Goal: Use online tool/utility: Utilize a website feature to perform a specific function

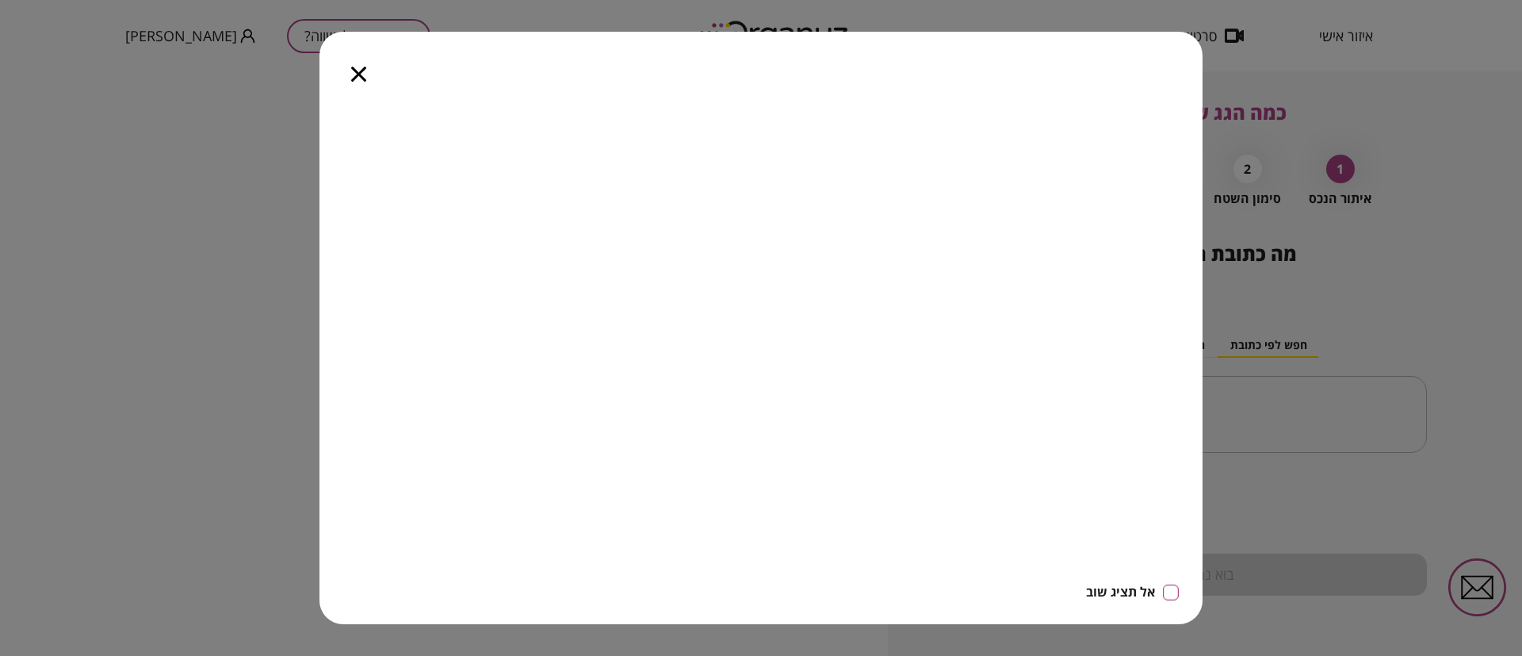
click at [358, 75] on icon "button" at bounding box center [358, 74] width 15 height 15
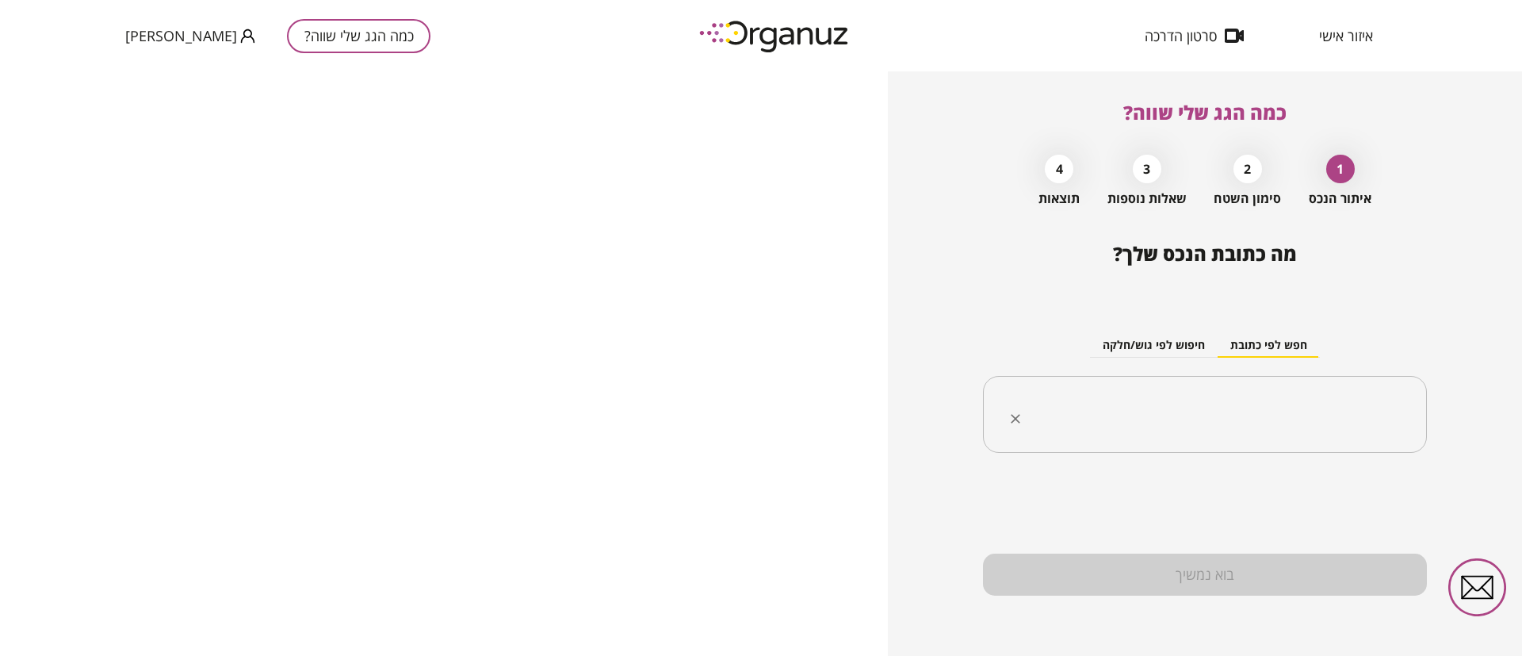
click at [1314, 416] on input "text" at bounding box center [1211, 415] width 394 height 40
paste input "**********"
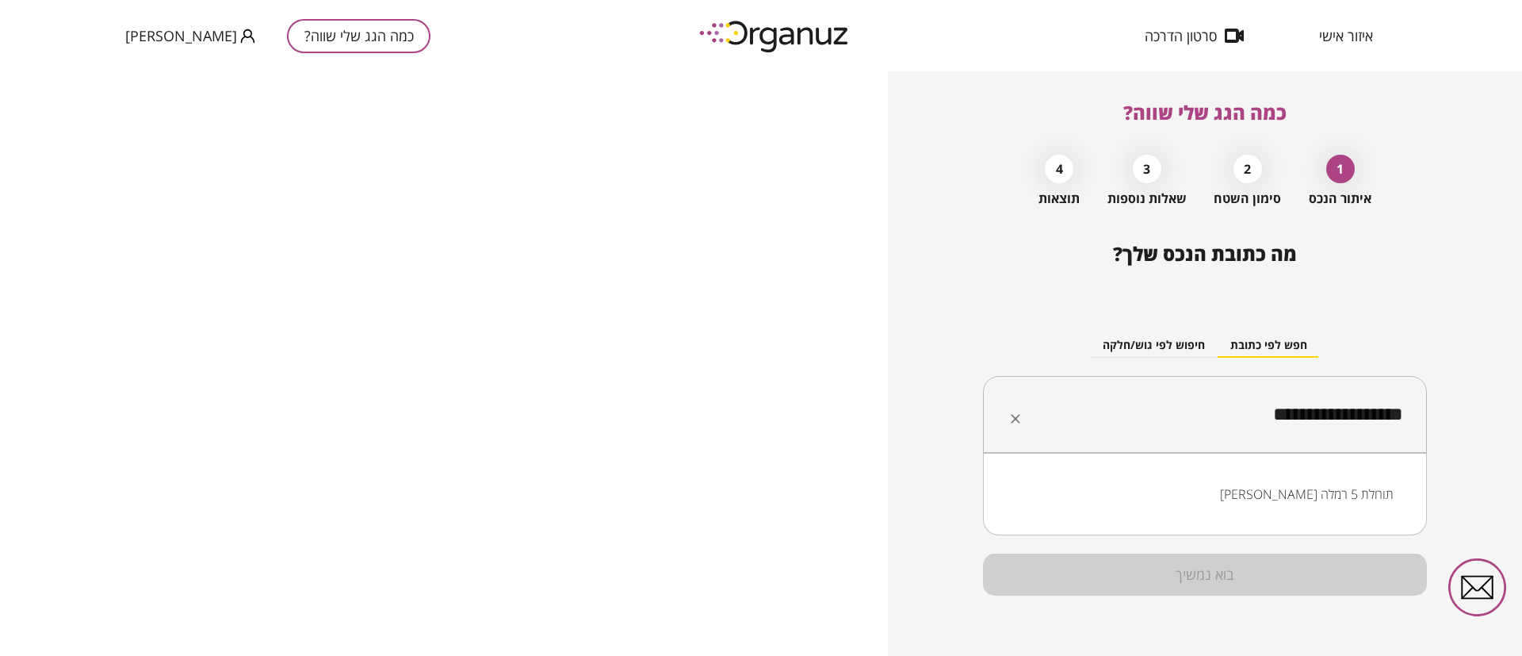
click at [1309, 488] on li "[PERSON_NAME] תוחלת 5 רמלה" at bounding box center [1205, 494] width 403 height 29
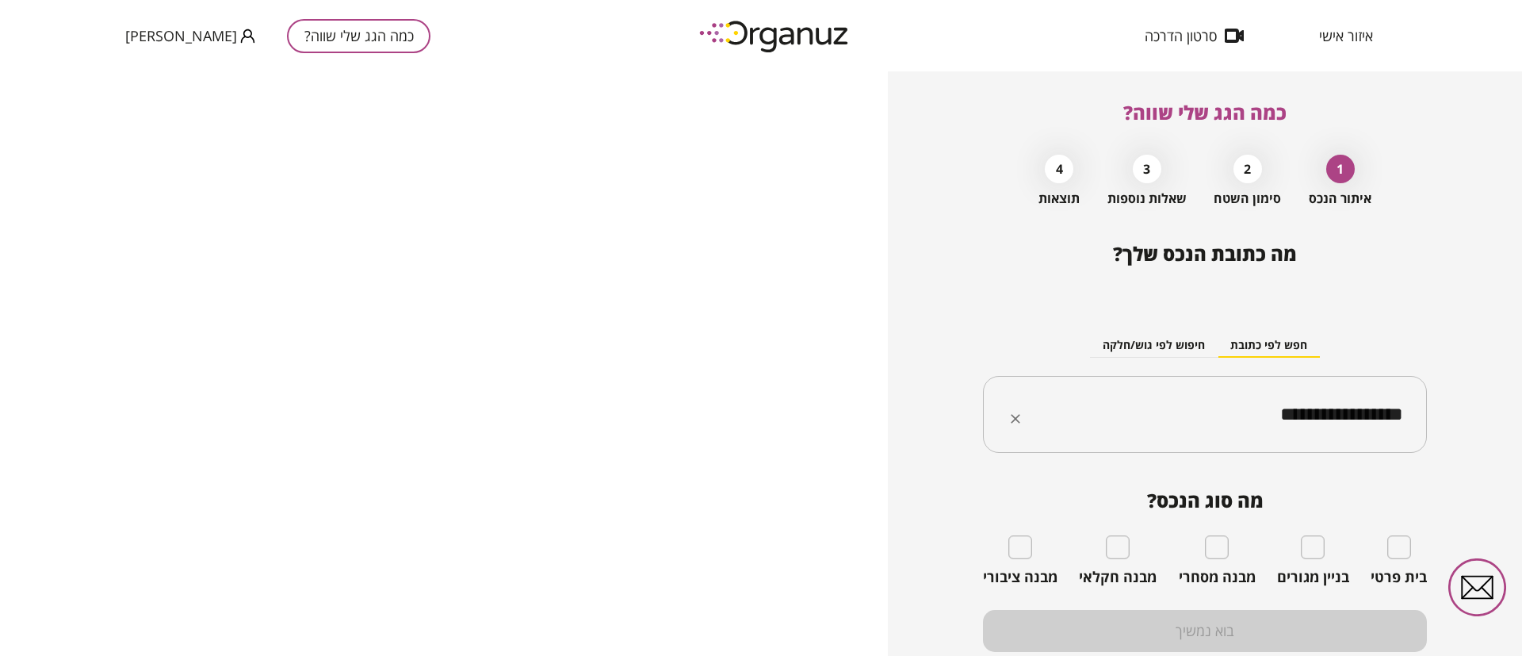
type input "**********"
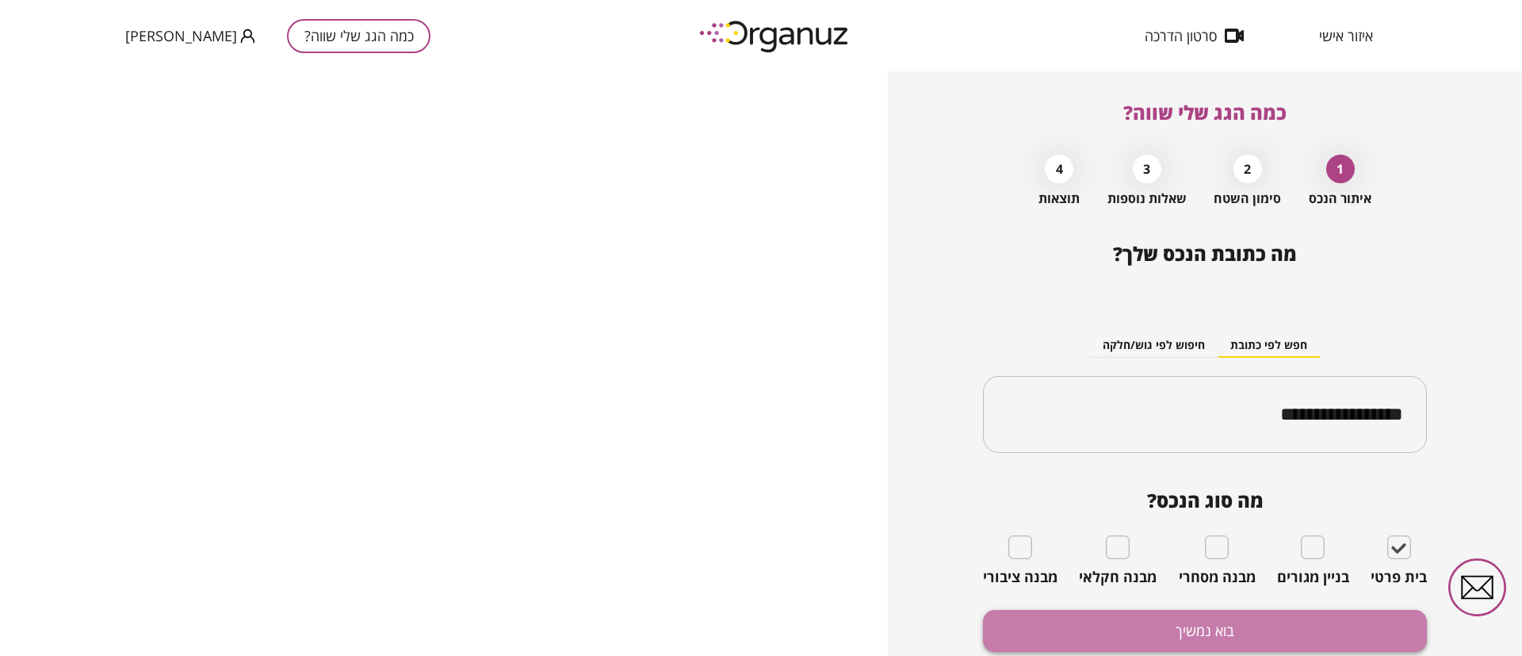
click at [1306, 637] on button "בוא נמשיך" at bounding box center [1205, 631] width 444 height 42
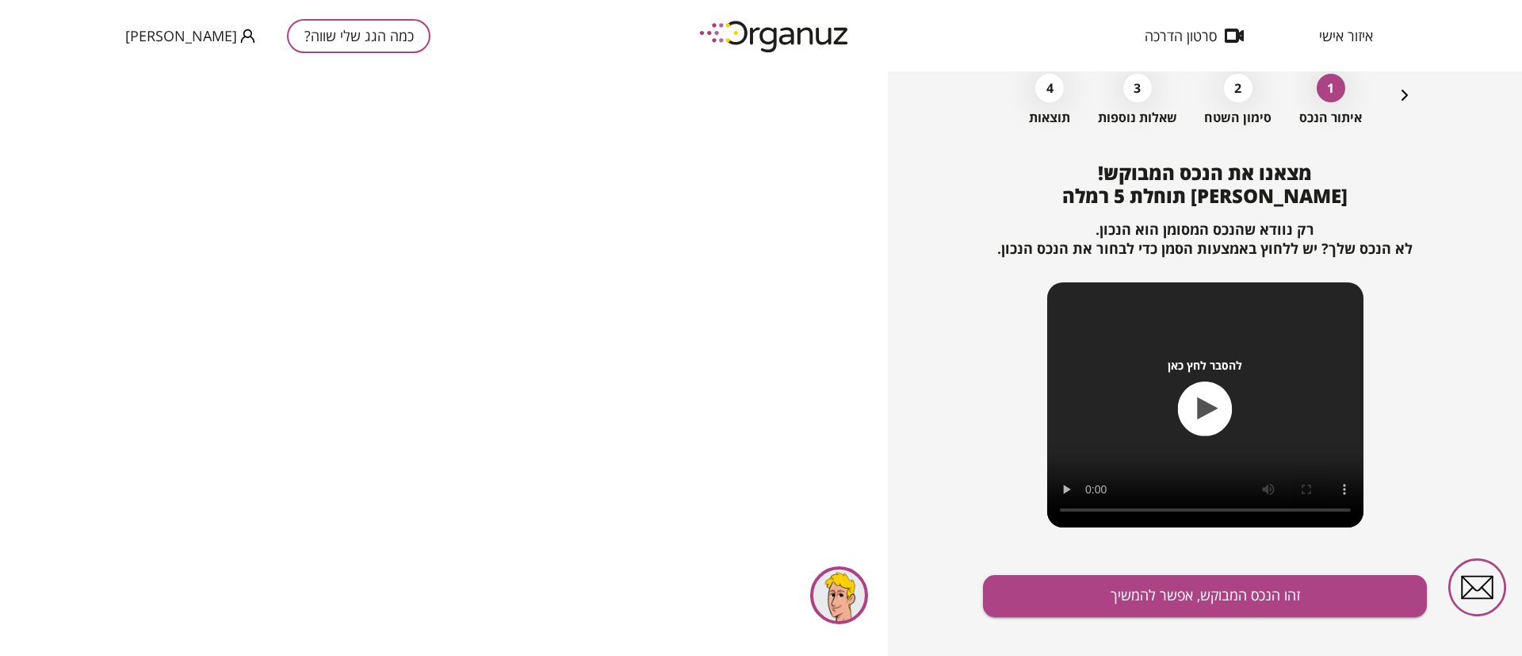
scroll to position [102, 0]
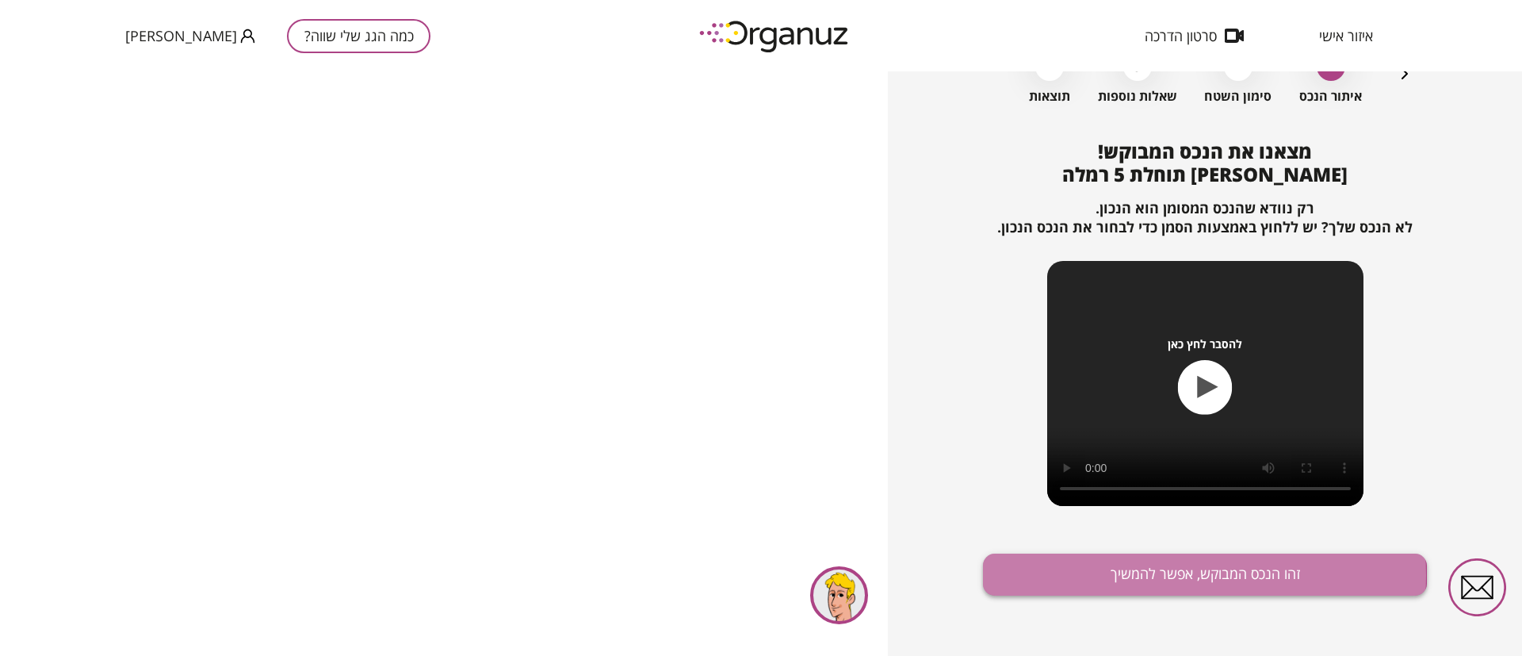
click at [1150, 576] on button "זהו הנכס המבוקש, אפשר להמשיך" at bounding box center [1205, 574] width 444 height 42
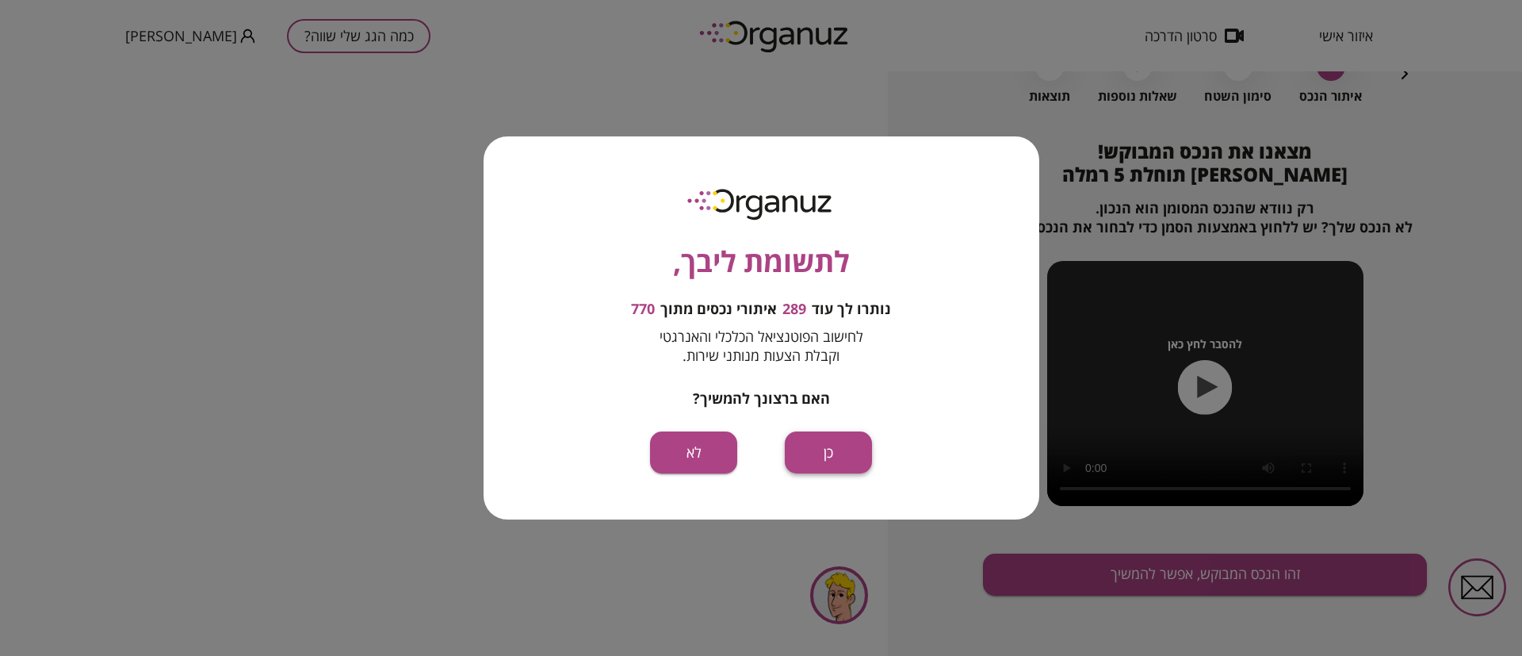
click at [828, 451] on button "כן" at bounding box center [828, 452] width 87 height 42
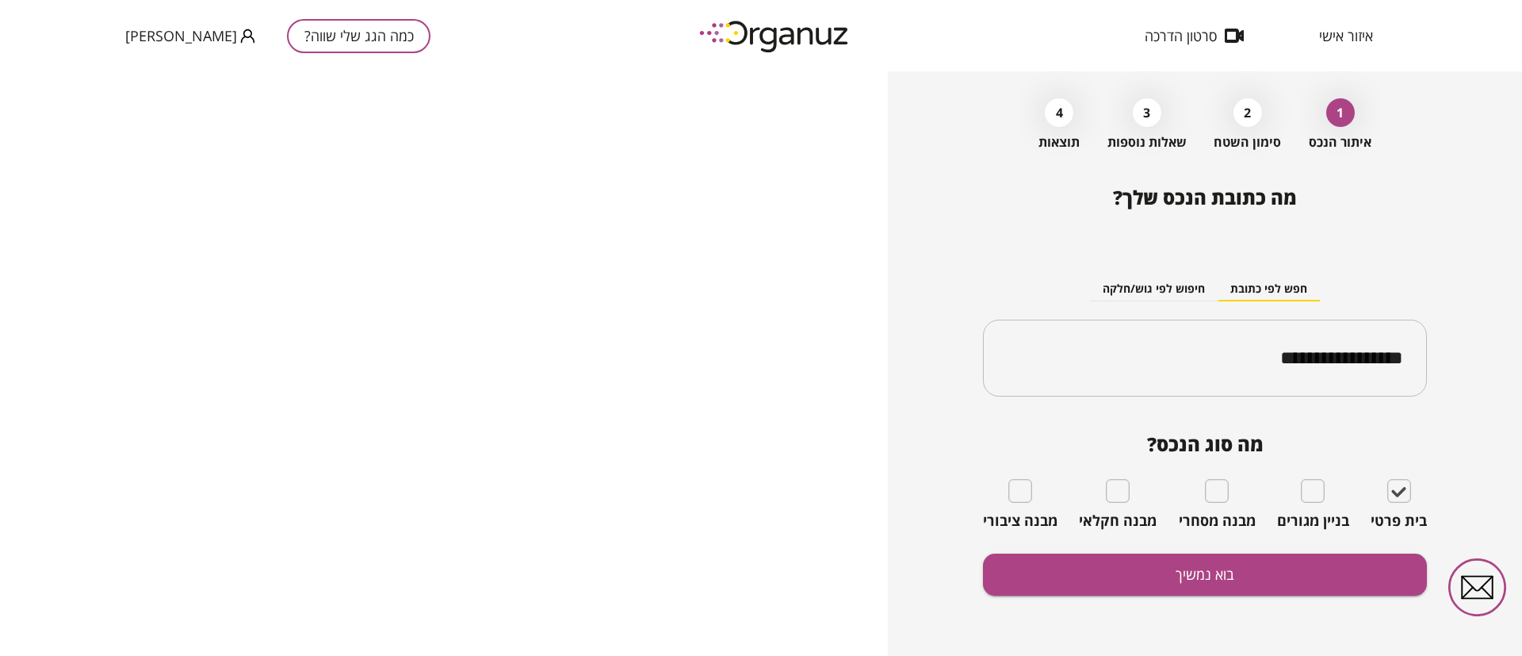
scroll to position [56, 0]
click at [1111, 570] on button "בוא נמשיך" at bounding box center [1205, 574] width 444 height 42
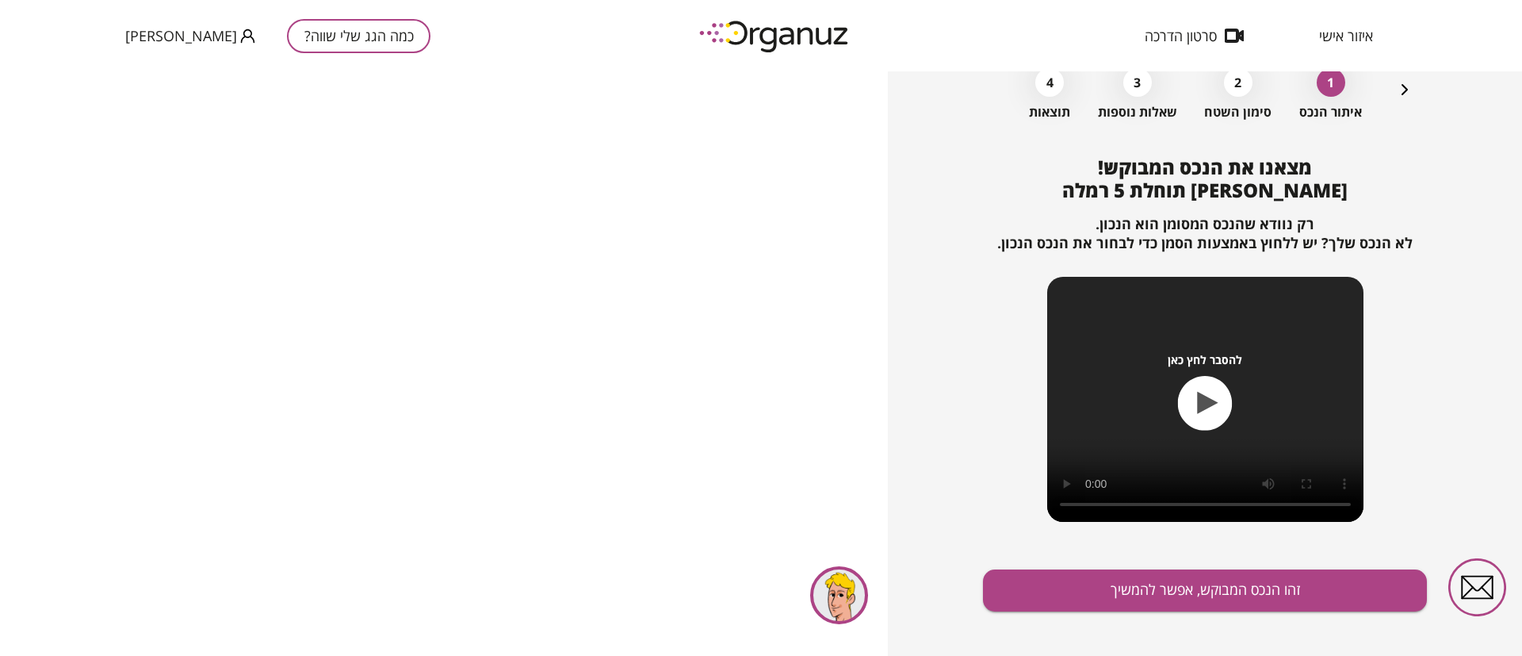
scroll to position [102, 0]
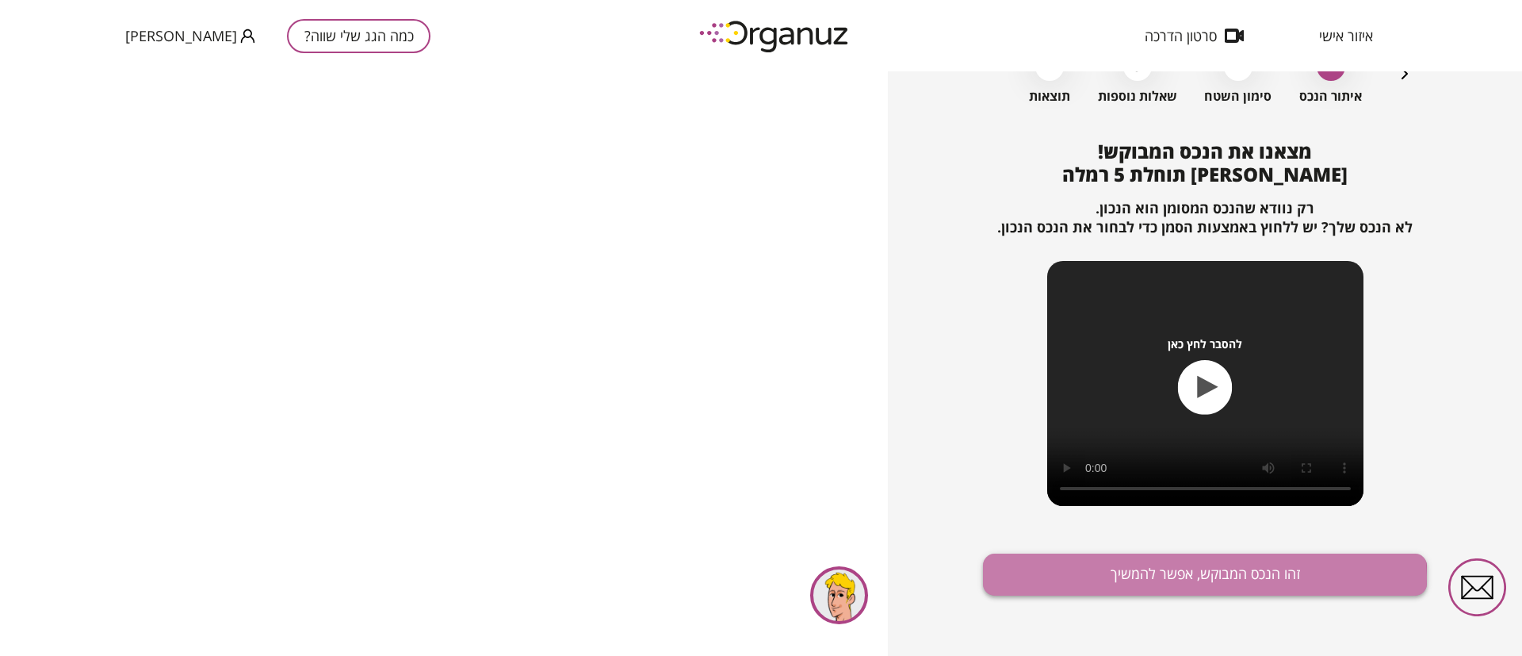
click at [1142, 579] on button "זהו הנכס המבוקש, אפשר להמשיך" at bounding box center [1205, 574] width 444 height 42
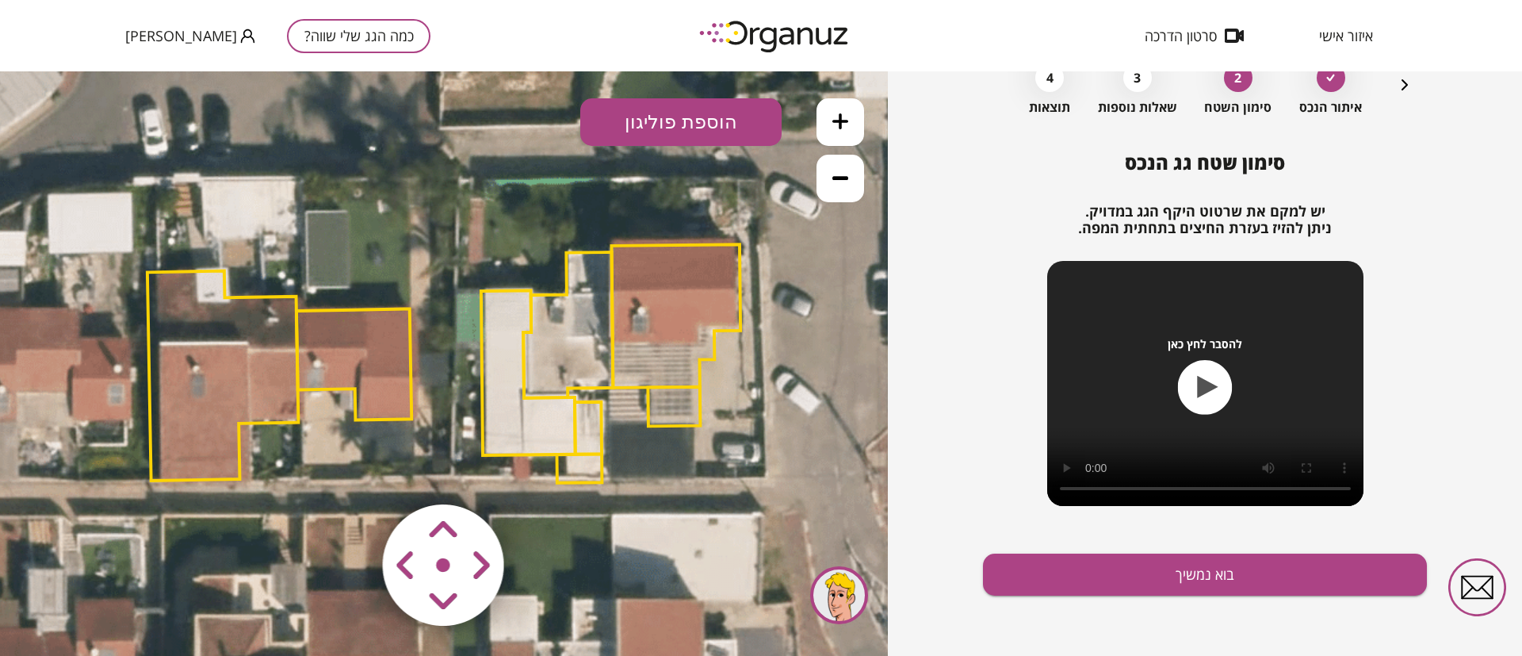
click at [700, 278] on polygon at bounding box center [675, 315] width 129 height 143
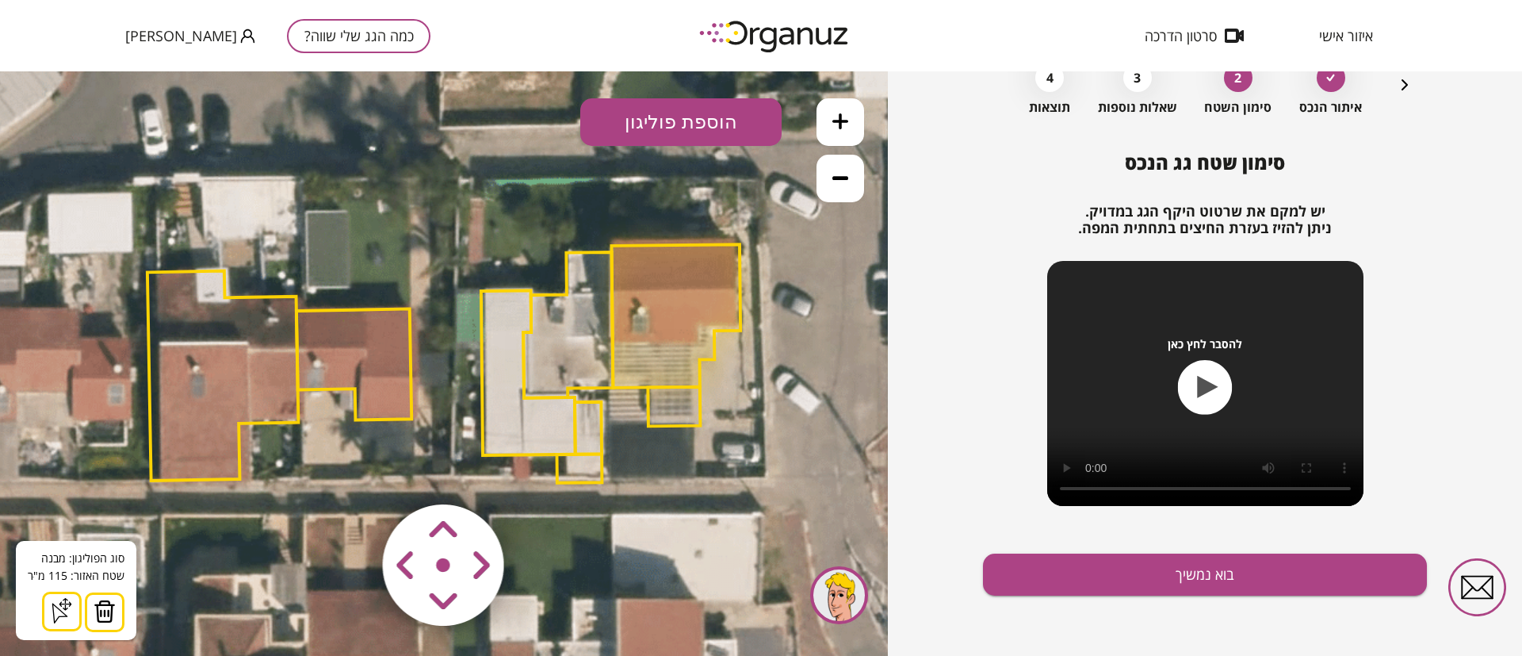
click at [116, 606] on button at bounding box center [105, 612] width 40 height 40
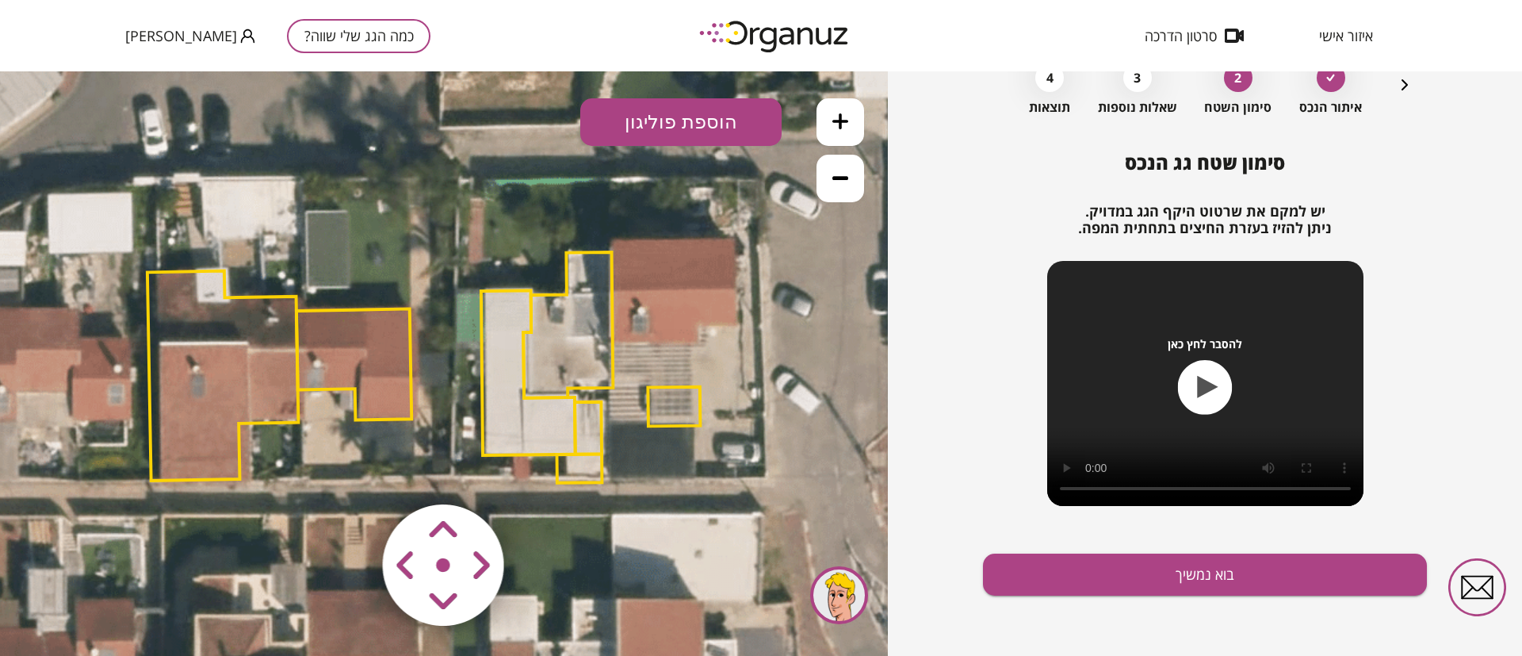
click at [688, 398] on polygon at bounding box center [674, 407] width 52 height 40
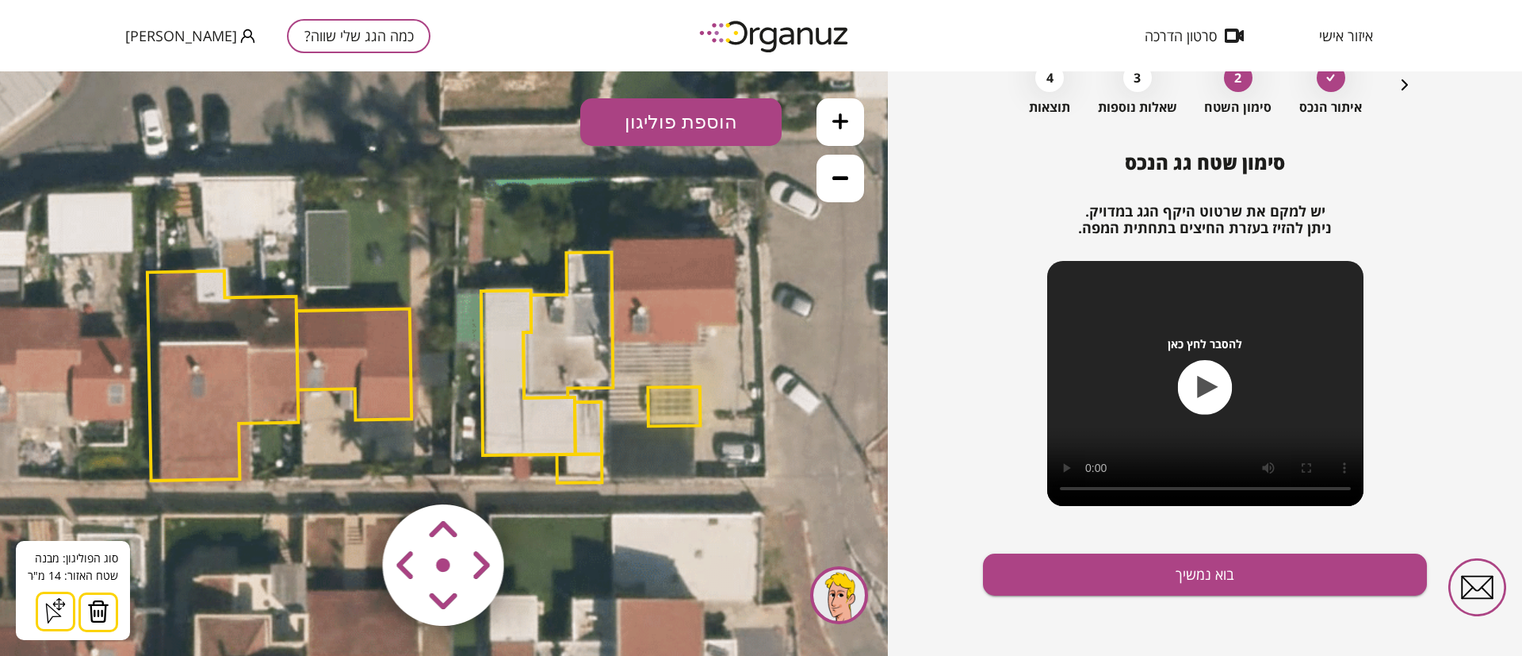
click at [98, 603] on img at bounding box center [98, 611] width 22 height 24
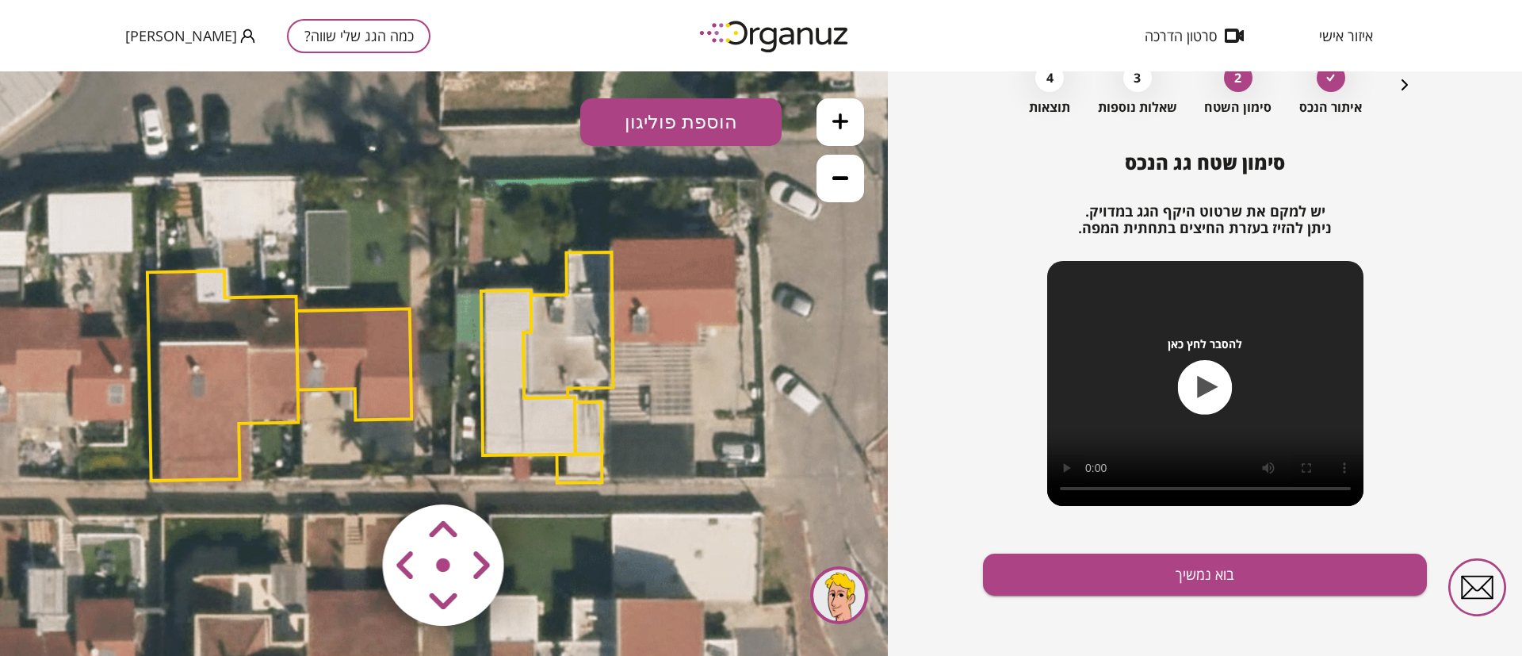
click at [587, 306] on polygon at bounding box center [568, 325] width 90 height 146
click at [601, 270] on polygon at bounding box center [568, 325] width 90 height 146
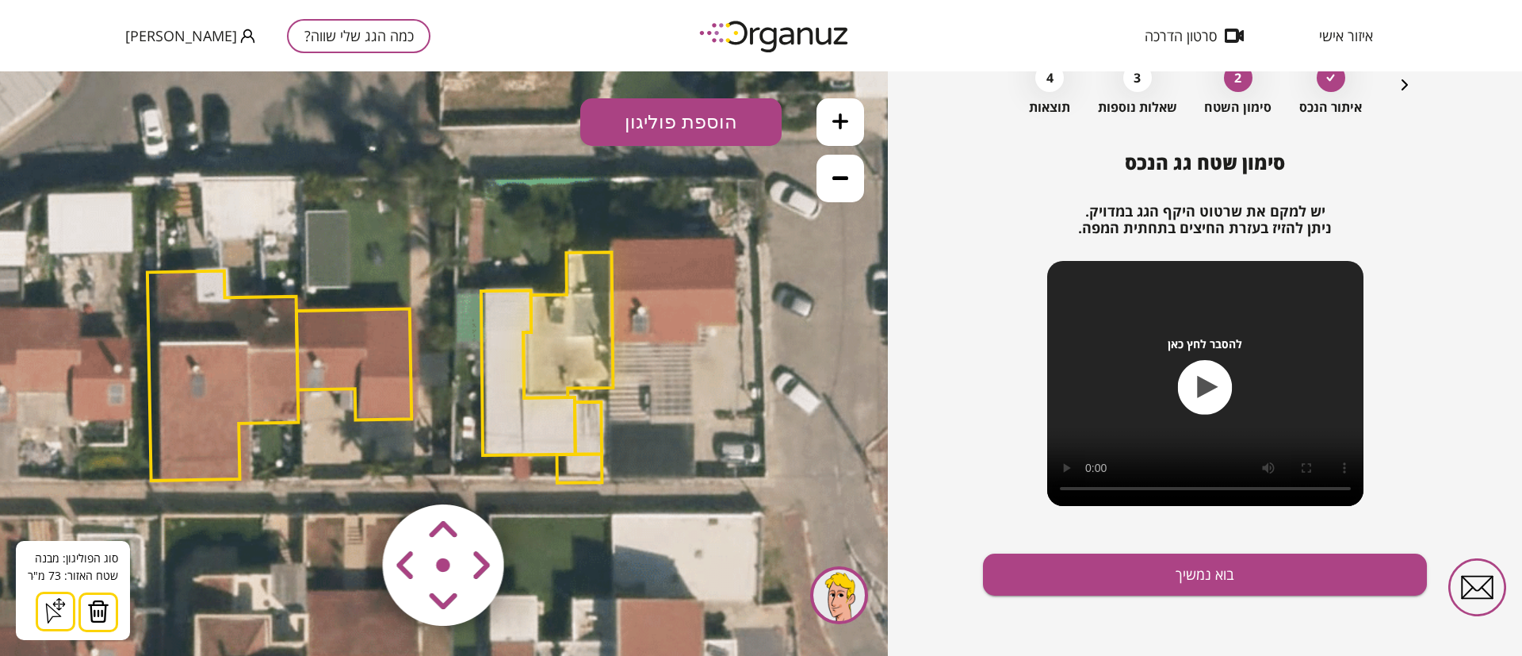
click at [94, 611] on img at bounding box center [98, 611] width 22 height 24
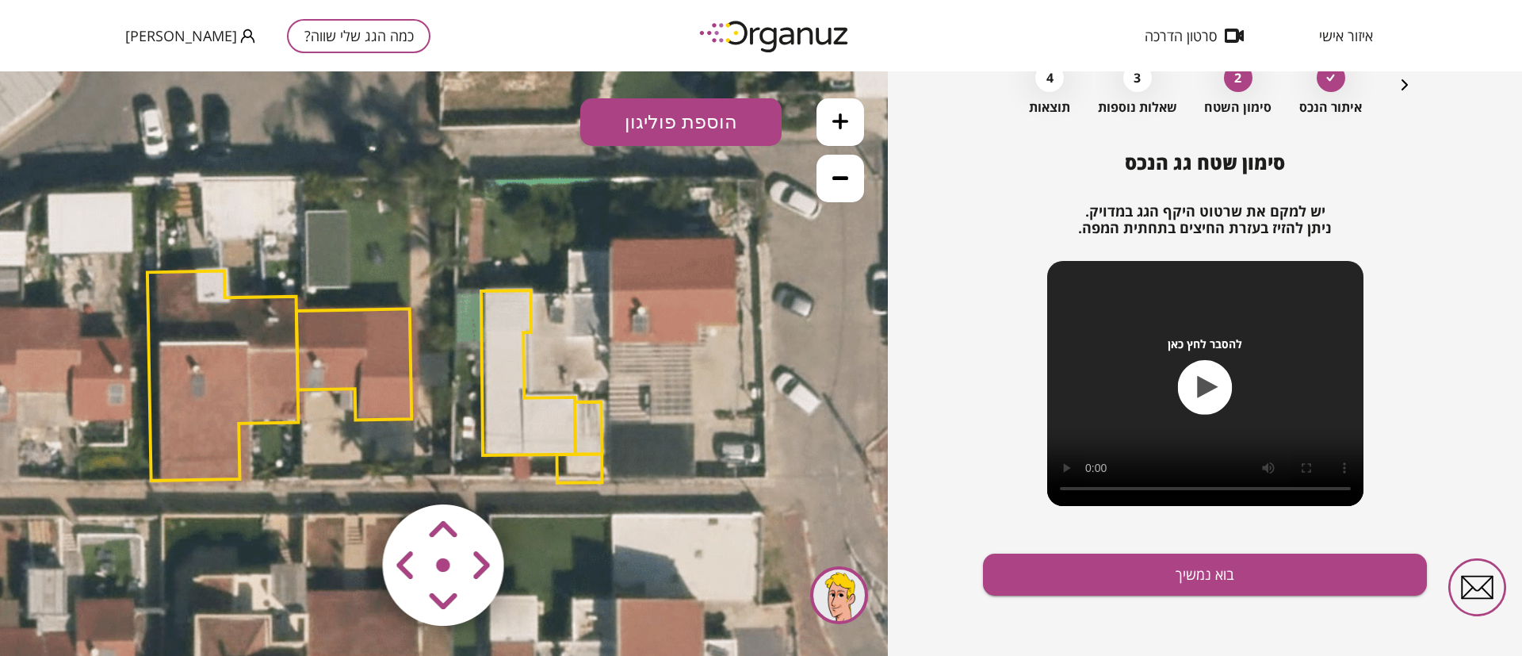
click at [507, 312] on polygon at bounding box center [528, 372] width 94 height 165
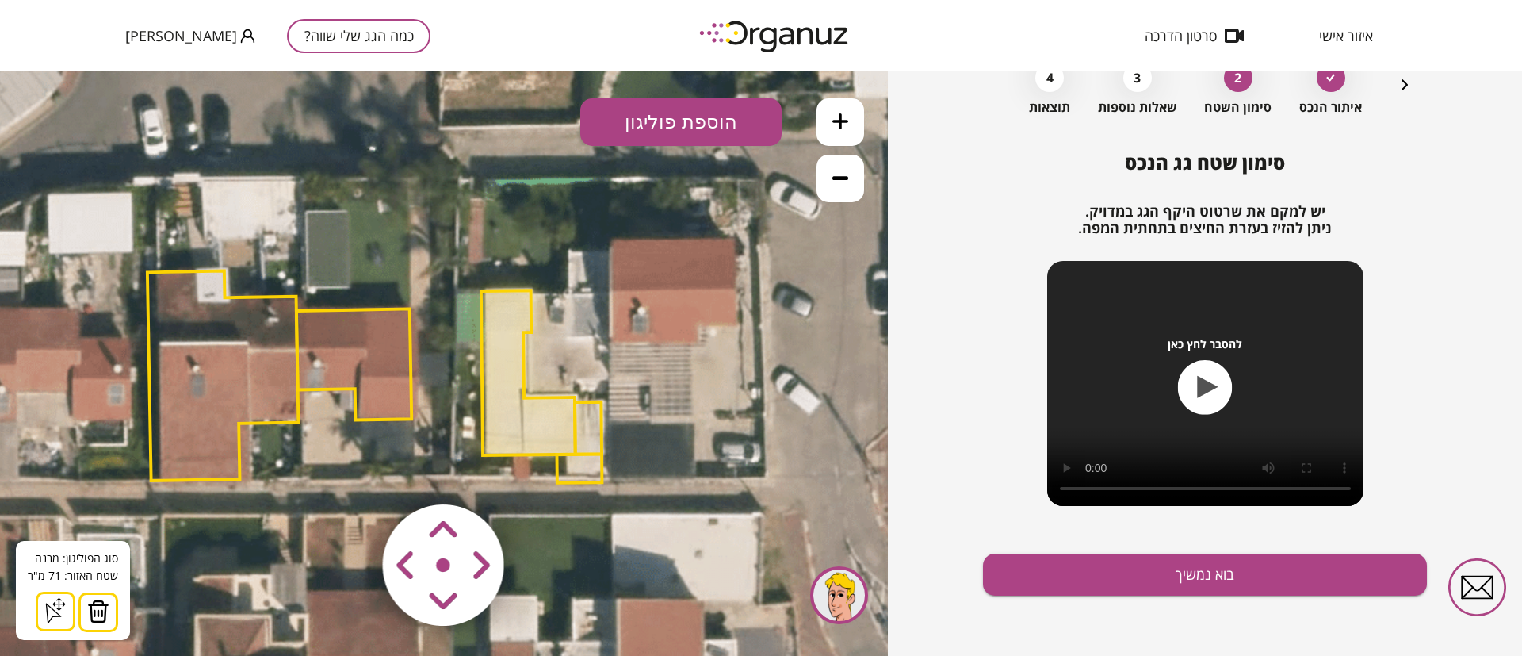
click at [105, 606] on img at bounding box center [98, 611] width 22 height 24
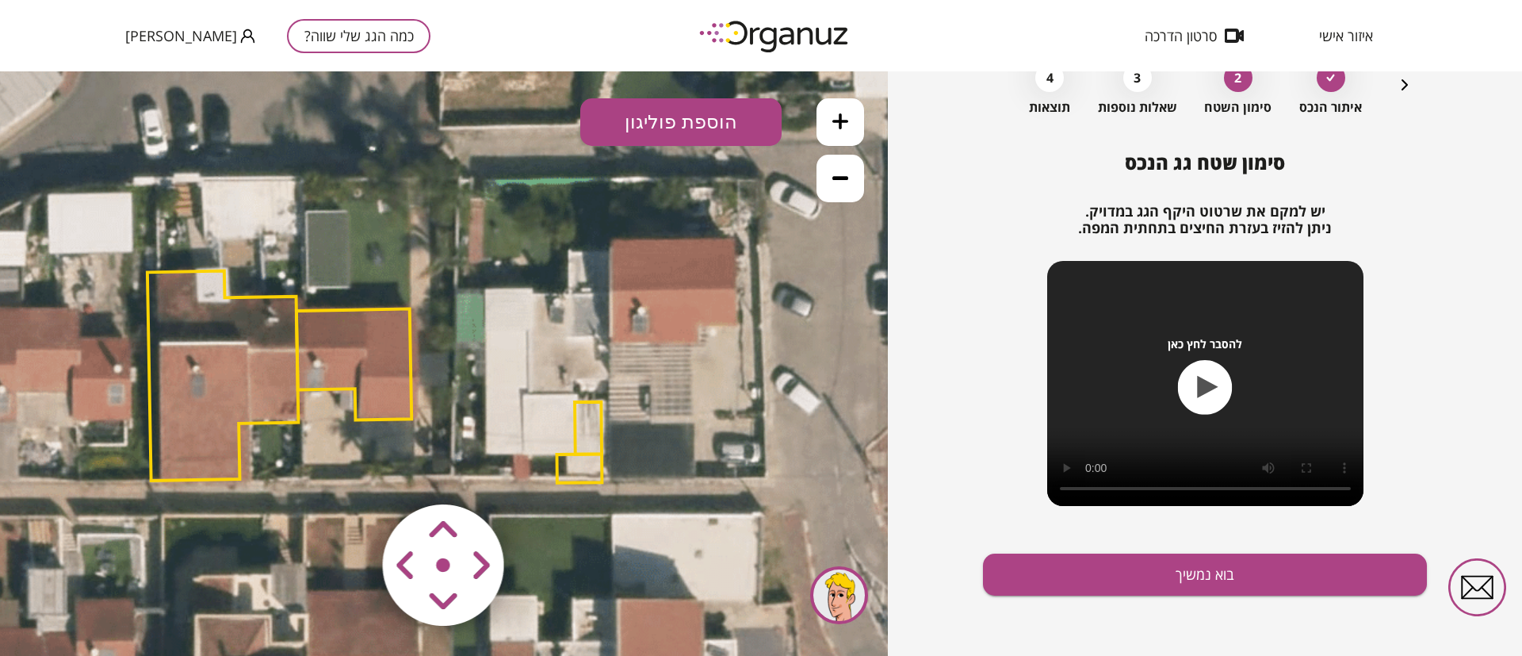
click at [591, 425] on polygon at bounding box center [588, 428] width 27 height 52
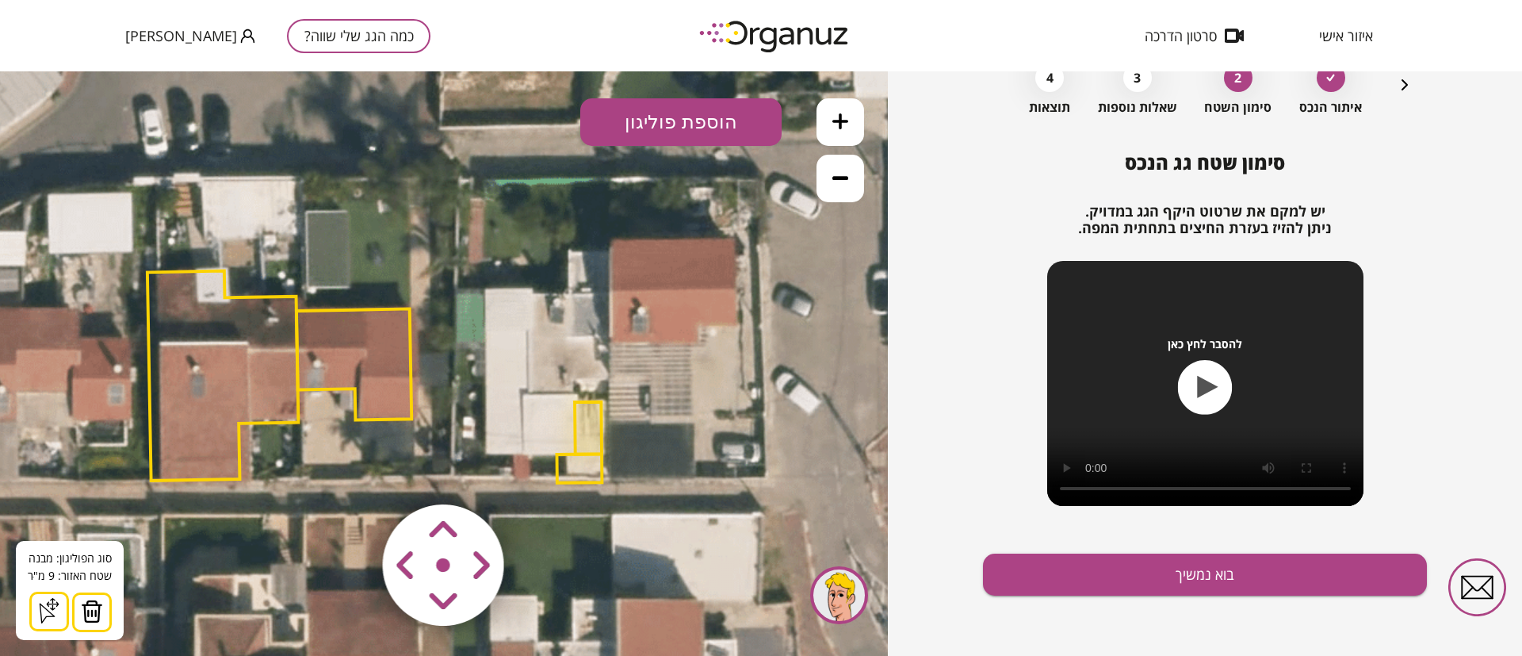
click at [94, 612] on img at bounding box center [92, 611] width 22 height 24
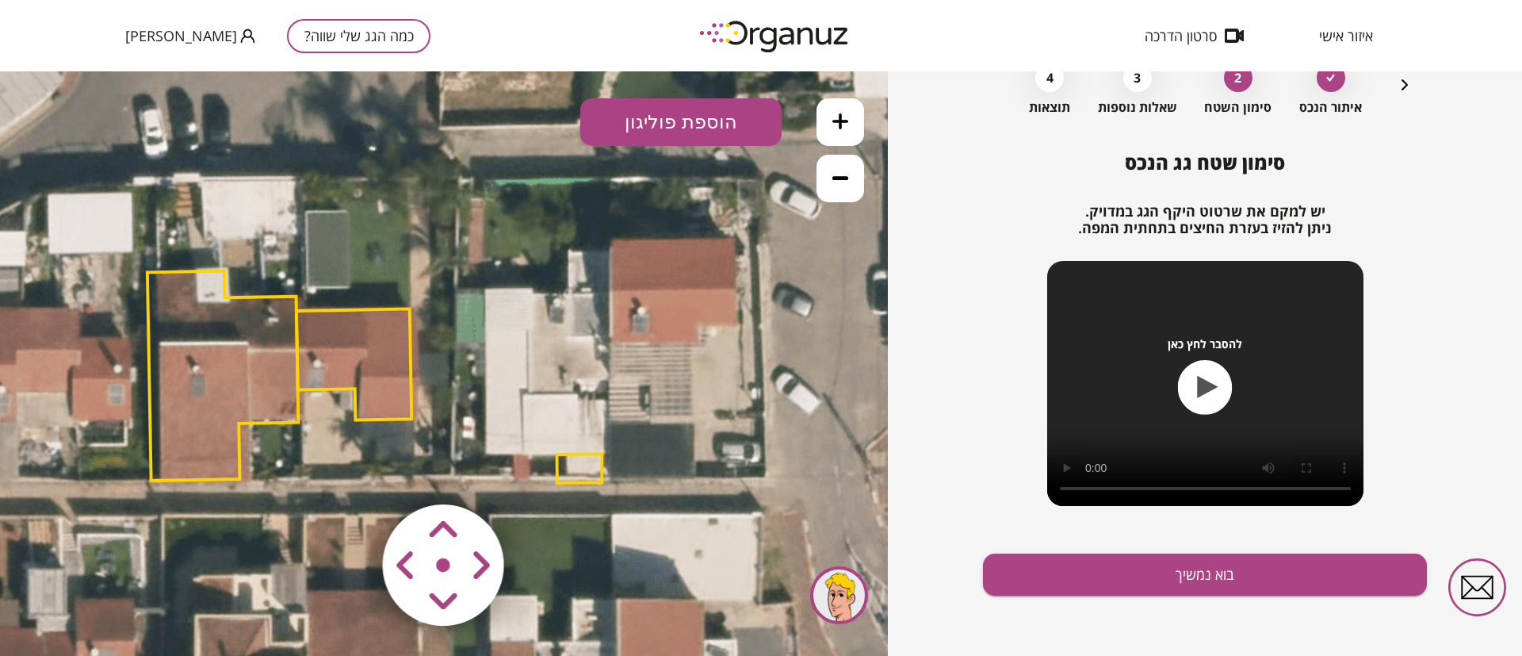
click at [577, 473] on polygon at bounding box center [579, 467] width 45 height 29
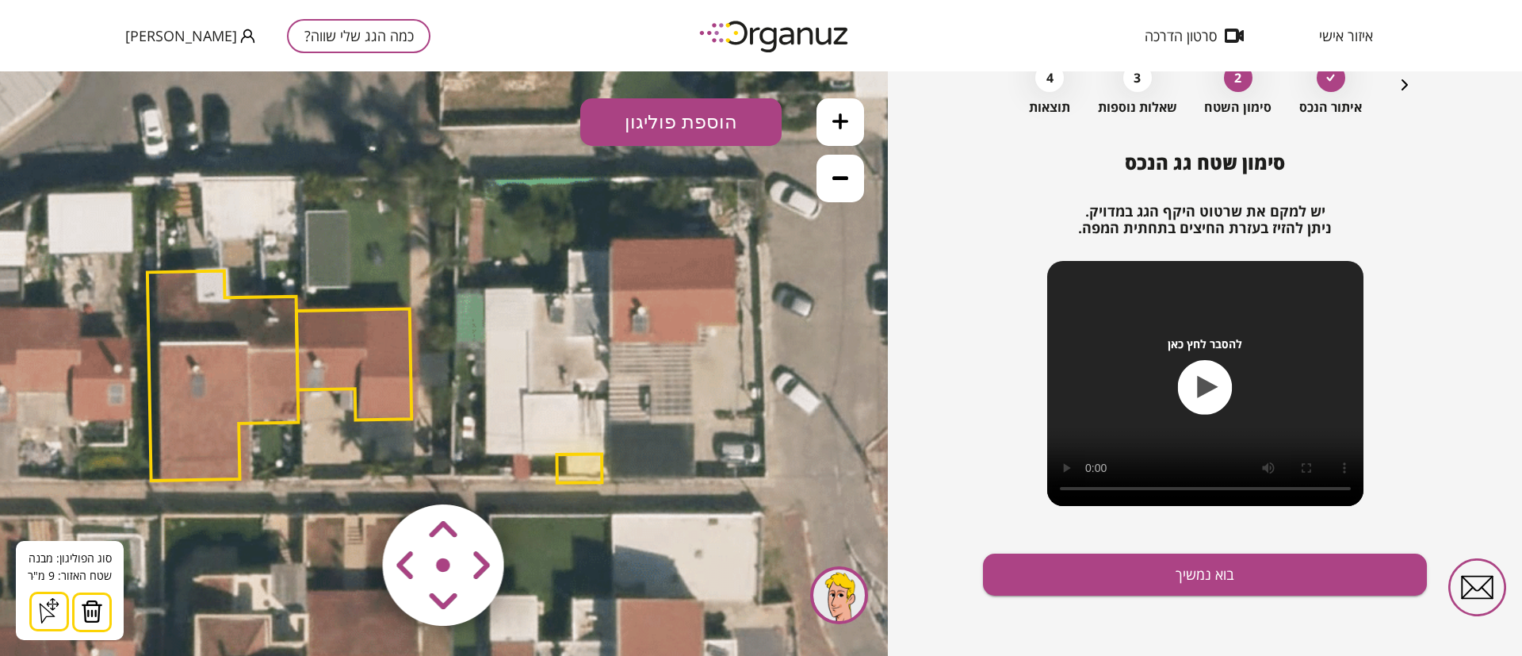
click at [88, 614] on img at bounding box center [92, 611] width 22 height 24
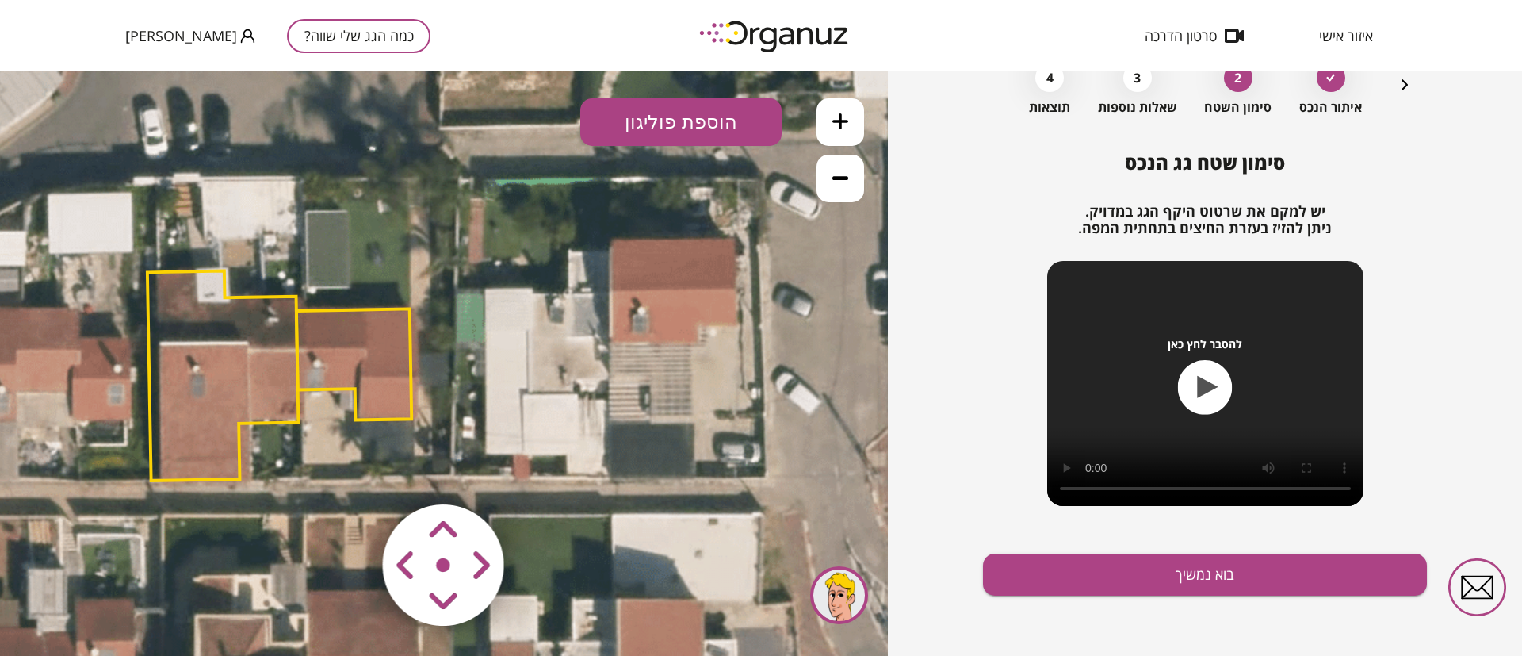
click at [329, 335] on polygon at bounding box center [353, 363] width 115 height 111
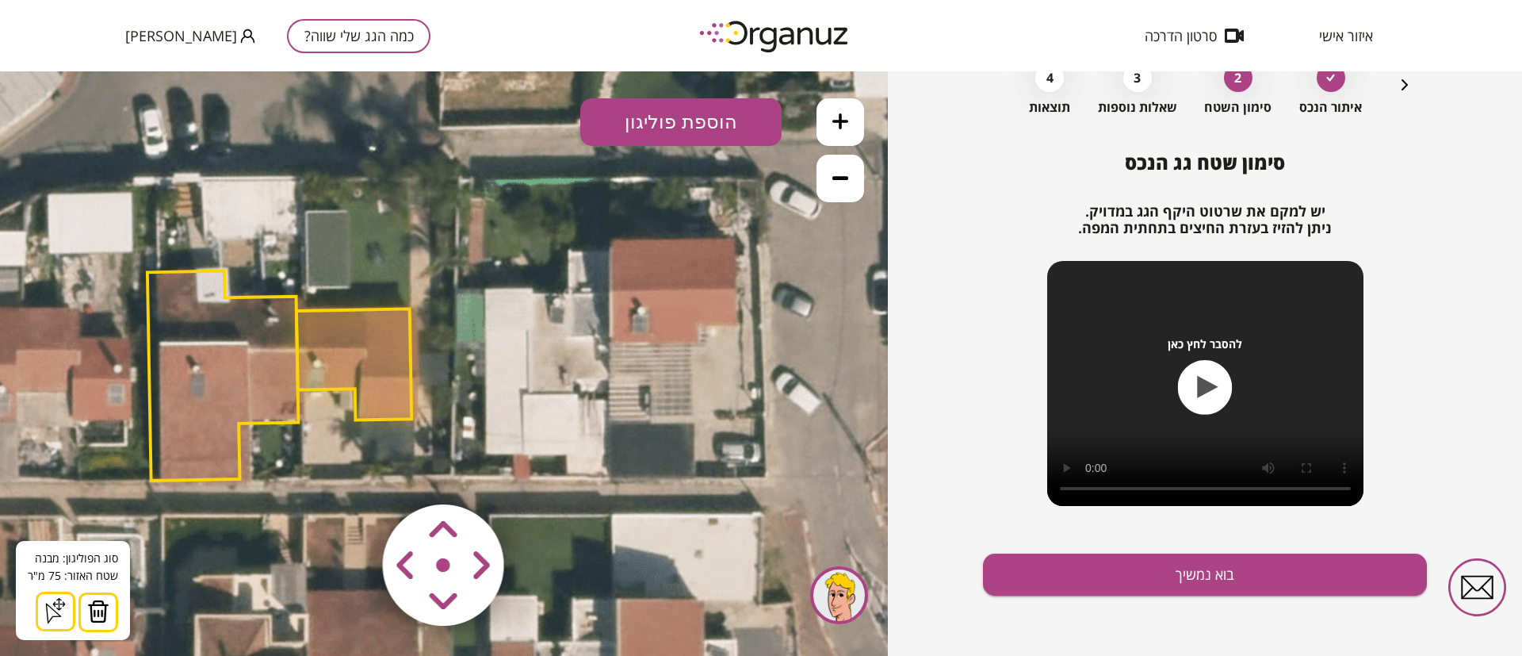
click at [92, 614] on img at bounding box center [98, 611] width 22 height 24
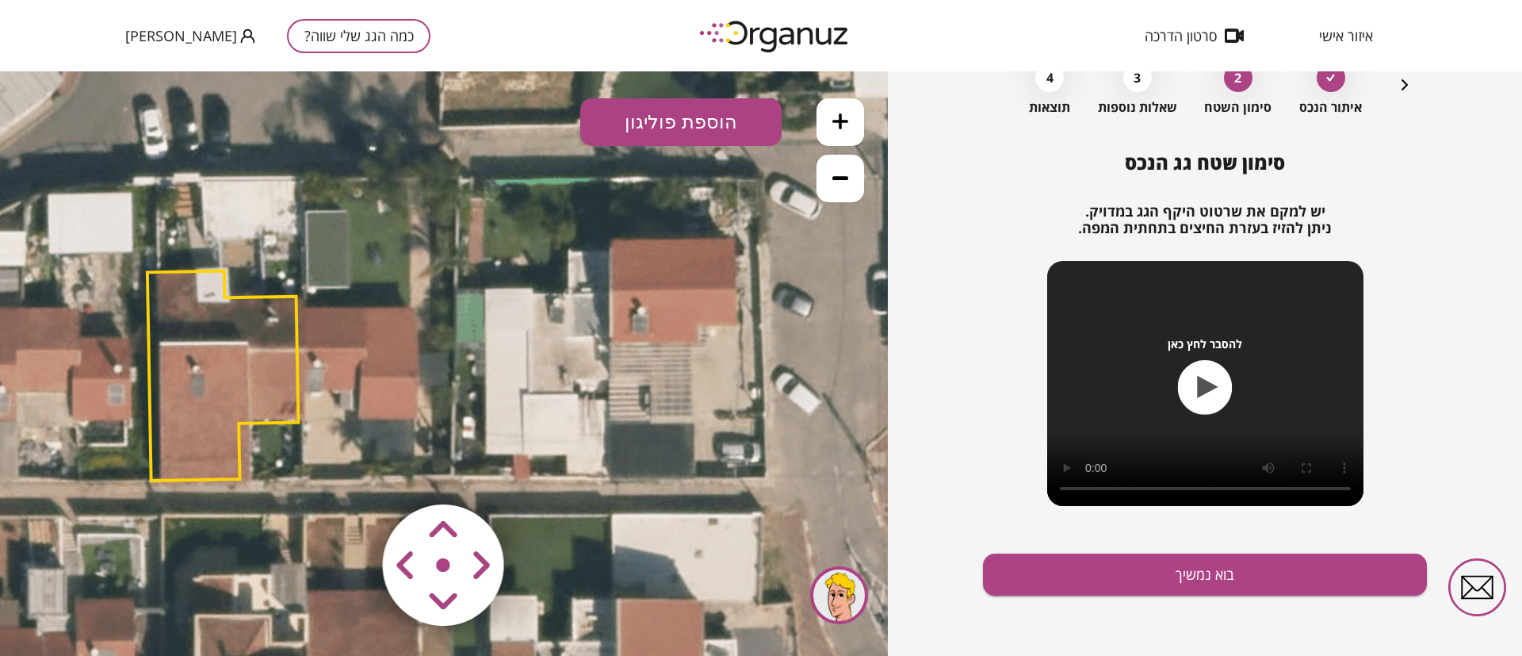
click at [186, 332] on polygon at bounding box center [222, 375] width 151 height 209
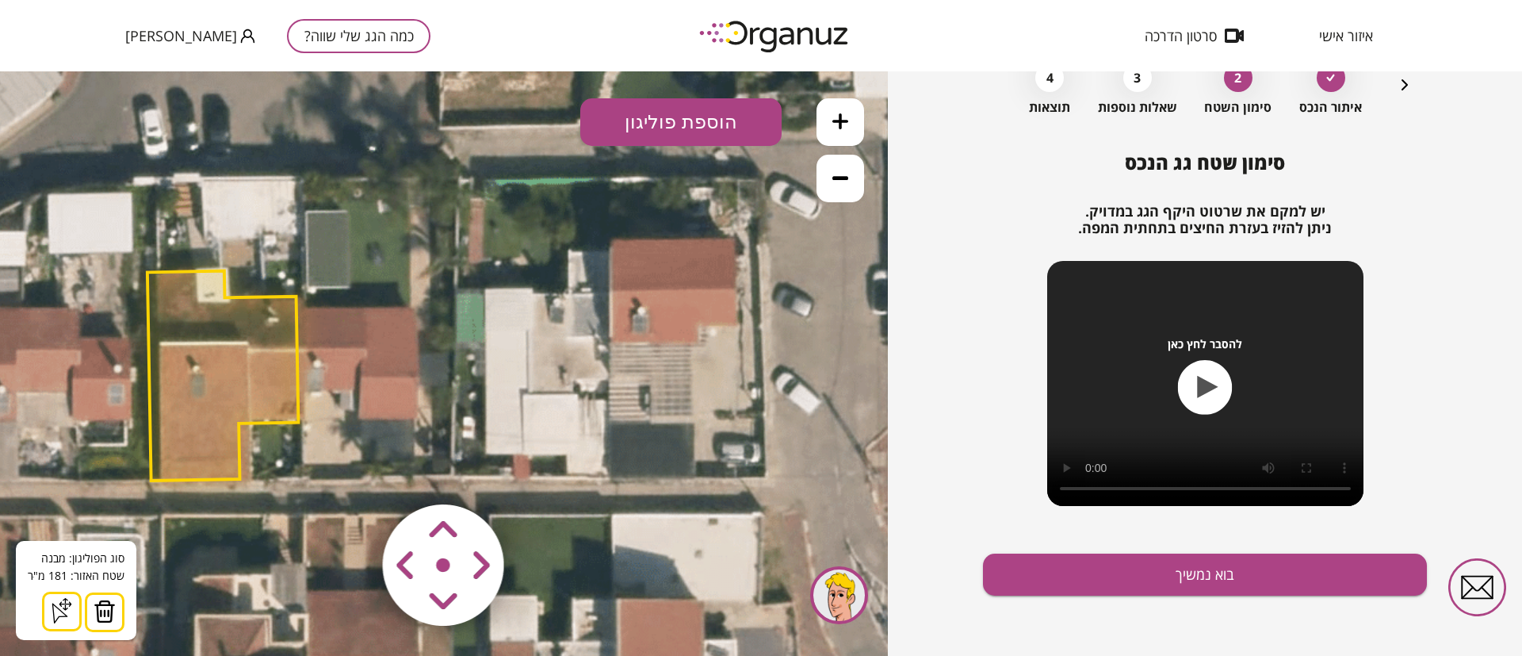
click at [100, 616] on img at bounding box center [105, 611] width 22 height 24
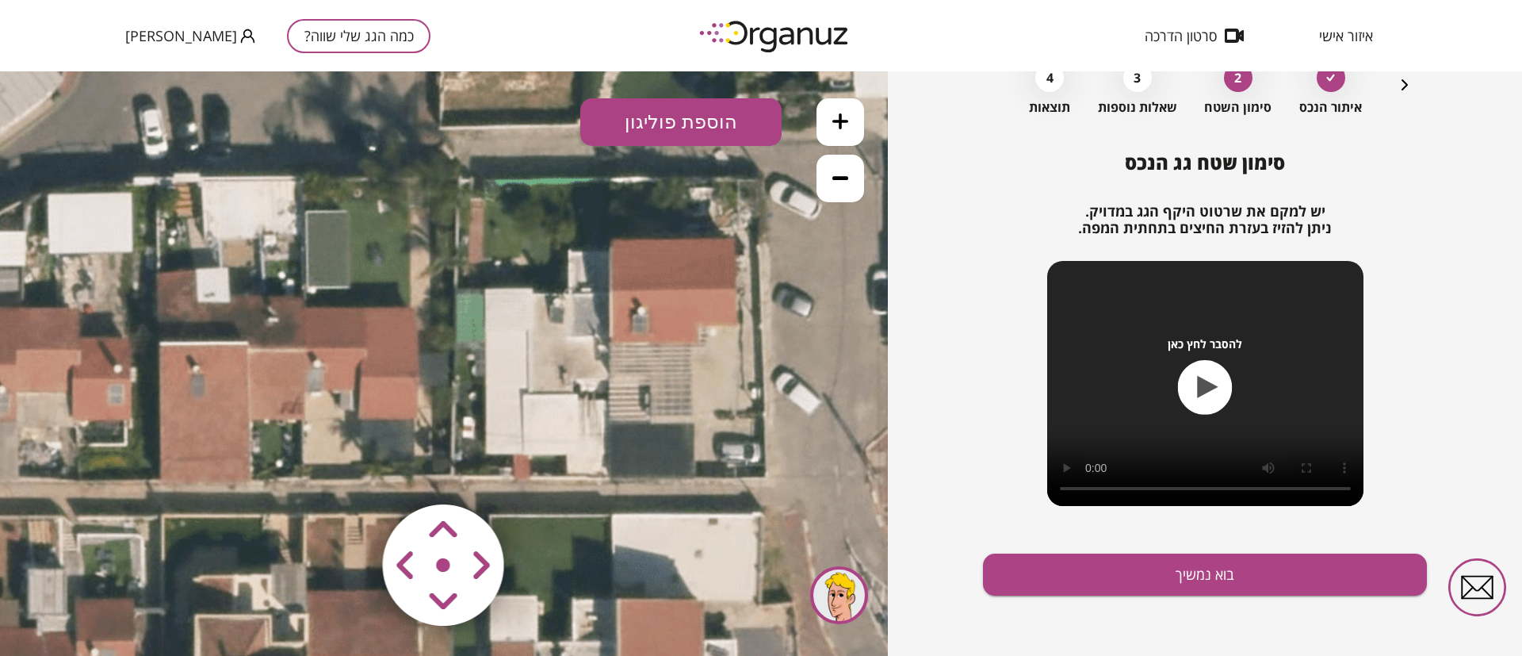
click at [845, 126] on icon at bounding box center [840, 121] width 16 height 16
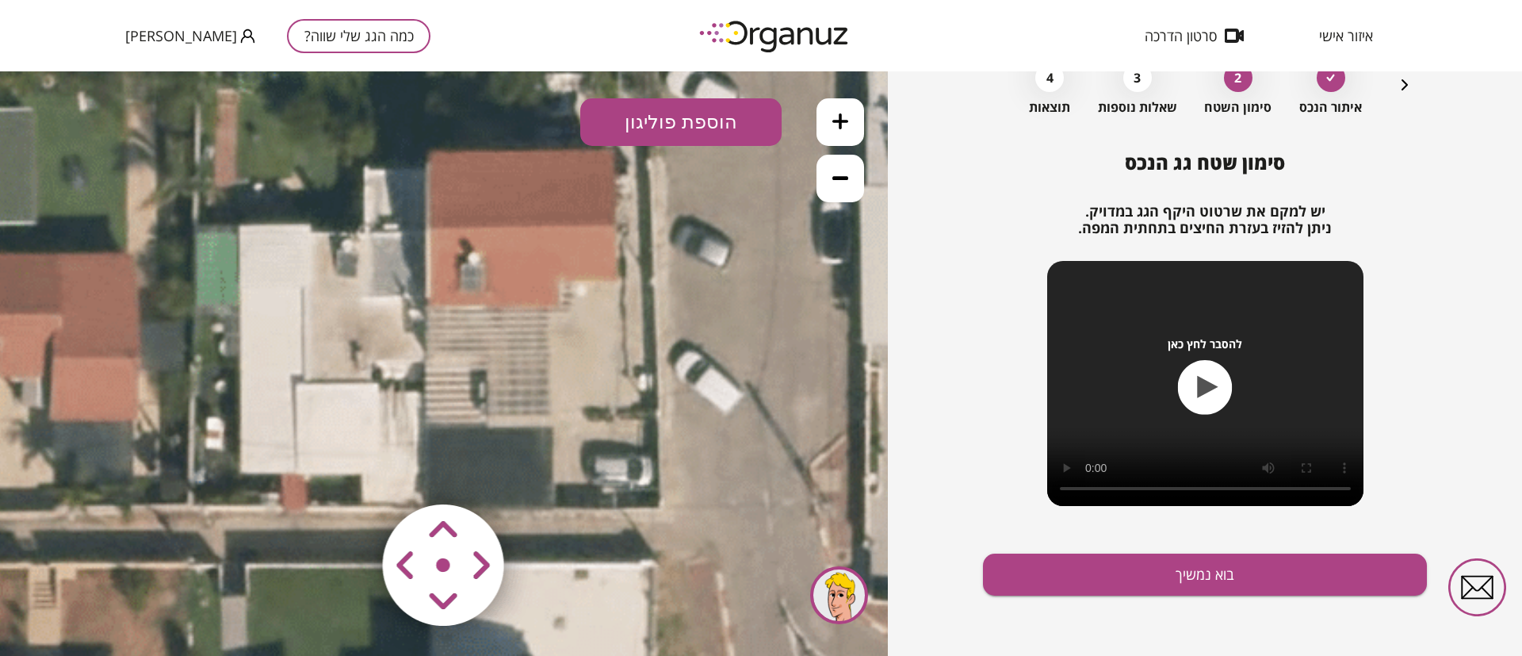
drag, startPoint x: 781, startPoint y: 403, endPoint x: 514, endPoint y: 377, distance: 267.6
click at [514, 377] on icon at bounding box center [173, 345] width 2729 height 2729
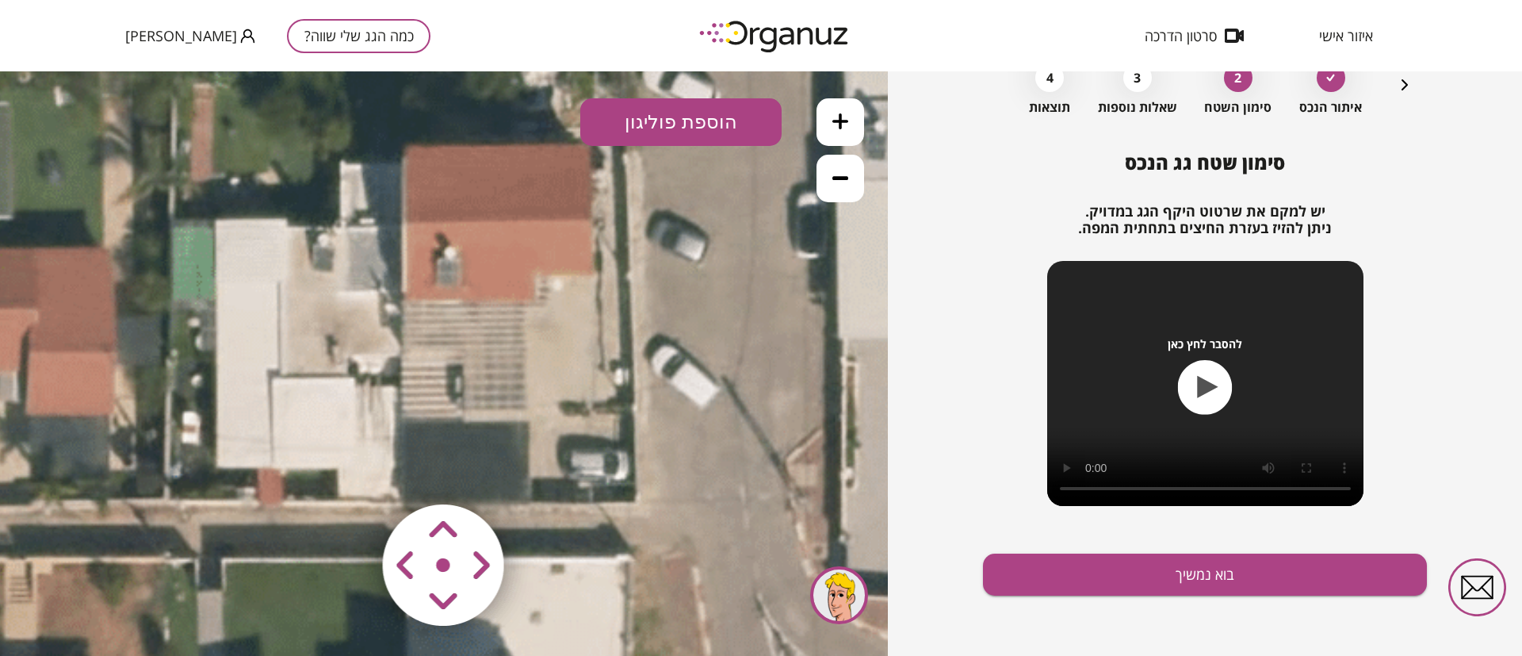
drag, startPoint x: 702, startPoint y: 418, endPoint x: 666, endPoint y: 411, distance: 37.2
click at [666, 411] on icon at bounding box center [150, 339] width 2729 height 2729
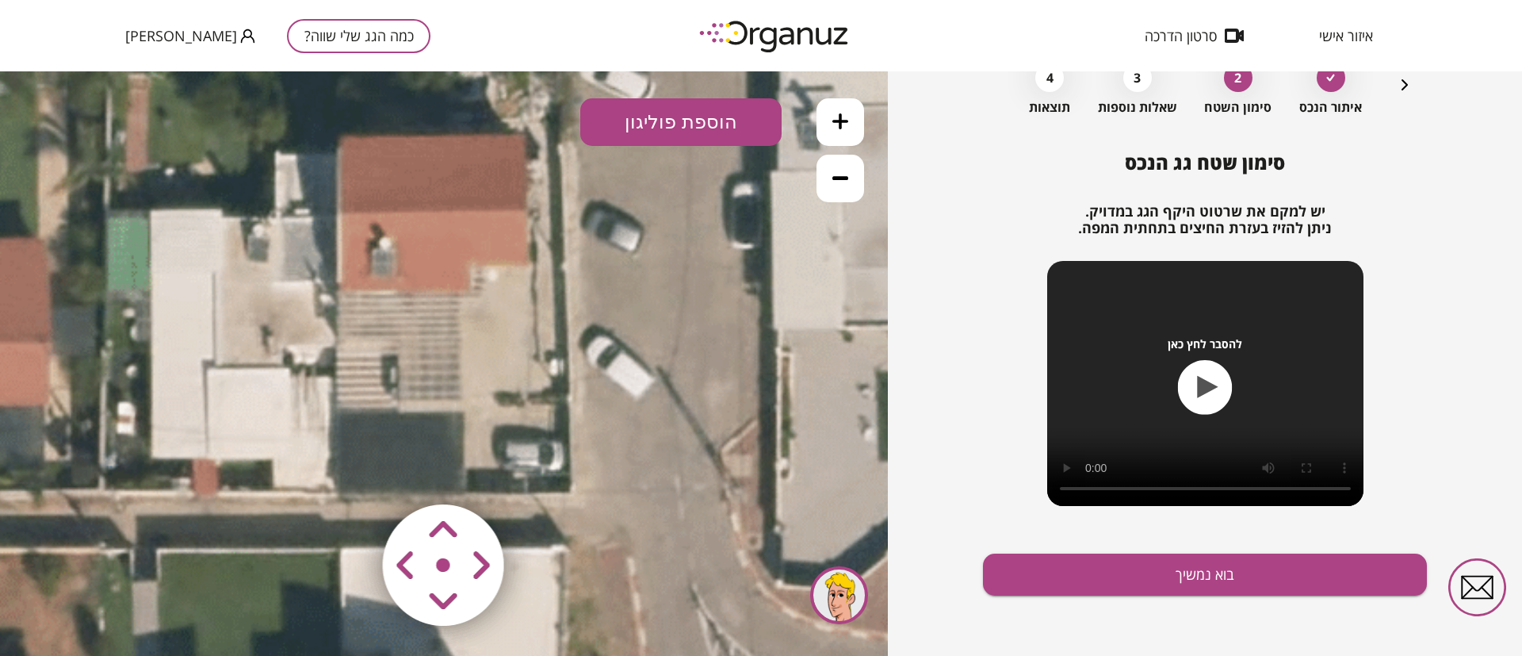
drag, startPoint x: 686, startPoint y: 452, endPoint x: 635, endPoint y: 444, distance: 51.4
click at [635, 444] on icon at bounding box center [85, 329] width 2729 height 2729
click at [694, 120] on button "הוספת פוליגון" at bounding box center [680, 122] width 201 height 48
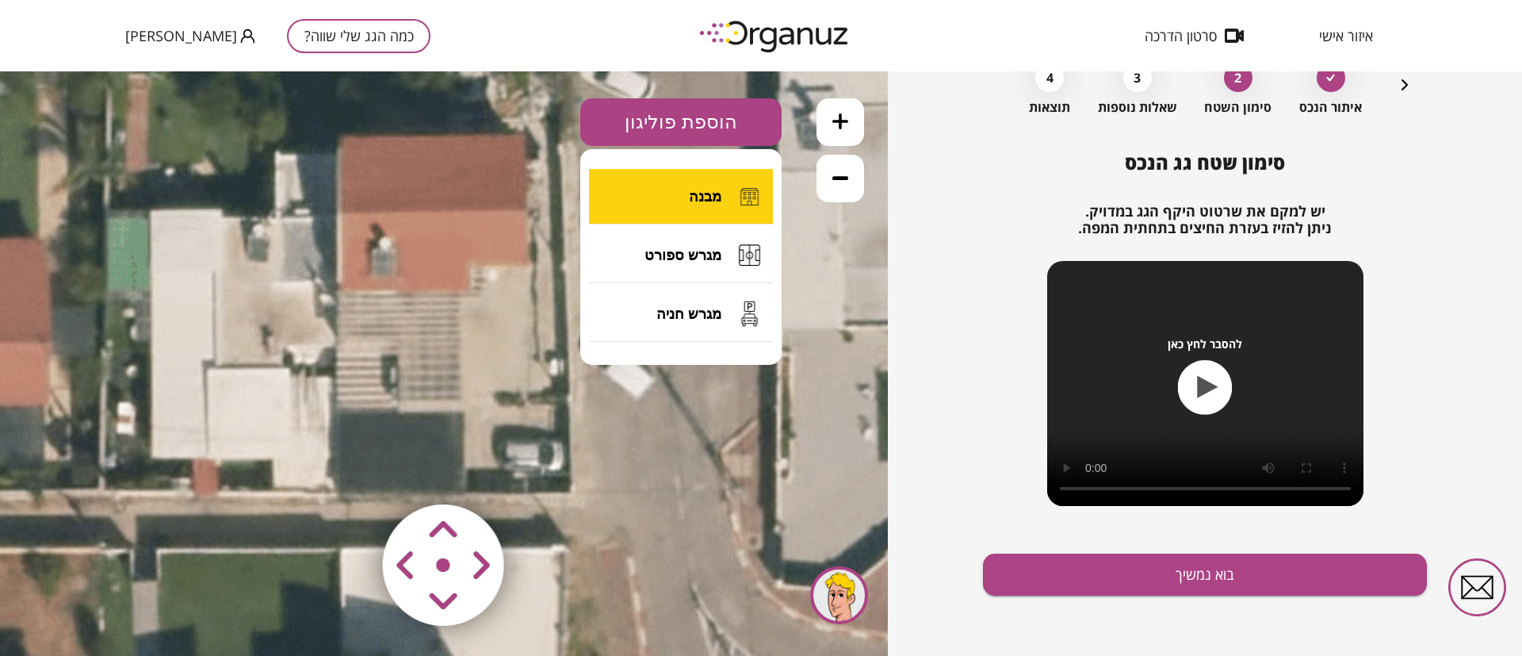
click at [709, 193] on span "מבנה" at bounding box center [705, 196] width 33 height 17
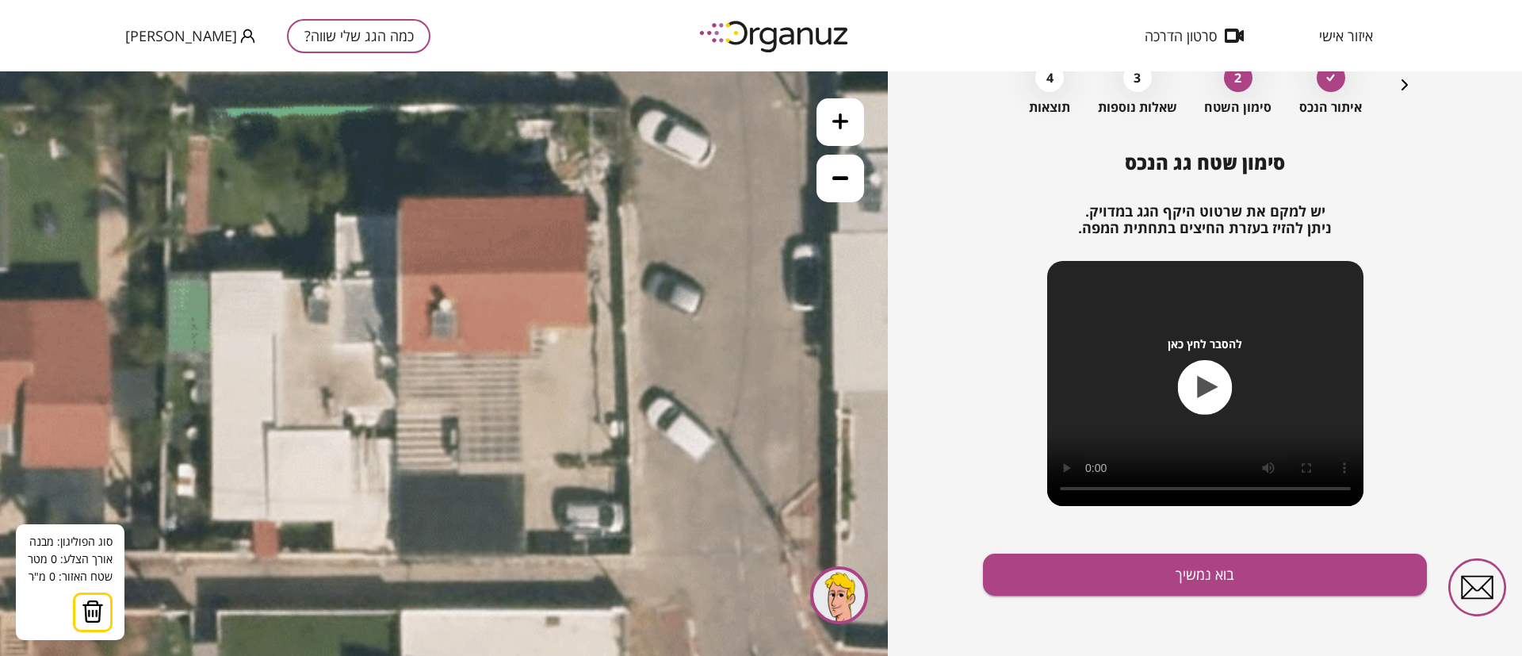
drag, startPoint x: 530, startPoint y: 366, endPoint x: 590, endPoint y: 428, distance: 86.3
click at [590, 428] on icon at bounding box center [145, 391] width 2729 height 2729
click at [585, 196] on icon at bounding box center [145, 391] width 2729 height 2729
click at [589, 270] on icon at bounding box center [145, 391] width 2729 height 2729
click at [587, 273] on icon at bounding box center [146, 391] width 2729 height 2729
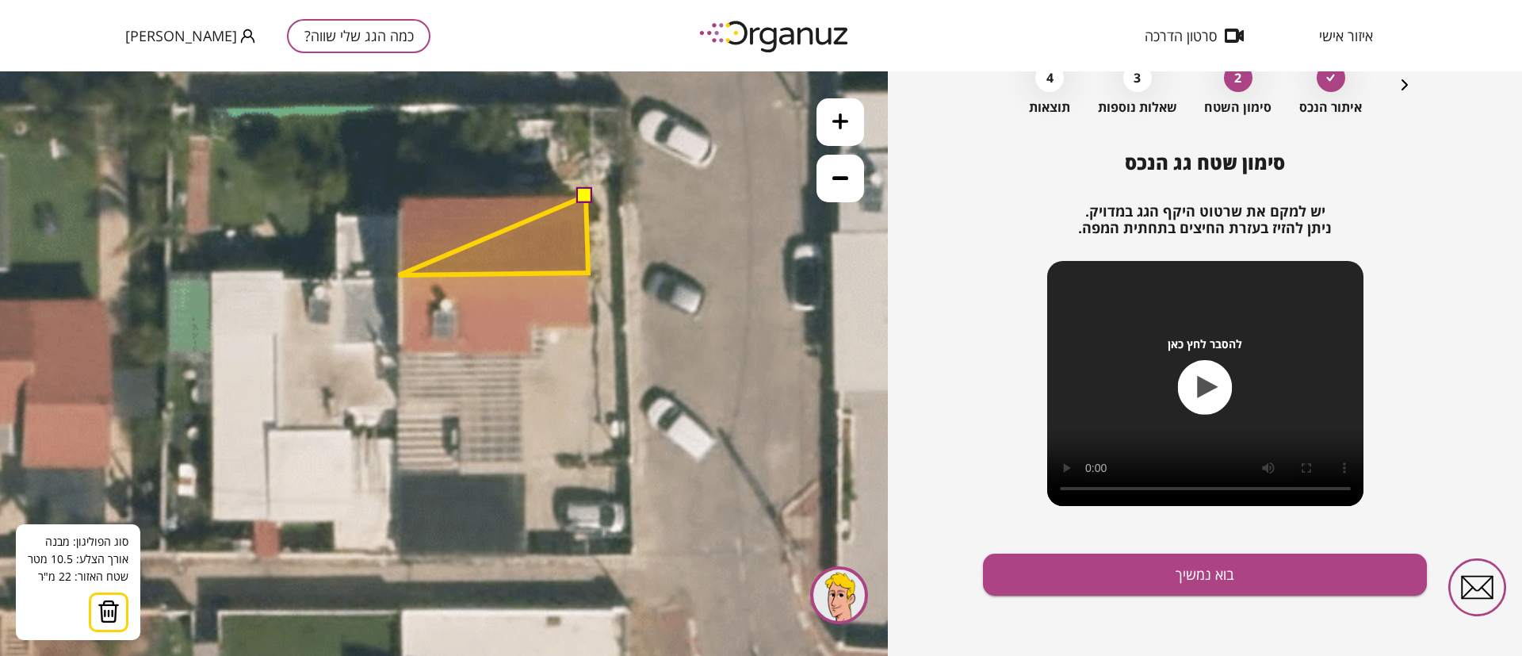
click at [399, 275] on polygon at bounding box center [493, 235] width 189 height 79
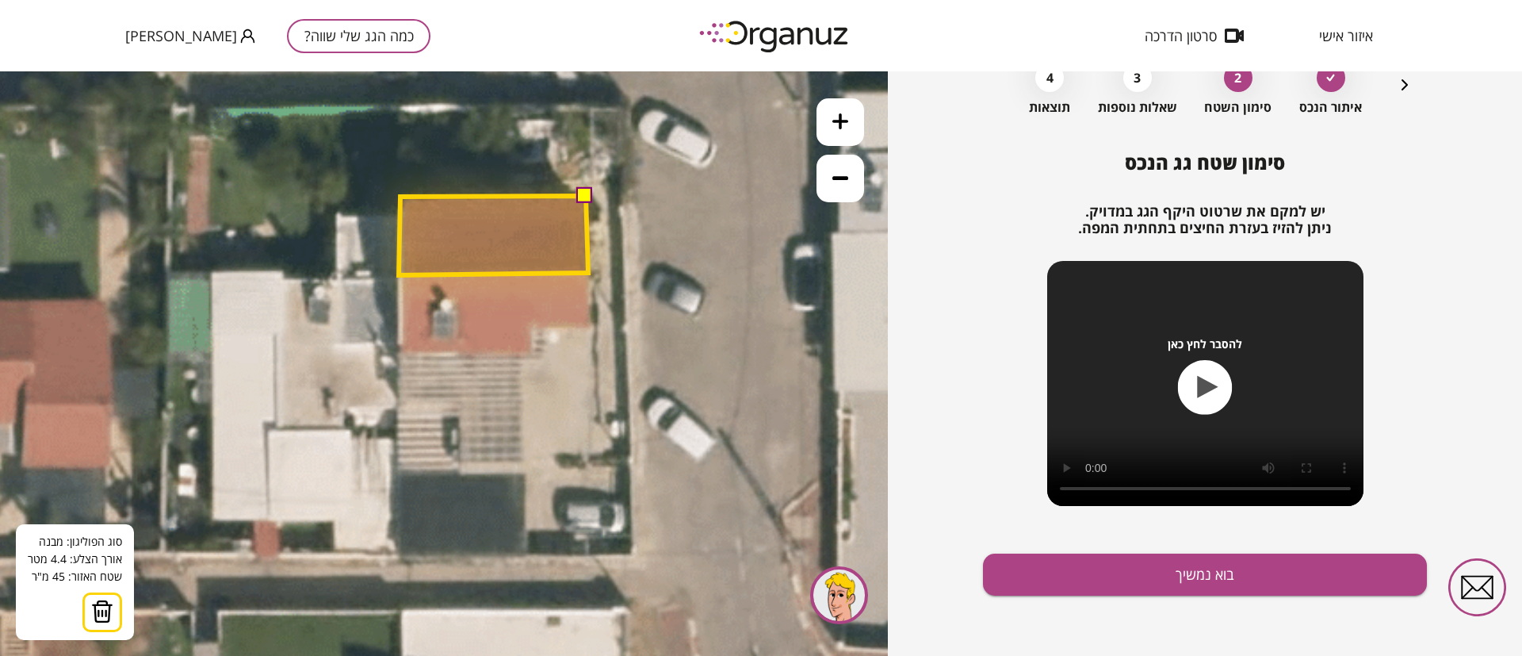
click at [400, 197] on polygon at bounding box center [493, 235] width 189 height 79
click at [585, 197] on button at bounding box center [585, 195] width 16 height 16
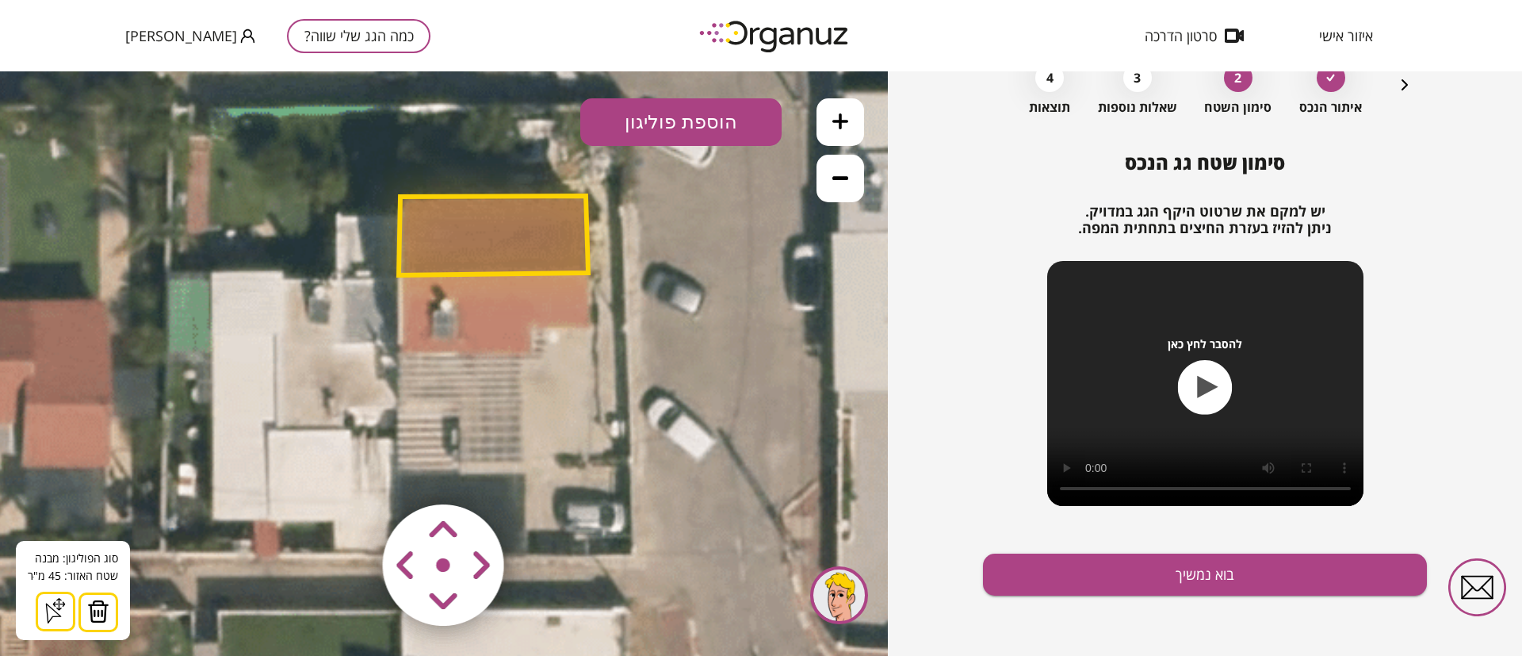
click at [716, 126] on button "הוספת פוליגון" at bounding box center [680, 122] width 201 height 48
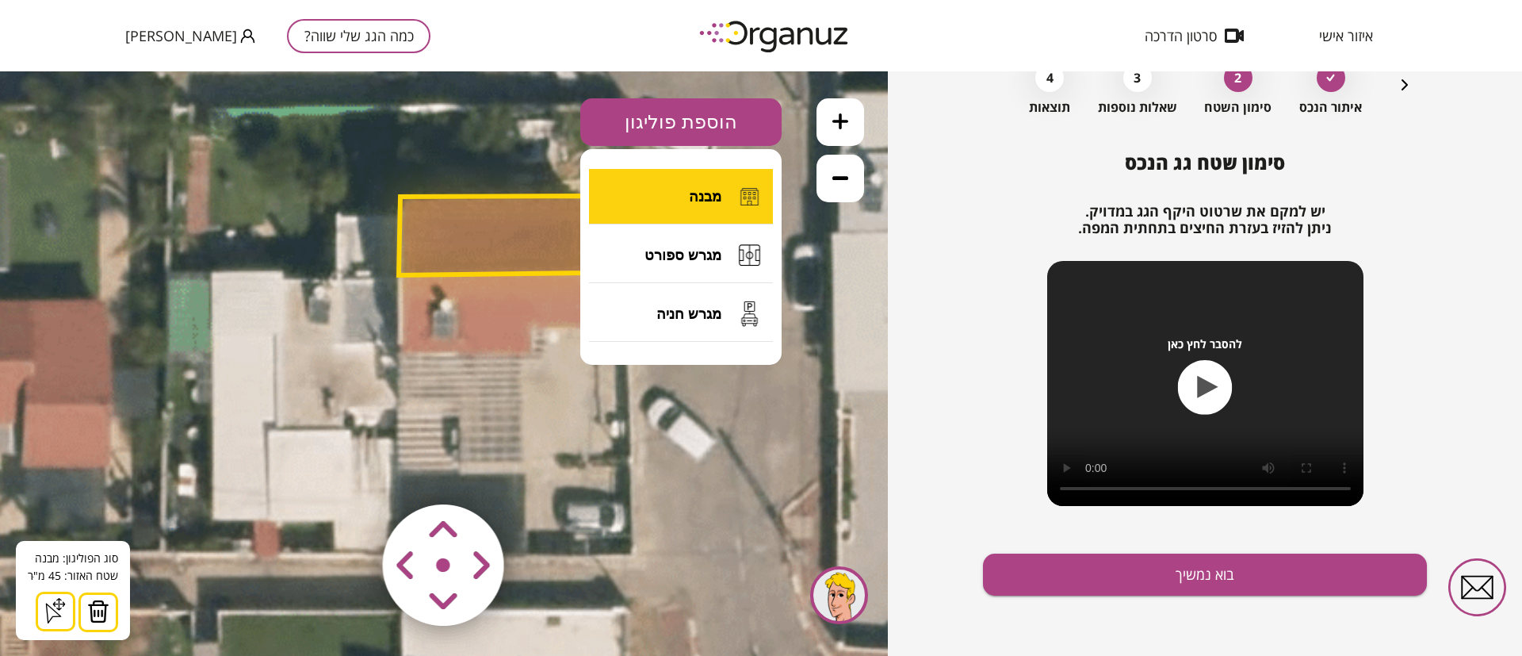
click at [703, 193] on span "מבנה" at bounding box center [705, 196] width 33 height 17
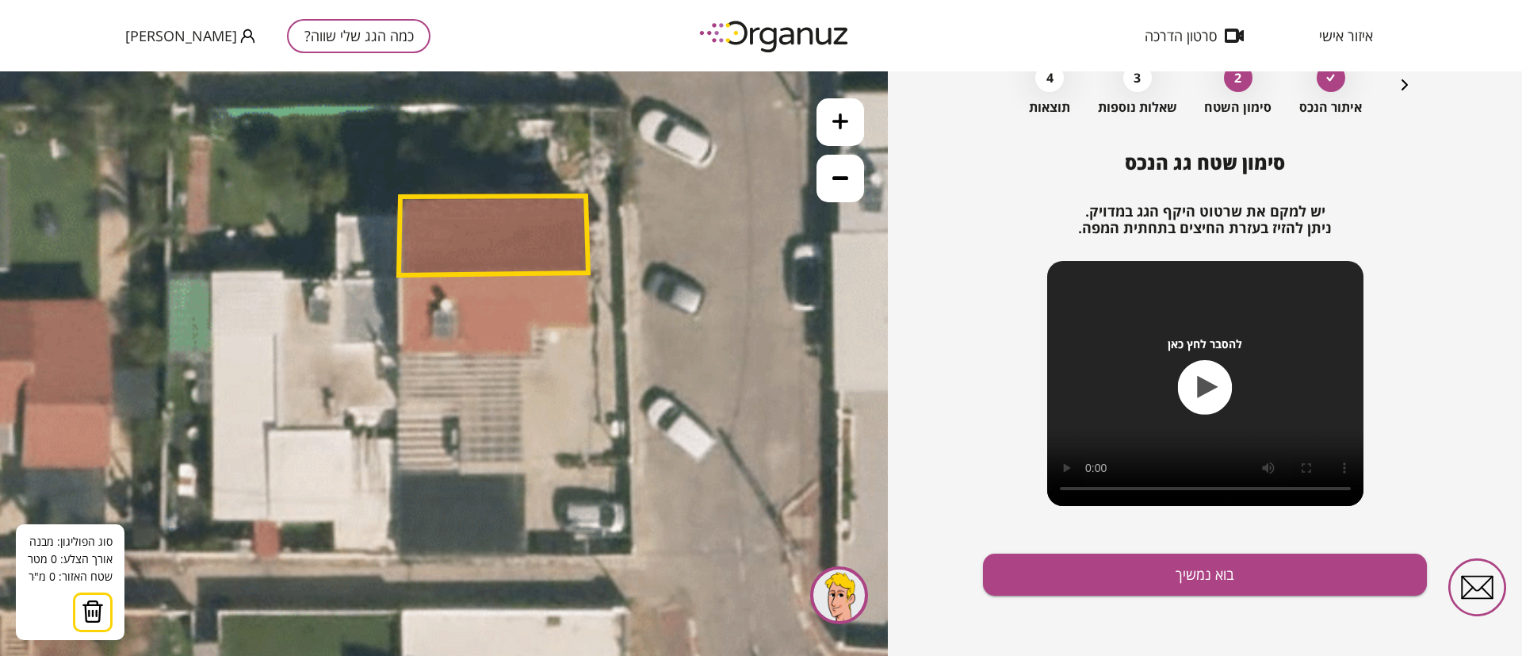
click at [583, 273] on polygon at bounding box center [493, 235] width 189 height 79
click at [591, 324] on icon at bounding box center [146, 391] width 2729 height 2729
click at [529, 326] on polygon at bounding box center [560, 299] width 63 height 52
click at [529, 353] on polygon at bounding box center [559, 312] width 63 height 79
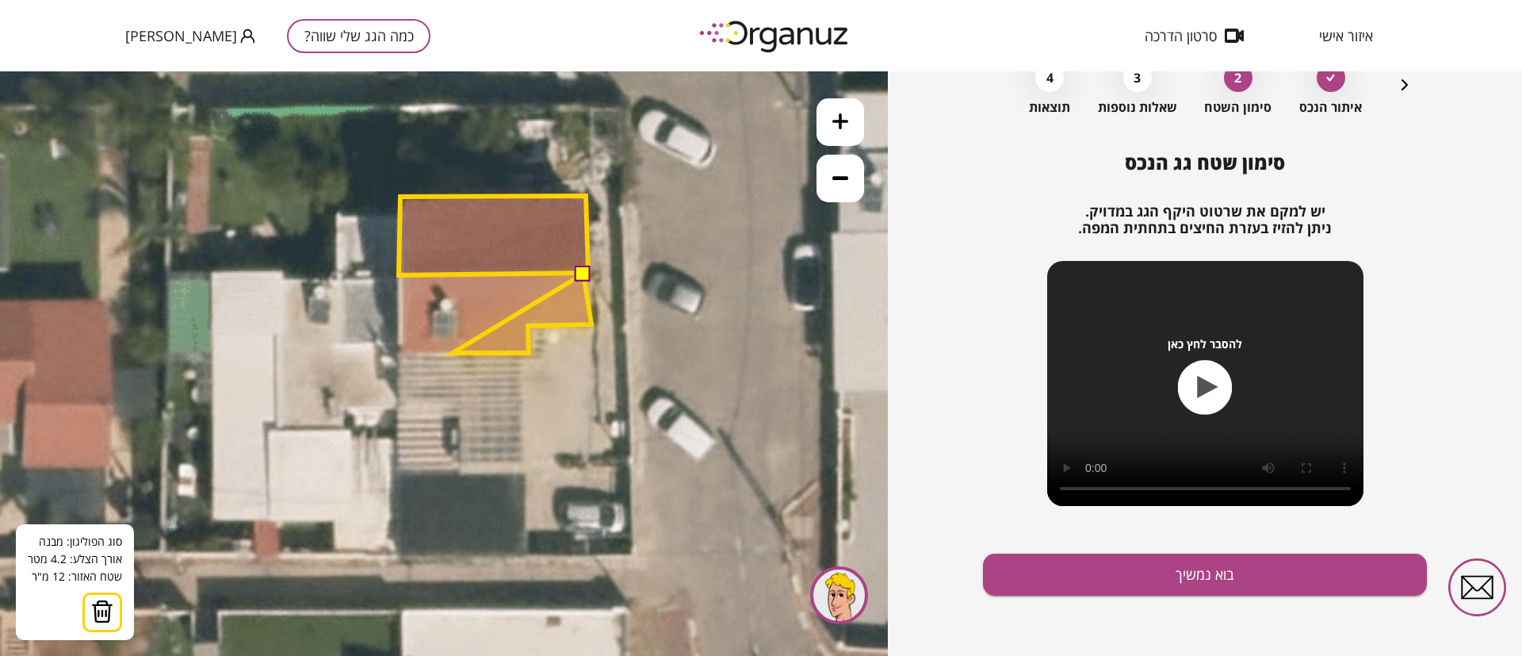
click at [453, 353] on polygon at bounding box center [522, 312] width 139 height 79
click at [461, 293] on polygon at bounding box center [522, 312] width 139 height 79
click at [429, 295] on polygon at bounding box center [510, 312] width 163 height 79
click at [425, 351] on polygon at bounding box center [508, 312] width 166 height 79
click at [399, 350] on polygon at bounding box center [495, 312] width 193 height 79
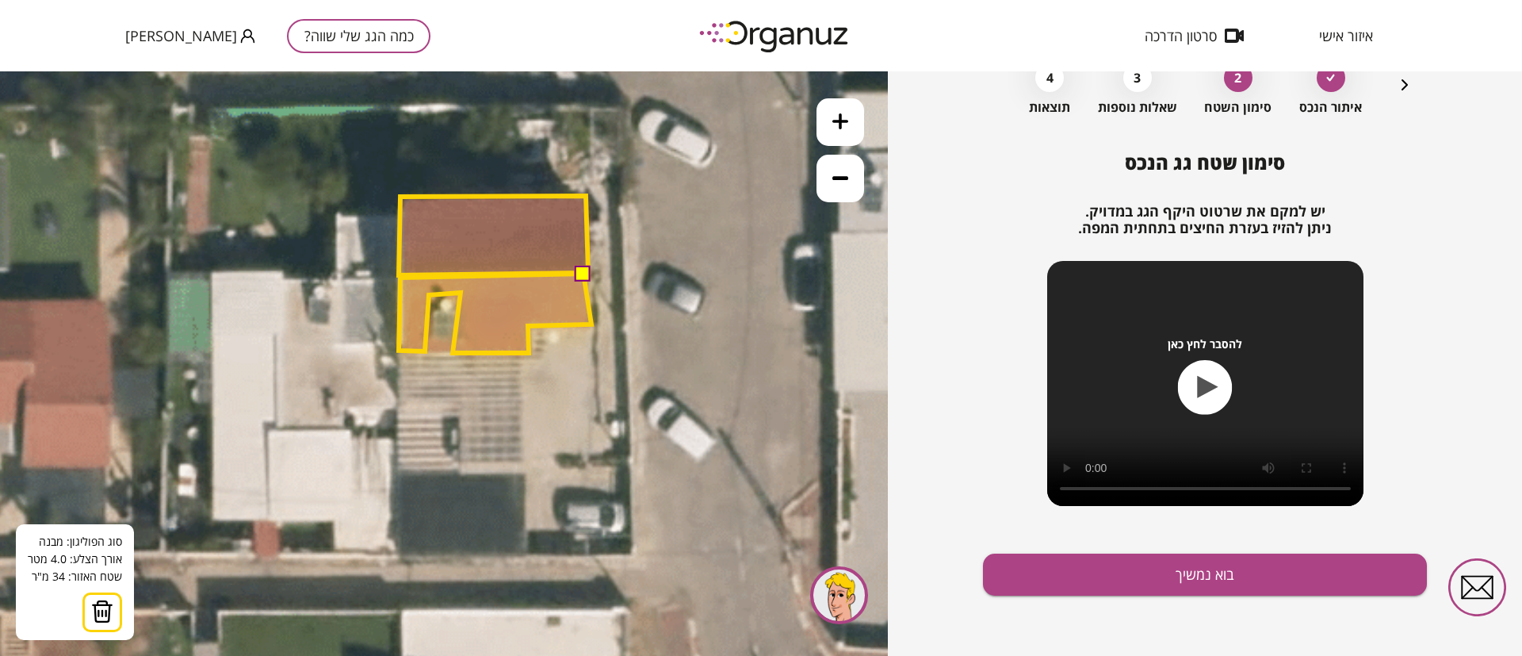
click at [400, 277] on polygon at bounding box center [495, 312] width 193 height 79
click at [583, 270] on button at bounding box center [583, 273] width 16 height 16
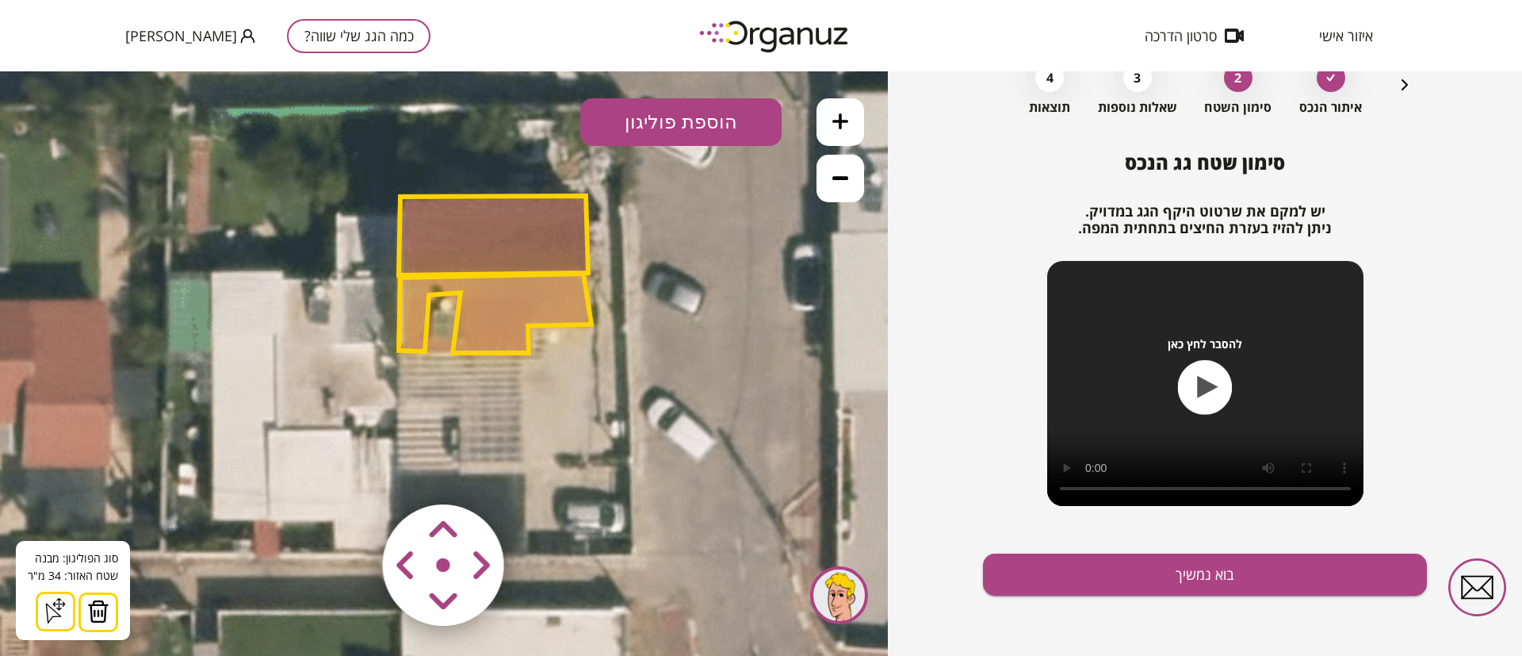
click at [543, 226] on polygon at bounding box center [493, 235] width 189 height 79
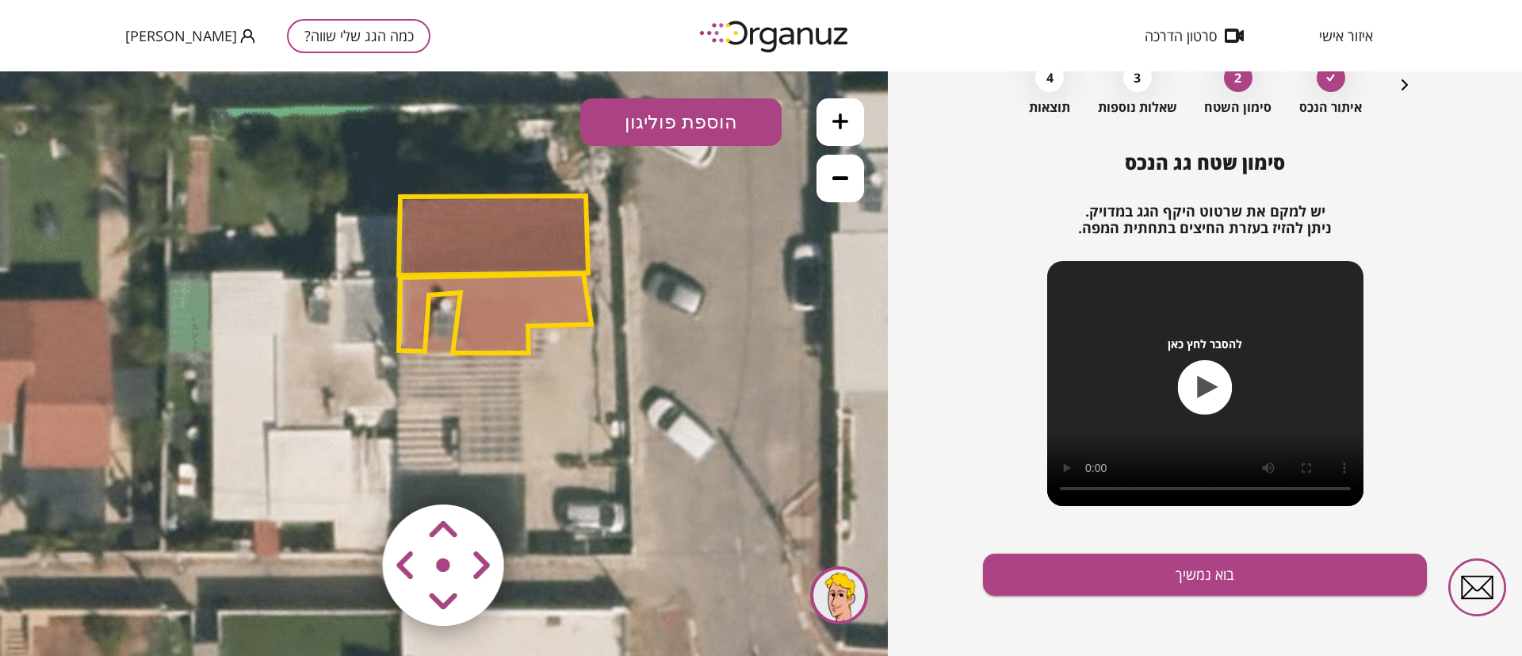
click at [518, 303] on polygon at bounding box center [495, 312] width 193 height 79
drag, startPoint x: 562, startPoint y: 484, endPoint x: 589, endPoint y: 470, distance: 30.5
click at [589, 470] on icon at bounding box center [146, 391] width 2729 height 2729
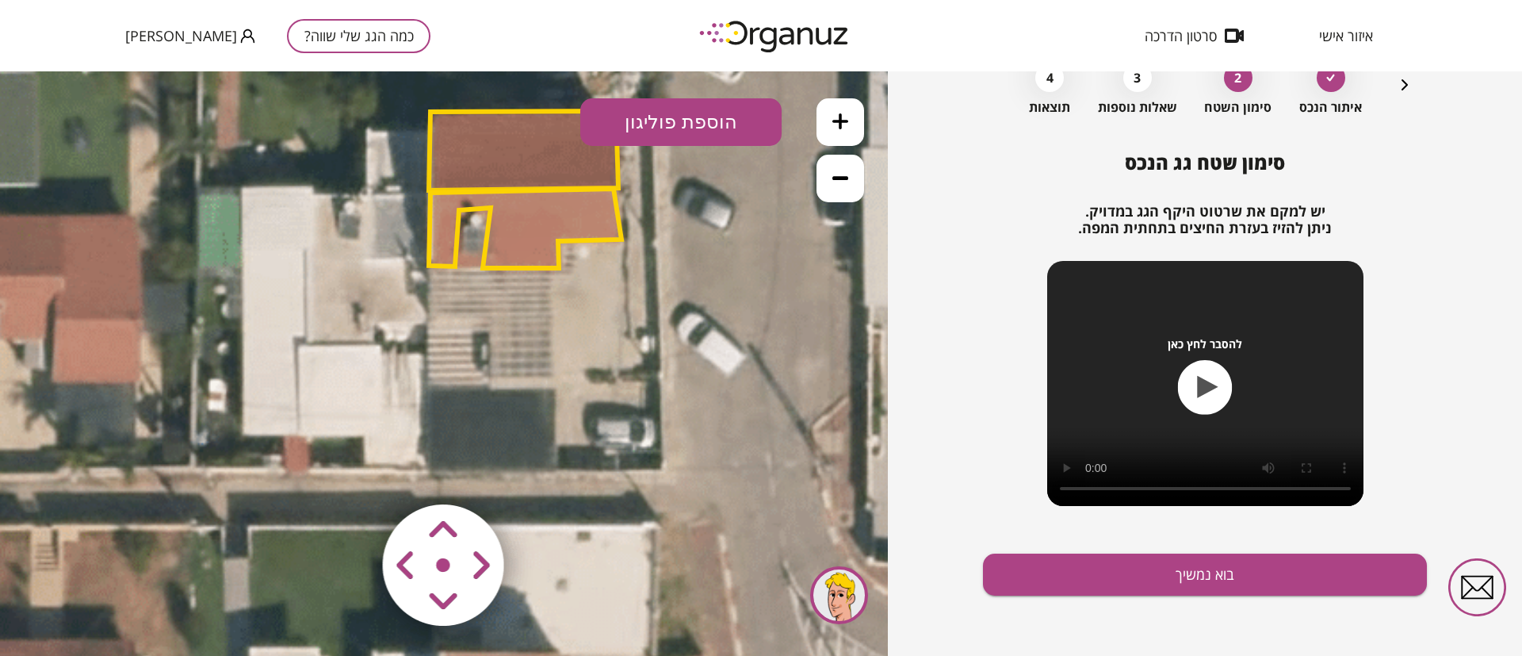
drag, startPoint x: 580, startPoint y: 540, endPoint x: 583, endPoint y: 469, distance: 71.4
click at [583, 469] on icon at bounding box center [176, 306] width 2729 height 2729
click at [692, 127] on button "הוספת פוליגון" at bounding box center [680, 122] width 201 height 48
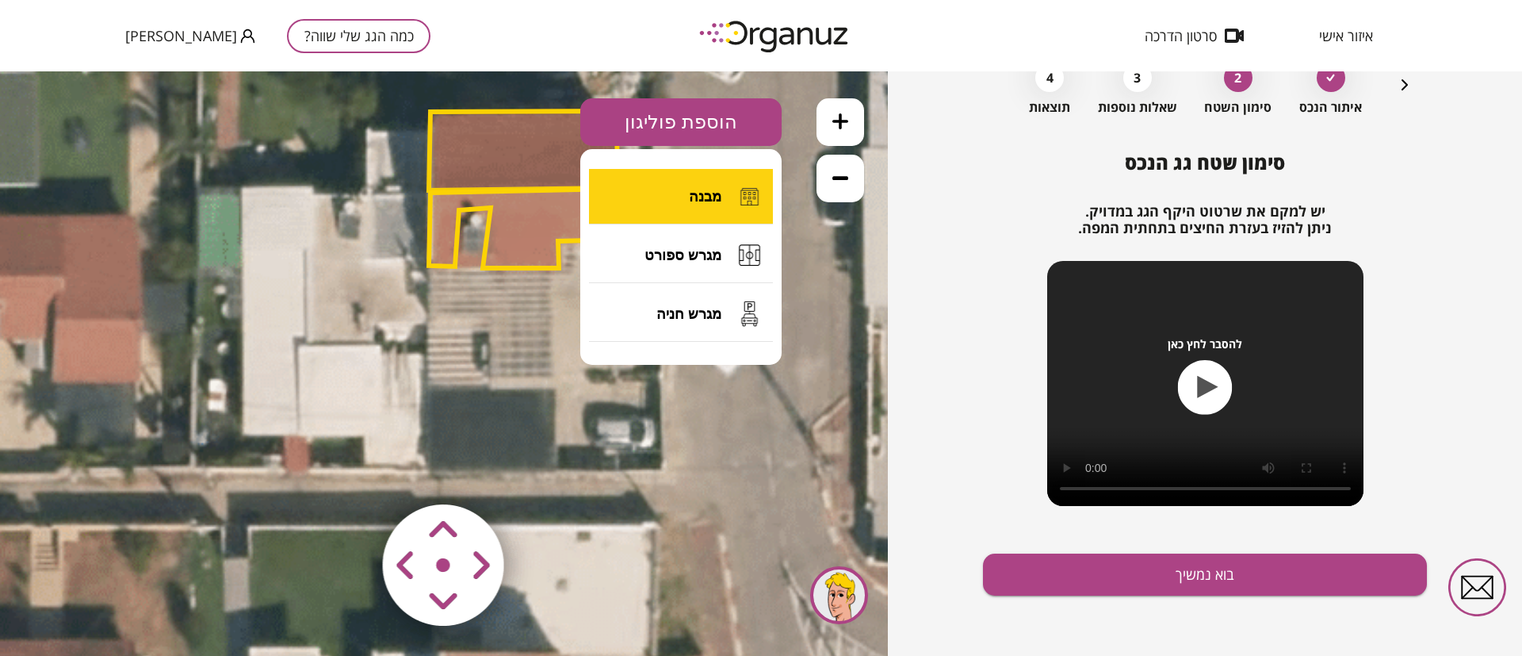
click at [700, 197] on span "מבנה" at bounding box center [705, 196] width 33 height 17
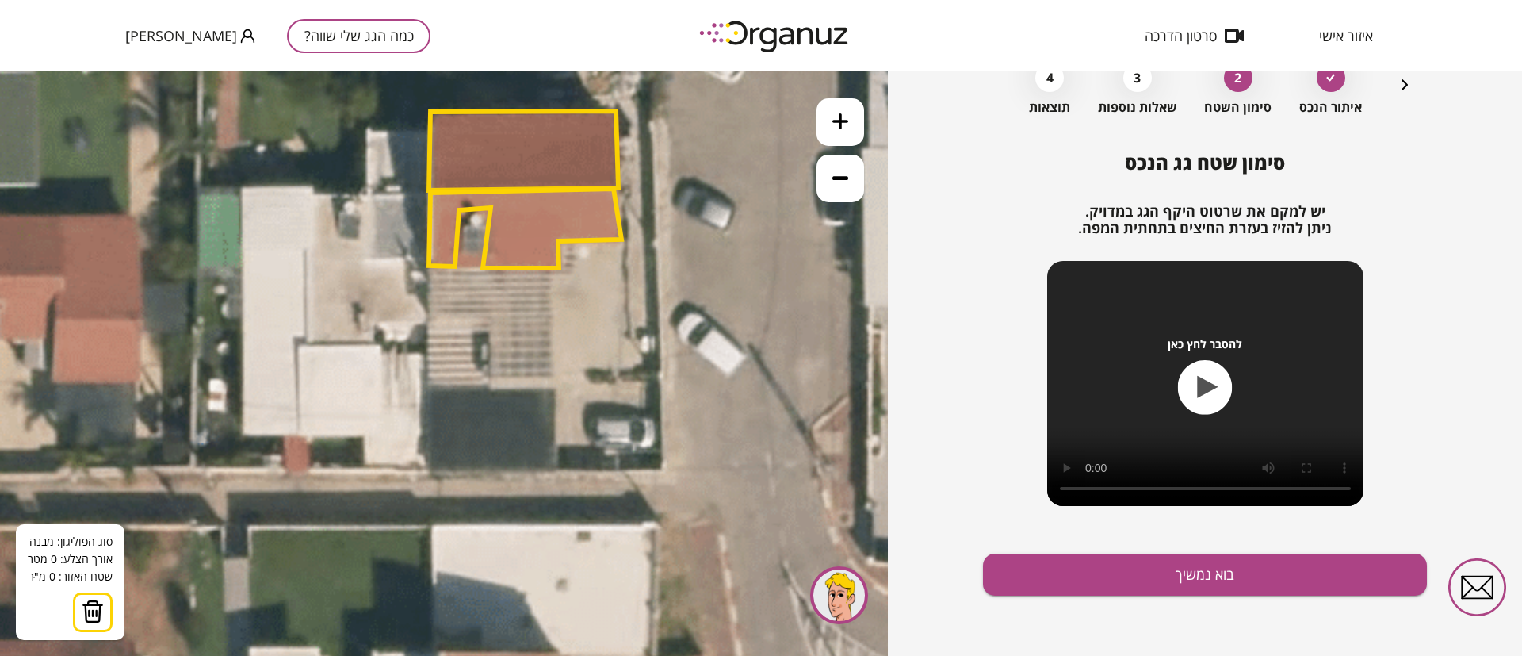
click at [492, 384] on icon at bounding box center [176, 306] width 2729 height 2729
click at [557, 383] on polygon at bounding box center [525, 383] width 66 height 1
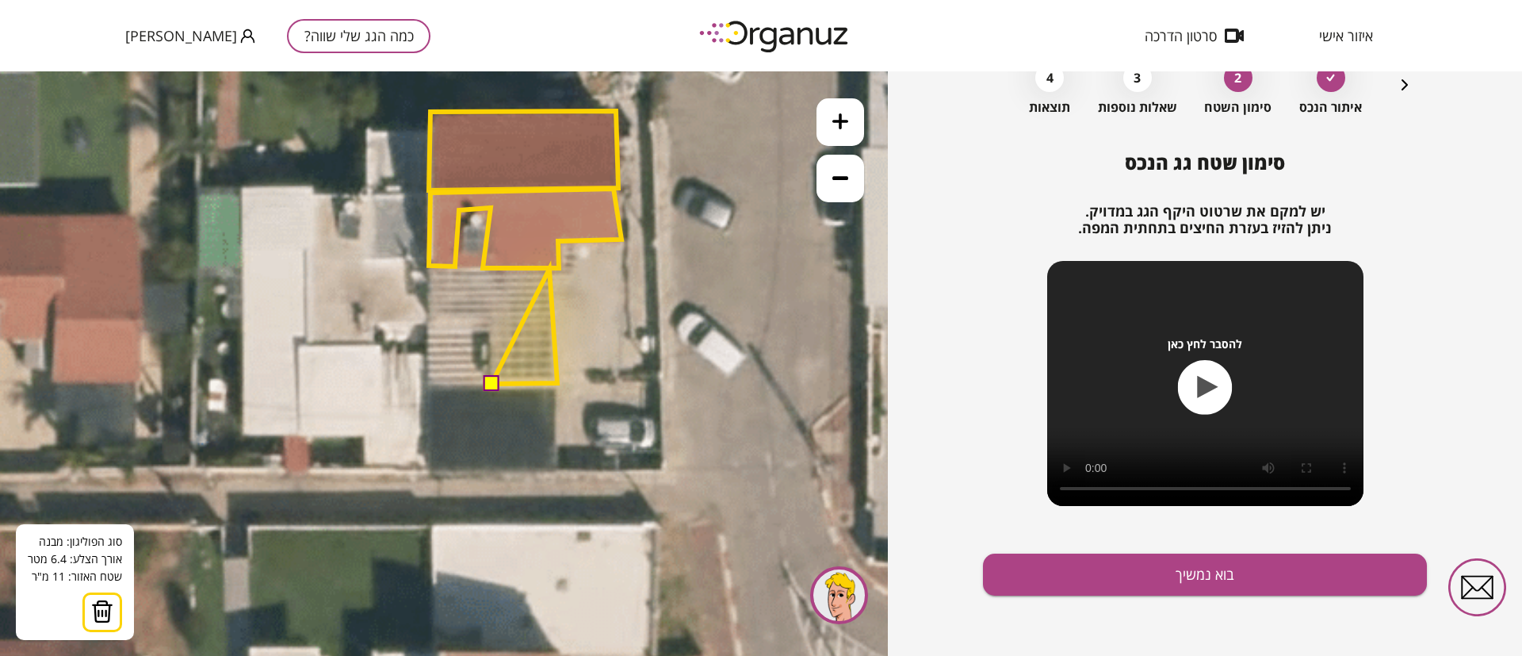
click at [549, 269] on polygon at bounding box center [525, 326] width 66 height 115
click at [426, 266] on polygon at bounding box center [491, 325] width 131 height 118
click at [429, 327] on polygon at bounding box center [491, 325] width 131 height 118
click at [490, 323] on polygon at bounding box center [491, 325] width 131 height 118
click at [489, 383] on button at bounding box center [491, 383] width 16 height 16
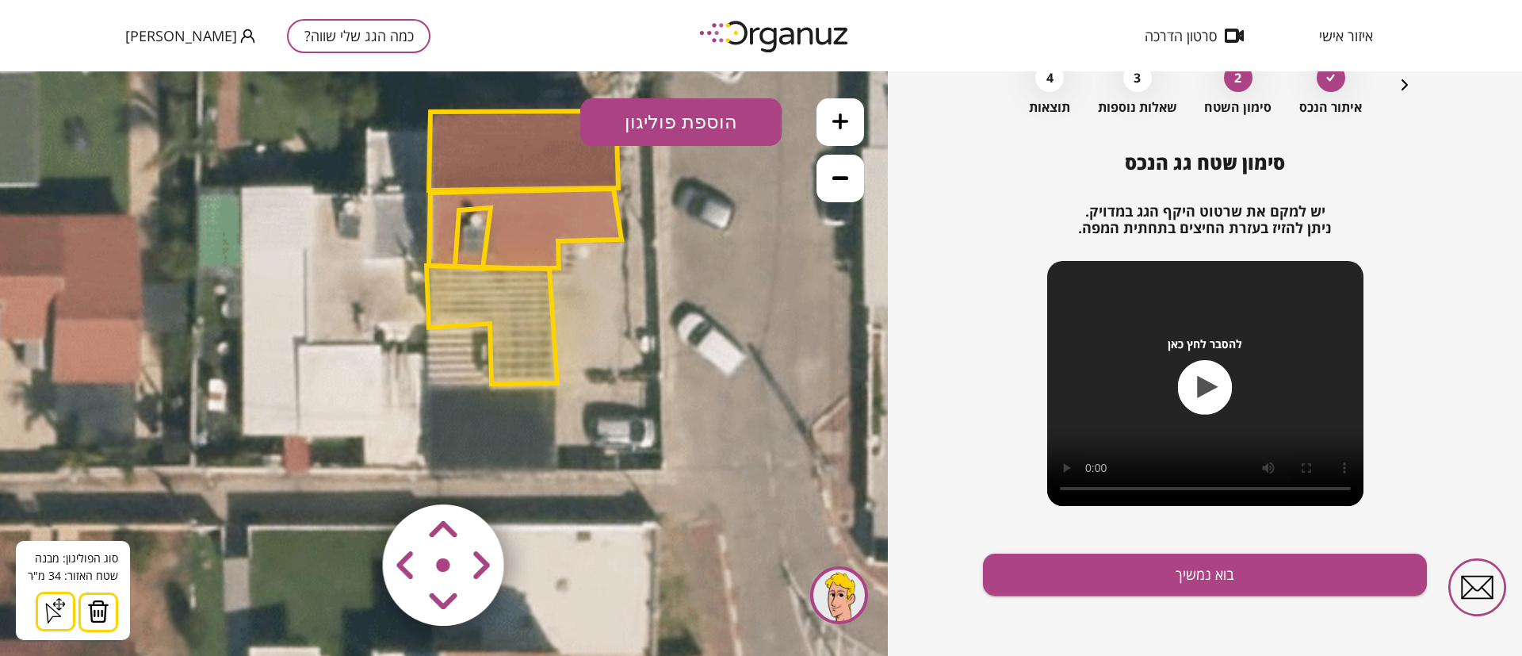
click at [531, 314] on polygon at bounding box center [491, 325] width 131 height 118
click at [700, 113] on button "הוספת פוליגון" at bounding box center [680, 122] width 201 height 48
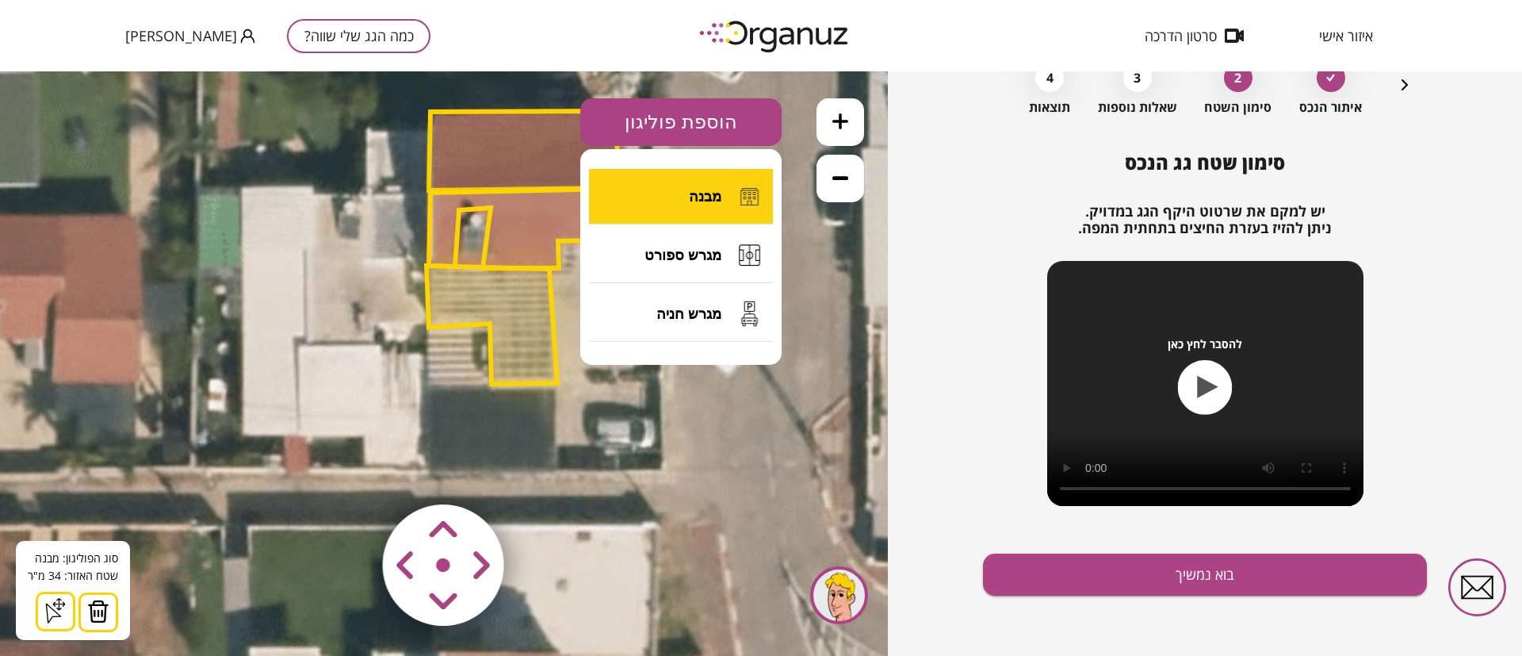
click at [698, 192] on span "מבנה" at bounding box center [705, 196] width 33 height 17
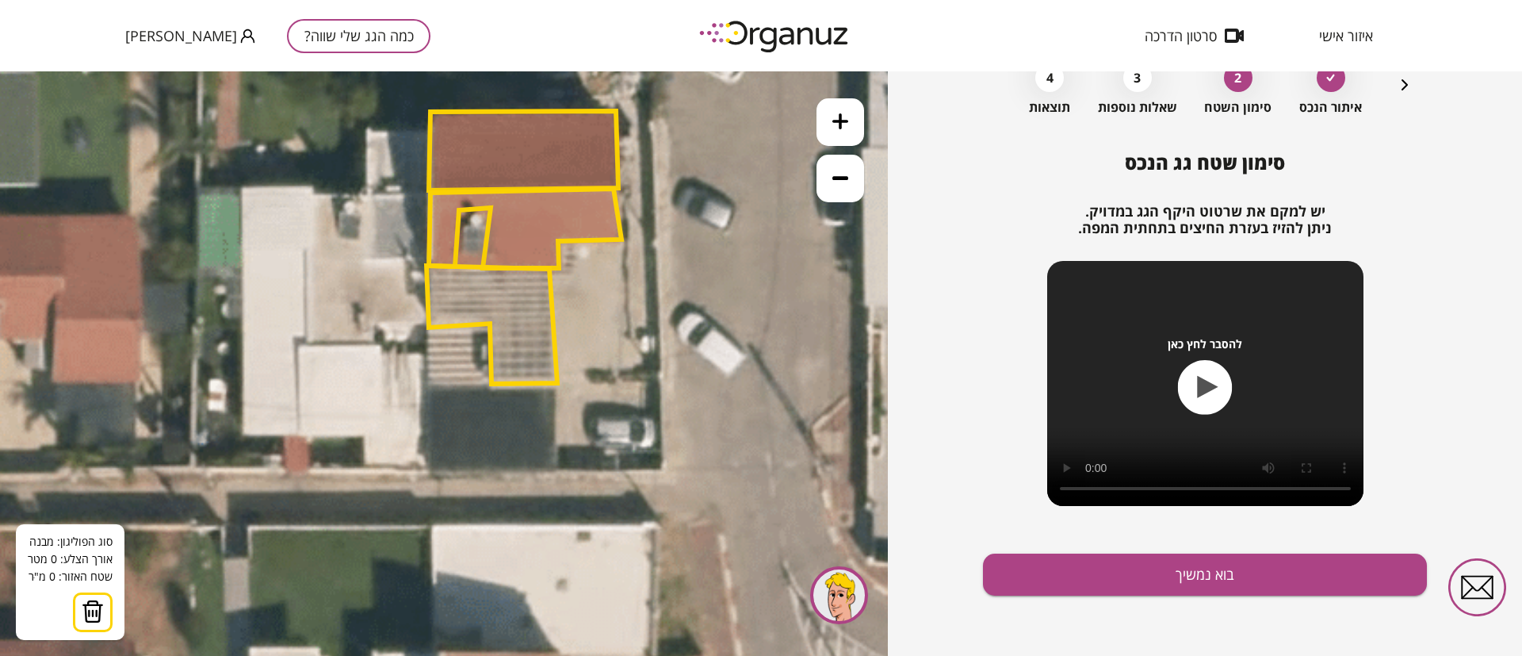
click at [517, 189] on polygon at bounding box center [525, 228] width 193 height 79
click at [517, 271] on polygon at bounding box center [491, 325] width 131 height 118
click at [514, 191] on button at bounding box center [516, 188] width 16 height 16
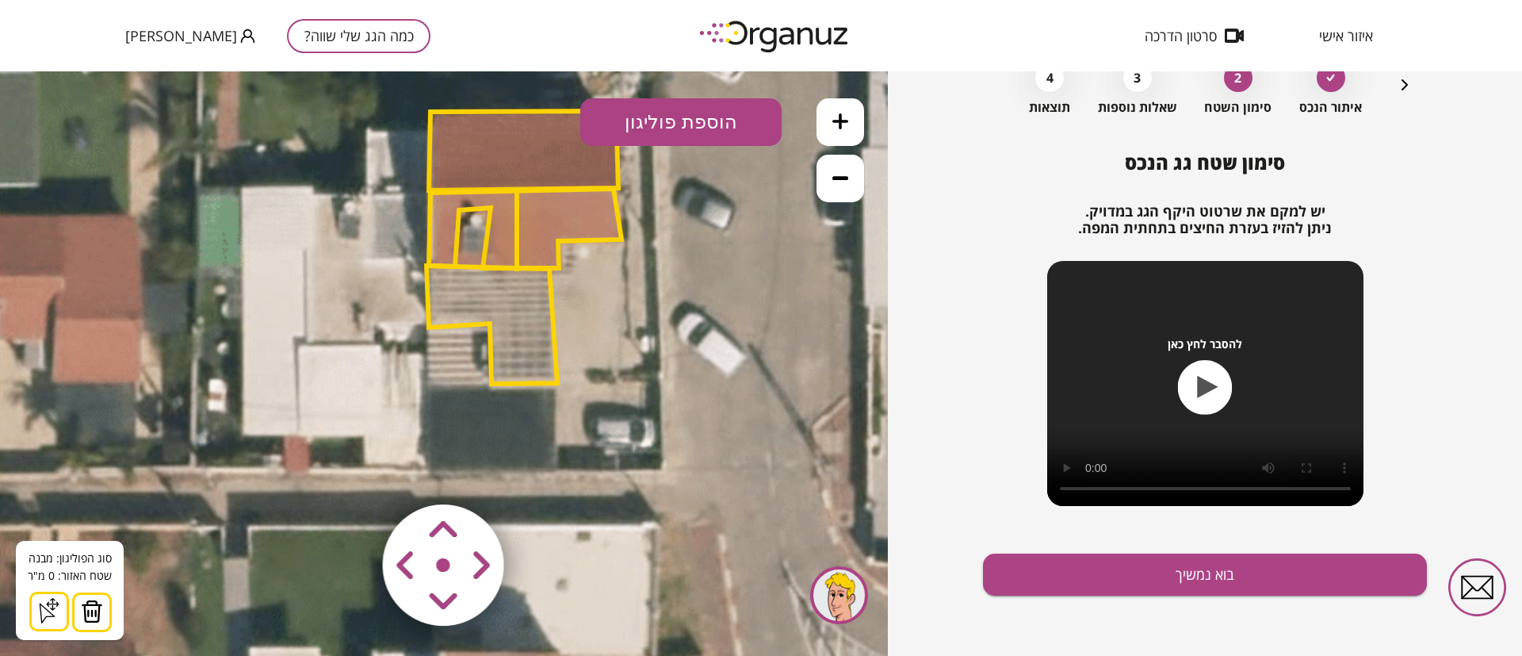
click at [694, 121] on button "הוספת פוליגון" at bounding box center [680, 122] width 201 height 48
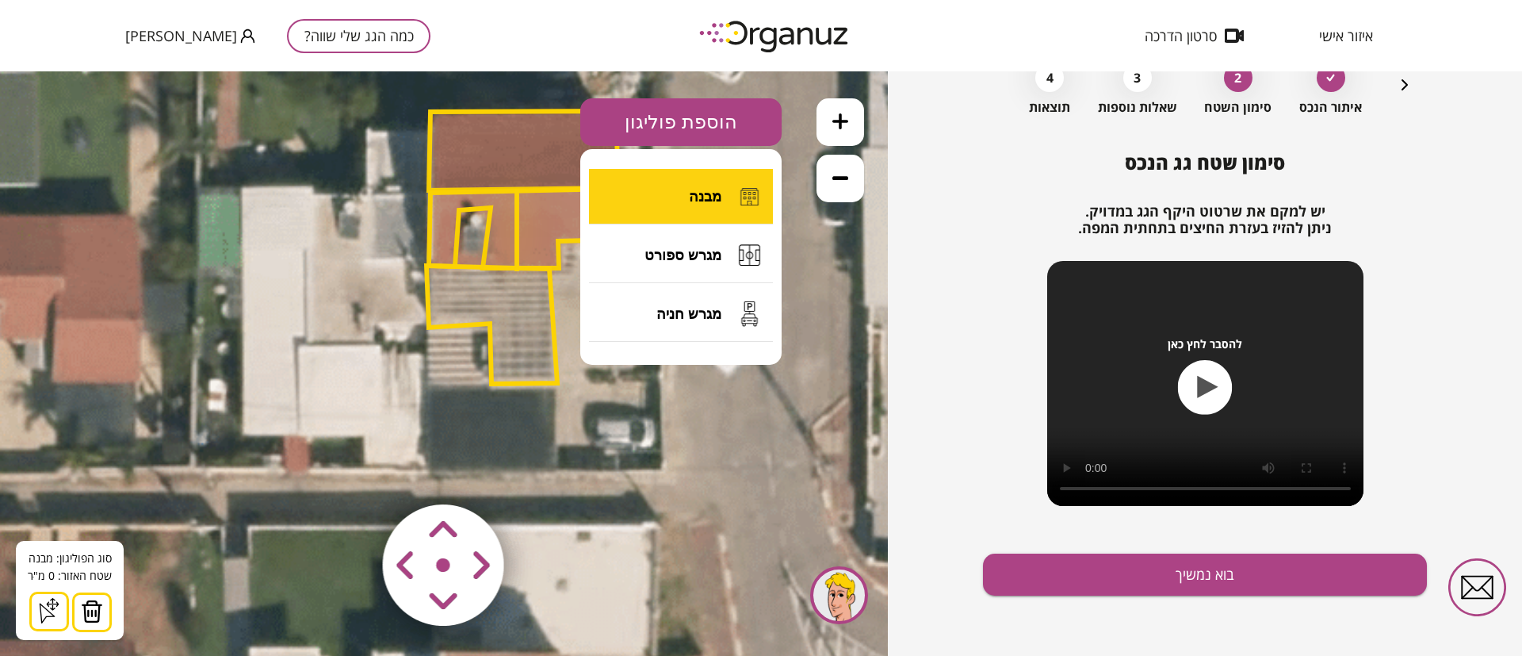
click at [698, 200] on span "מבנה" at bounding box center [705, 196] width 33 height 17
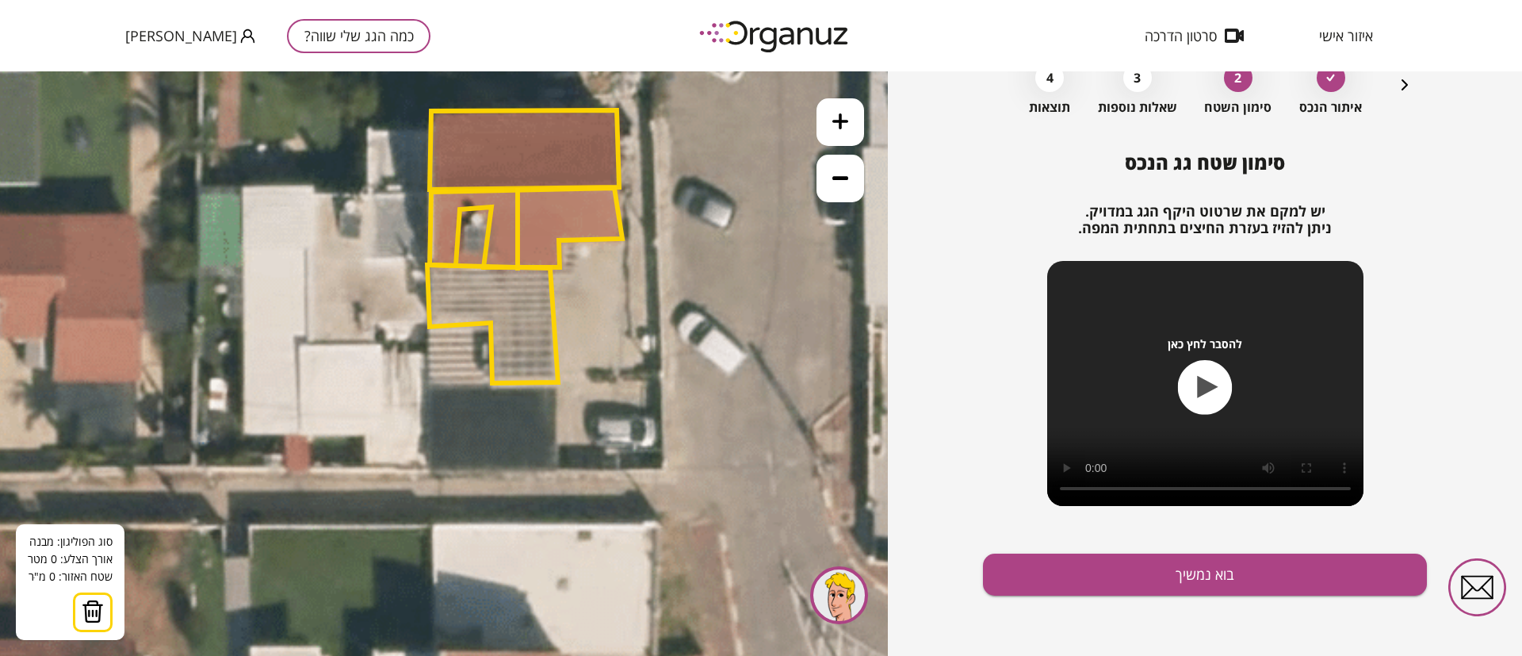
click at [618, 205] on polygon at bounding box center [526, 227] width 193 height 79
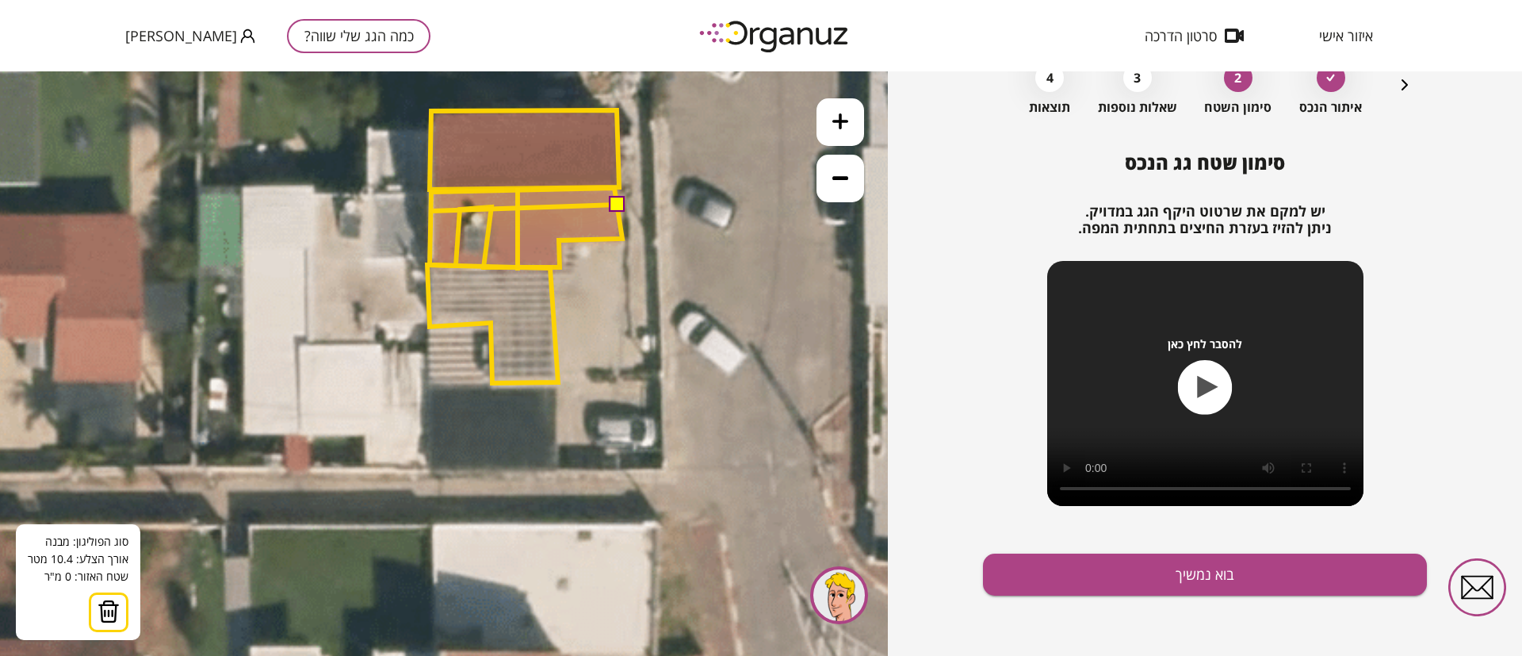
click at [432, 211] on polygon at bounding box center [526, 227] width 193 height 79
click at [618, 201] on button at bounding box center [617, 204] width 16 height 16
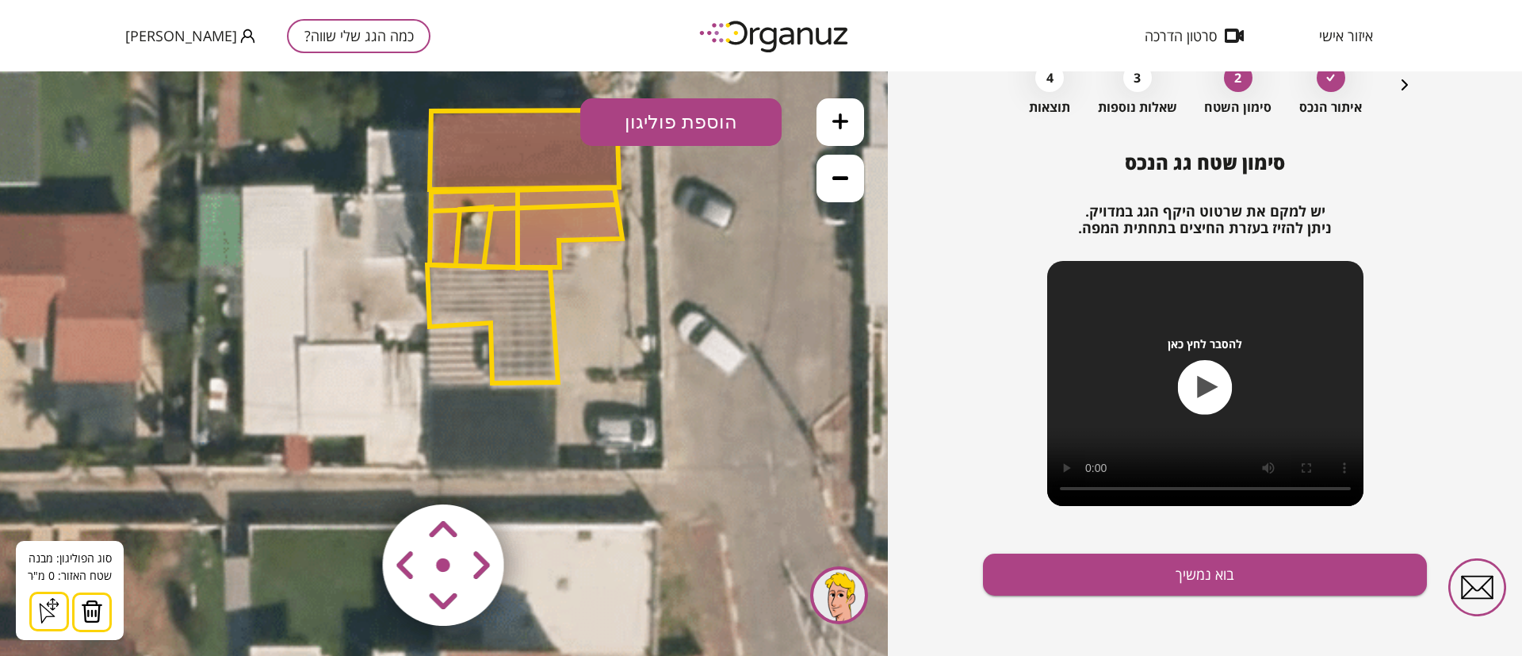
click at [683, 124] on button "הוספת פוליגון" at bounding box center [680, 122] width 201 height 48
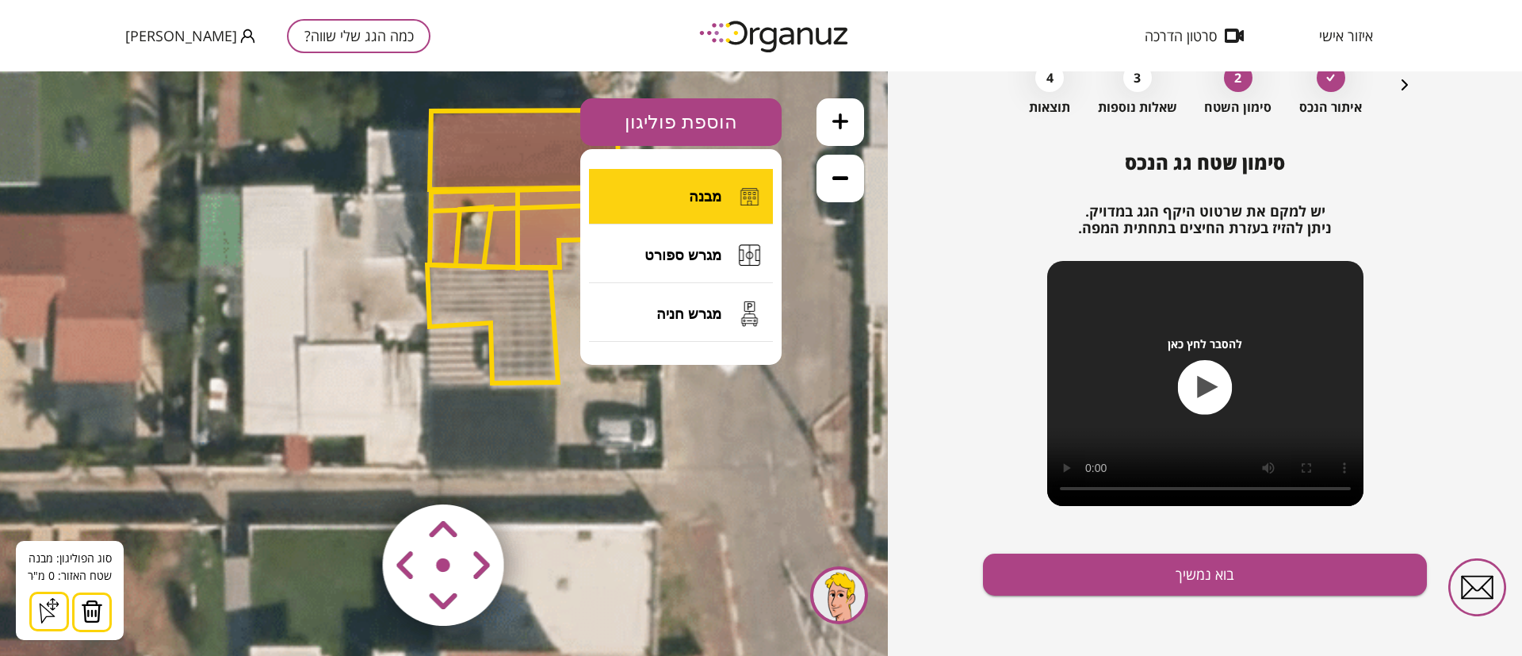
click at [691, 179] on button "מבנה" at bounding box center [681, 196] width 184 height 55
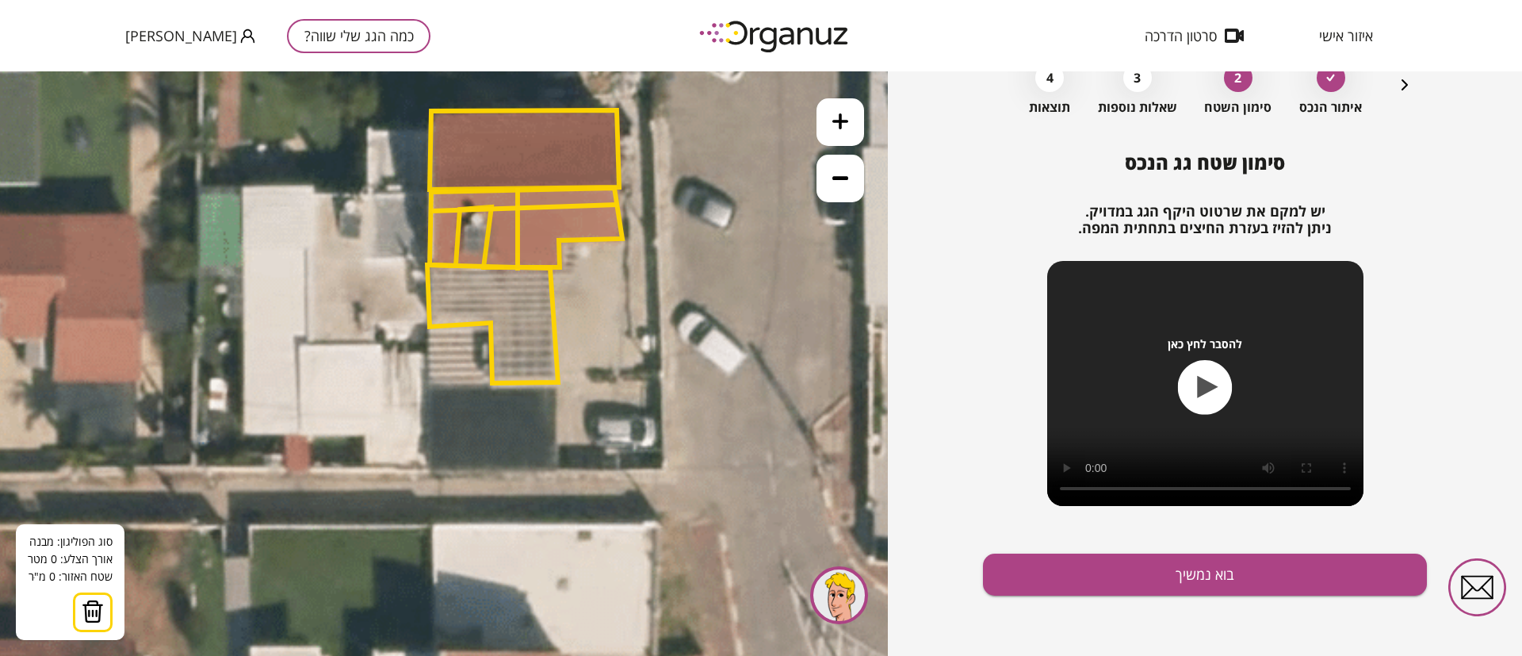
click at [586, 188] on polygon at bounding box center [526, 227] width 193 height 79
click at [586, 237] on polygon at bounding box center [526, 227] width 193 height 79
click at [587, 189] on button at bounding box center [585, 186] width 16 height 16
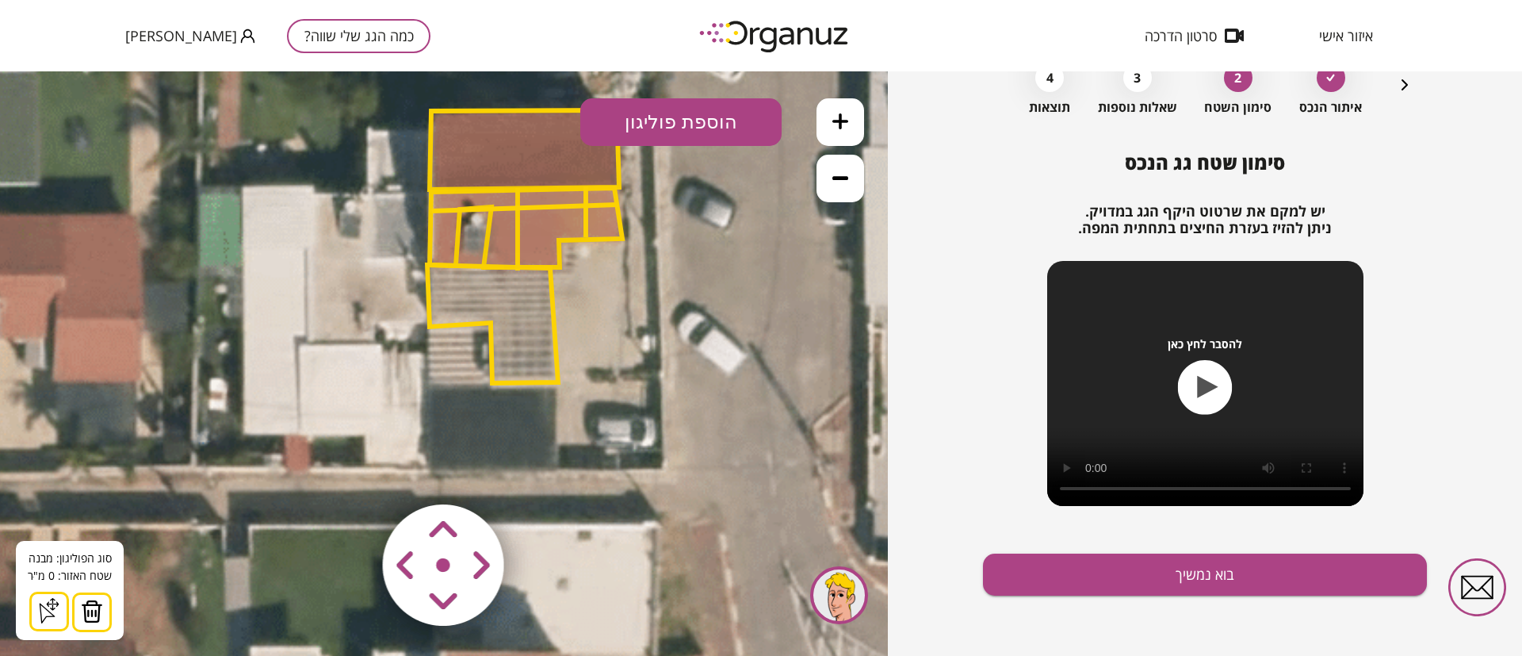
click at [687, 124] on button "הוספת פוליגון" at bounding box center [680, 122] width 201 height 48
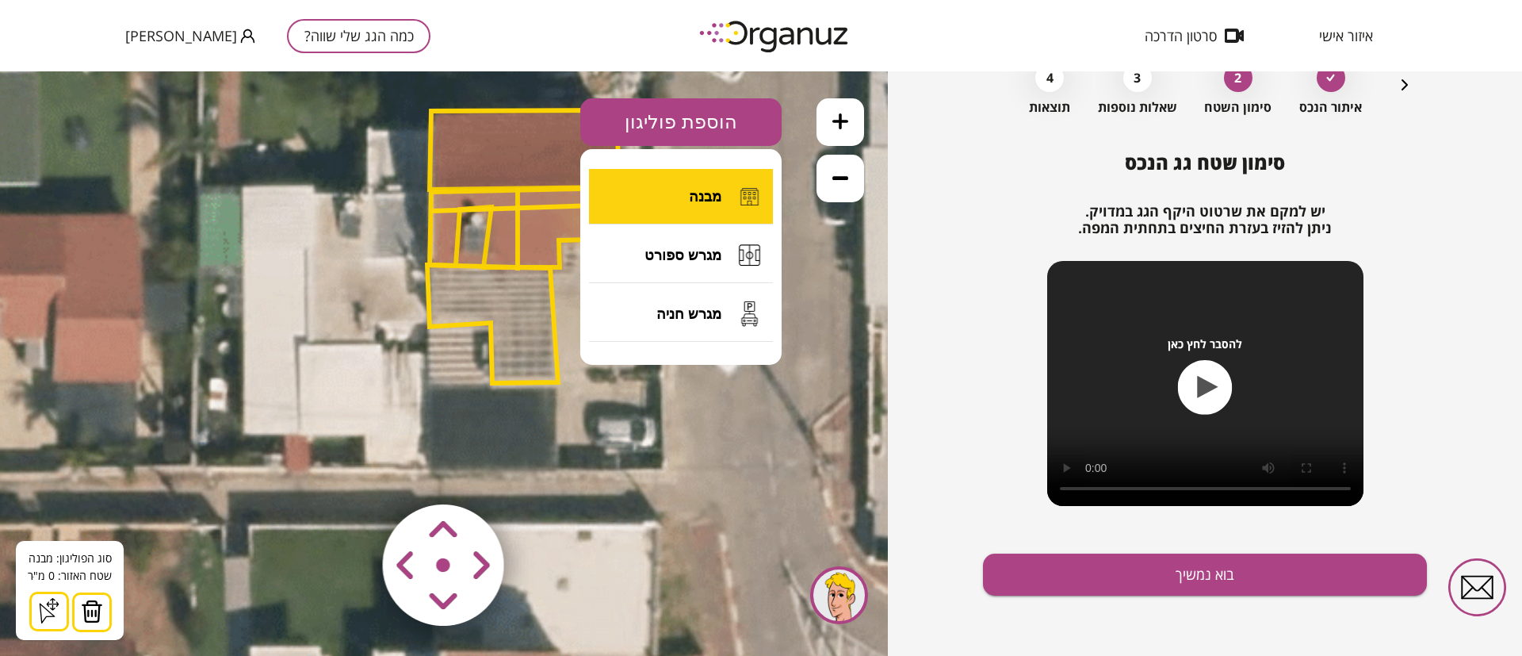
click at [671, 194] on button "מבנה" at bounding box center [681, 196] width 184 height 55
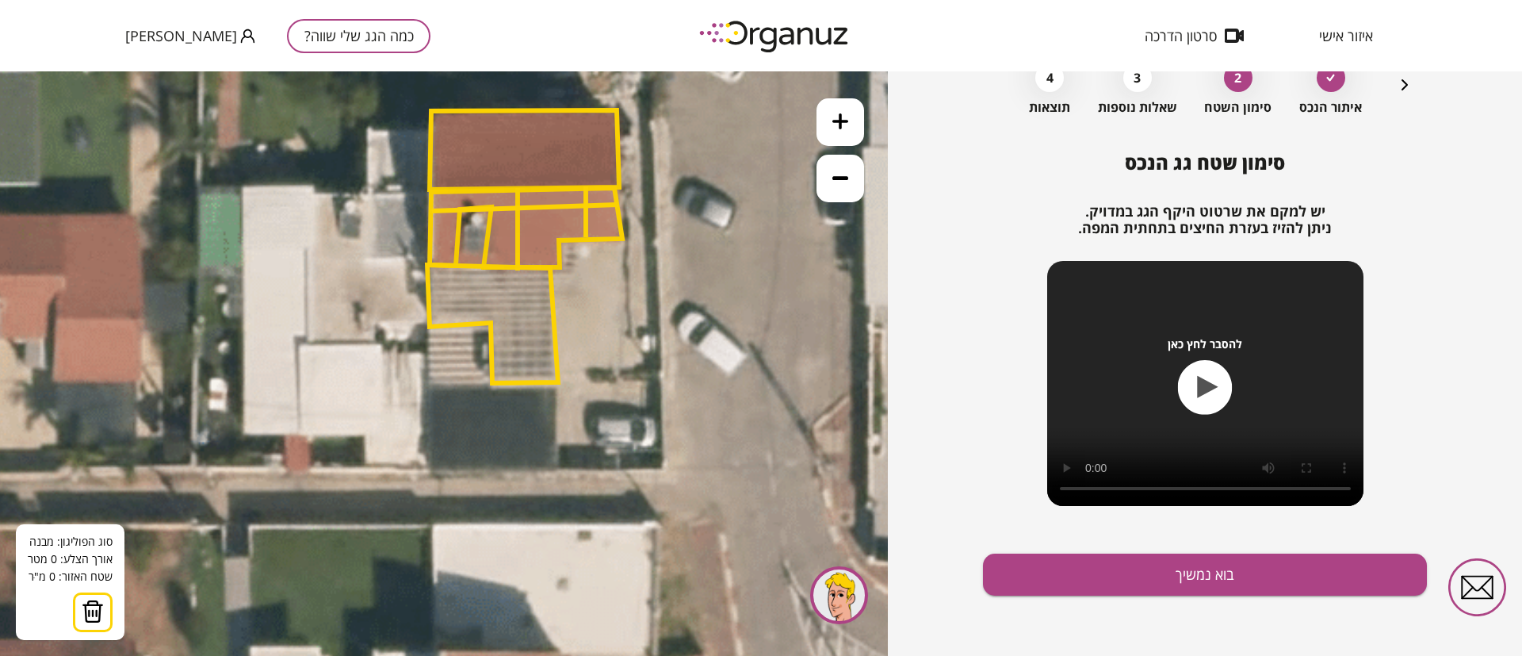
click at [525, 110] on polygon at bounding box center [524, 149] width 189 height 79
click at [523, 188] on polygon at bounding box center [526, 227] width 193 height 79
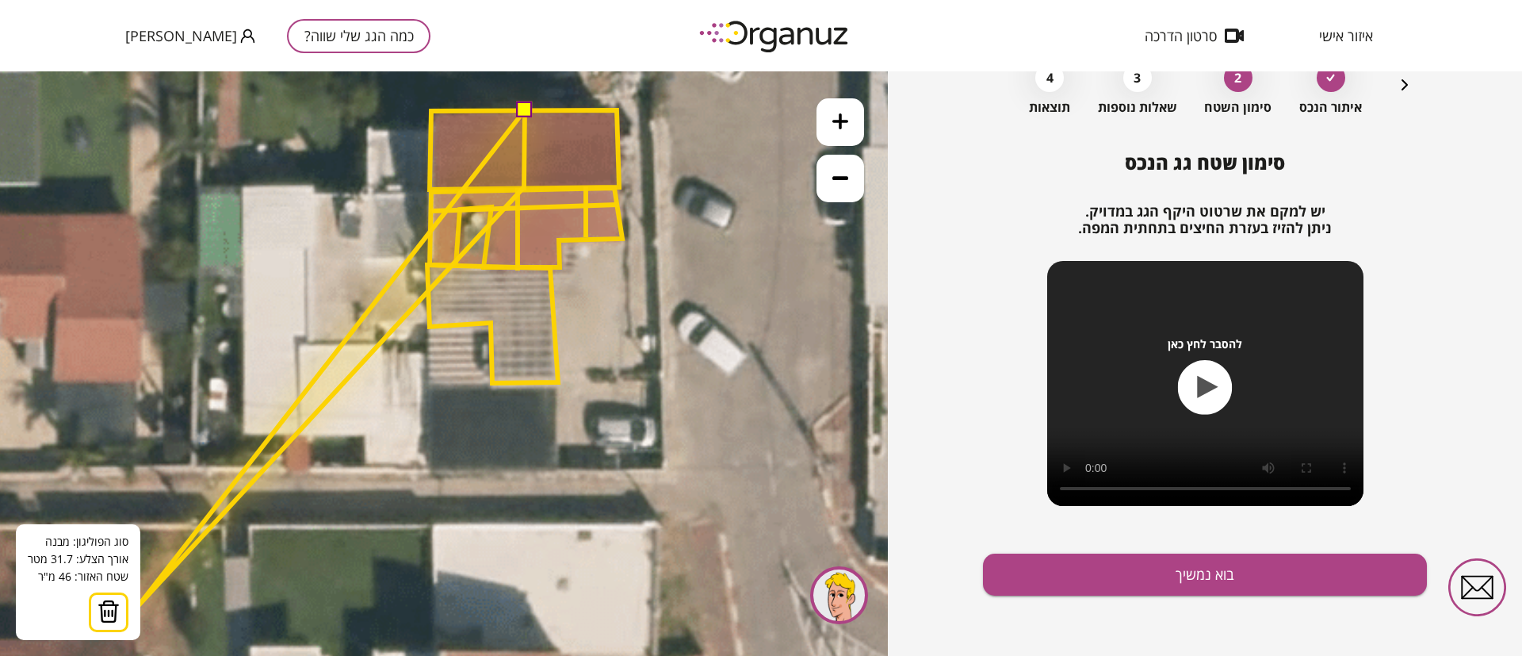
click at [109, 618] on img at bounding box center [109, 611] width 22 height 24
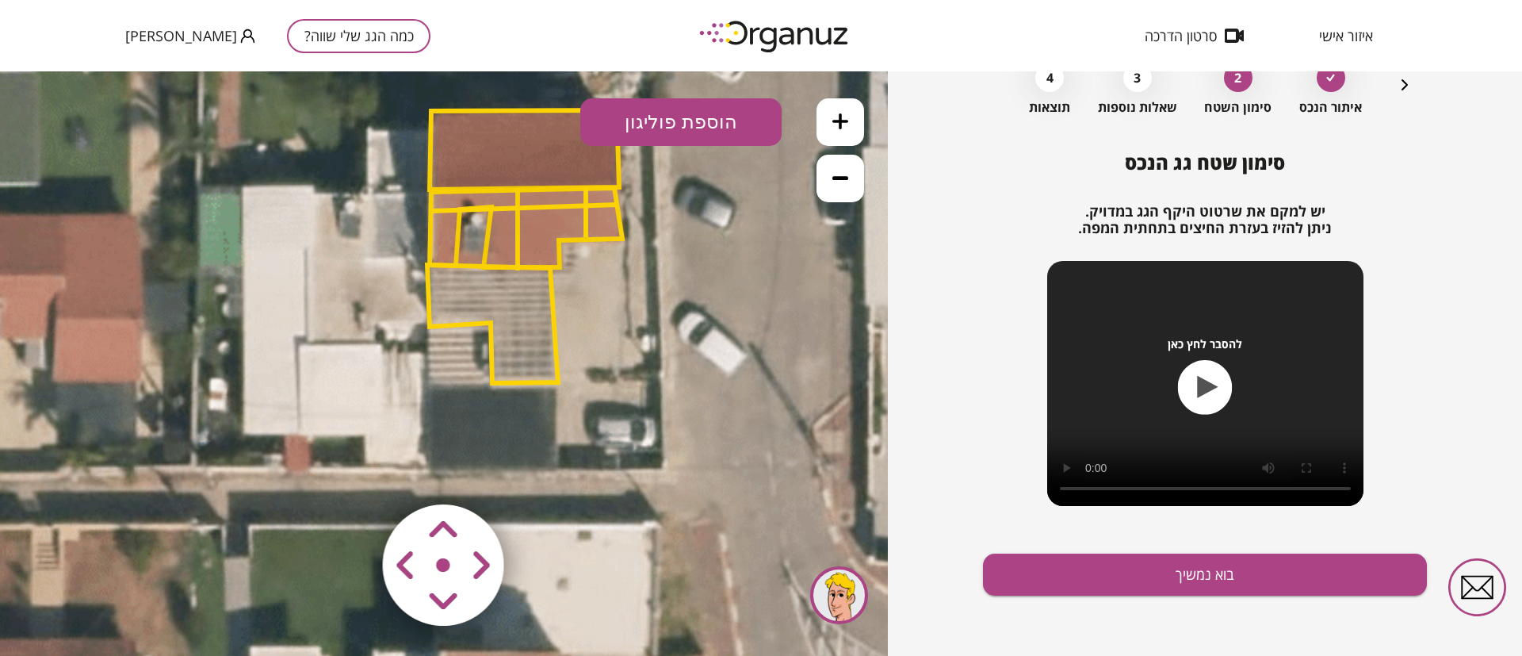
click at [534, 205] on polygon at bounding box center [526, 227] width 193 height 79
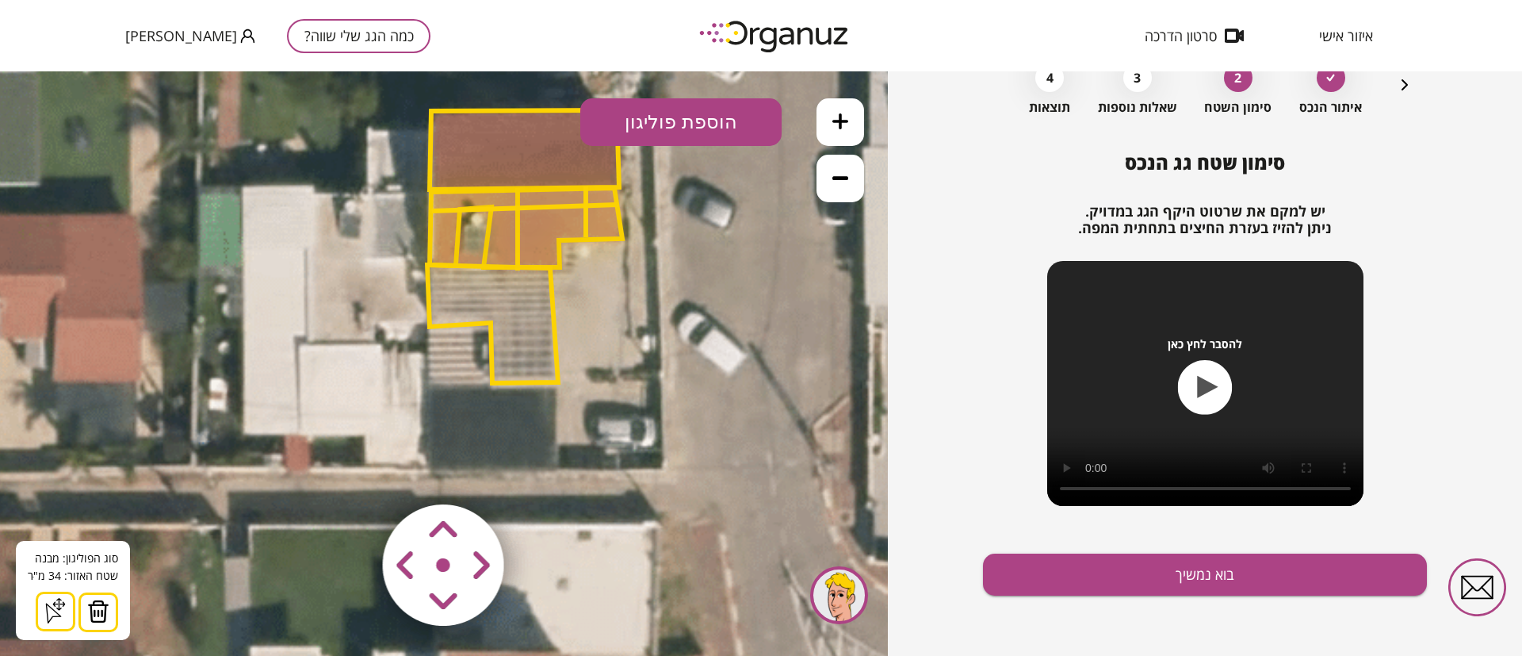
drag, startPoint x: 103, startPoint y: 605, endPoint x: 129, endPoint y: 587, distance: 31.9
click at [105, 605] on img at bounding box center [98, 611] width 22 height 24
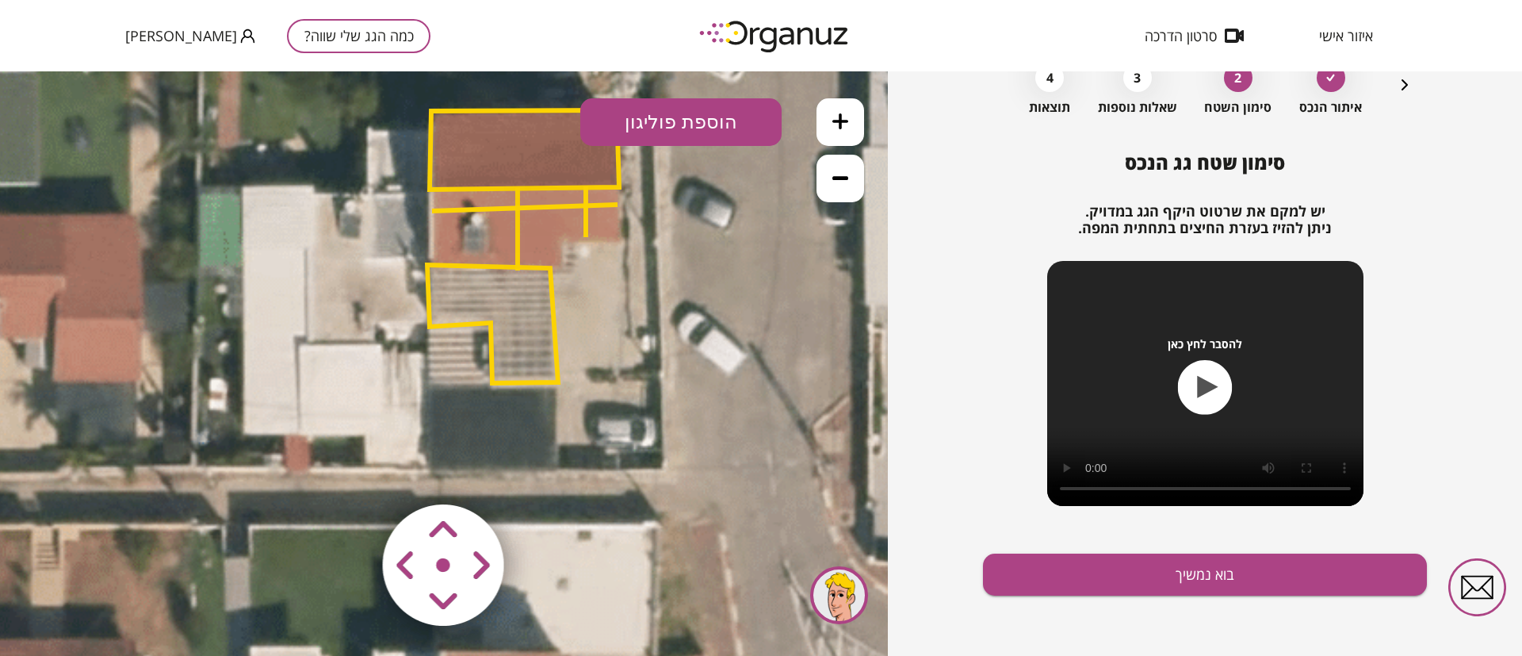
click at [526, 204] on icon at bounding box center [176, 306] width 2729 height 2729
click at [516, 206] on polygon at bounding box center [525, 208] width 186 height 6
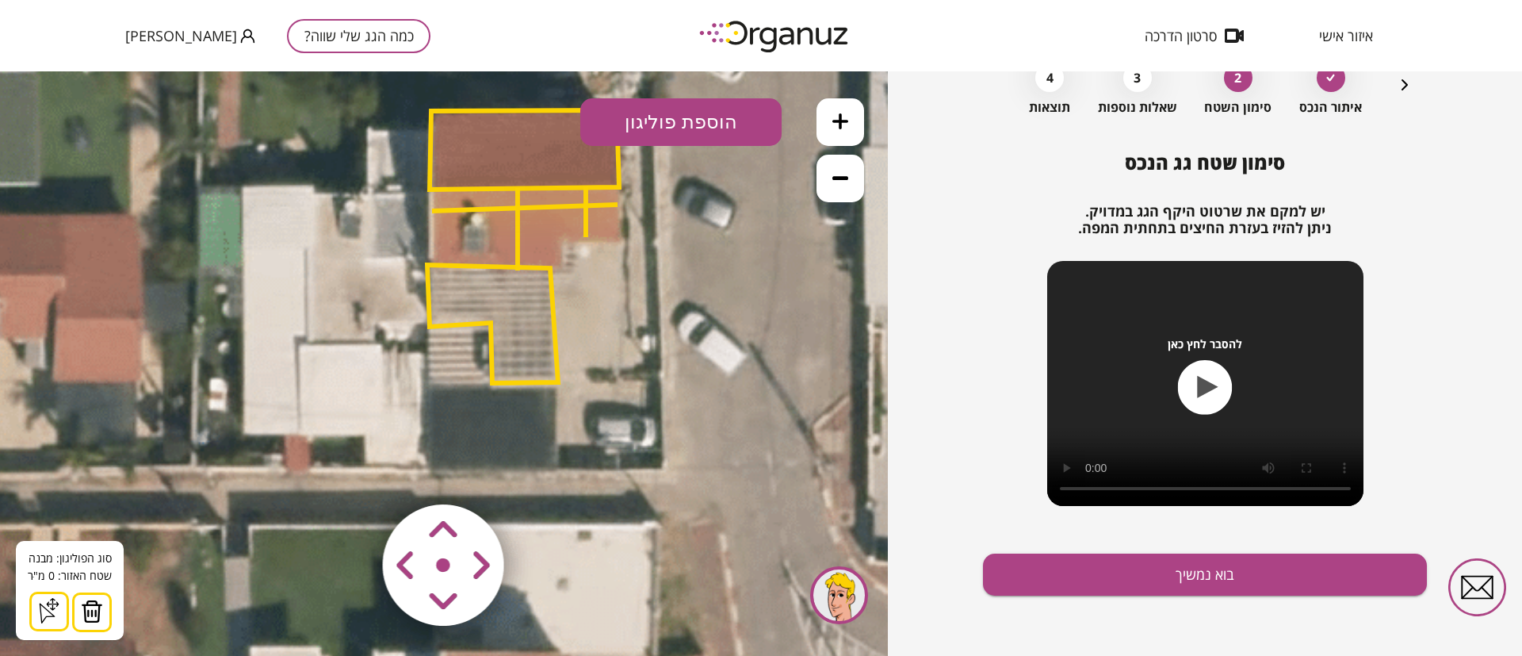
click at [108, 602] on button at bounding box center [92, 612] width 40 height 40
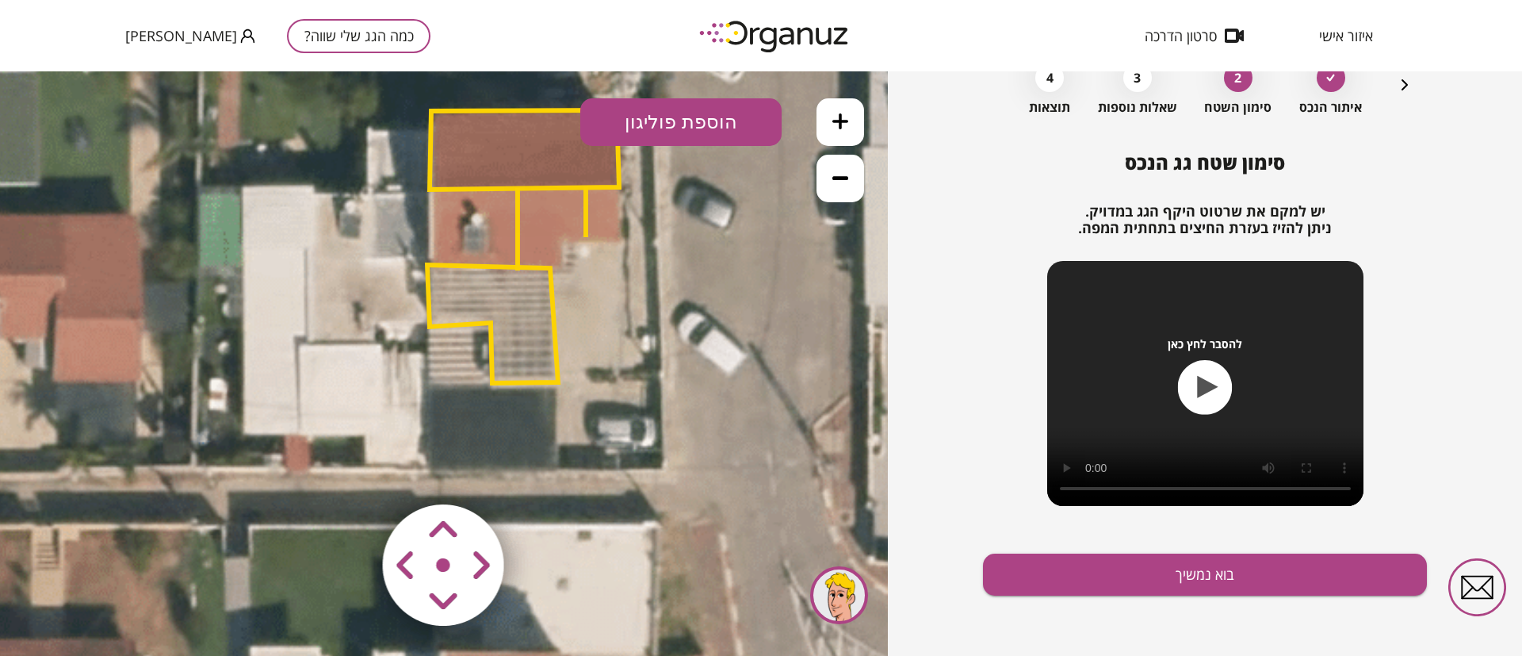
click at [518, 212] on polygon at bounding box center [518, 229] width 0 height 82
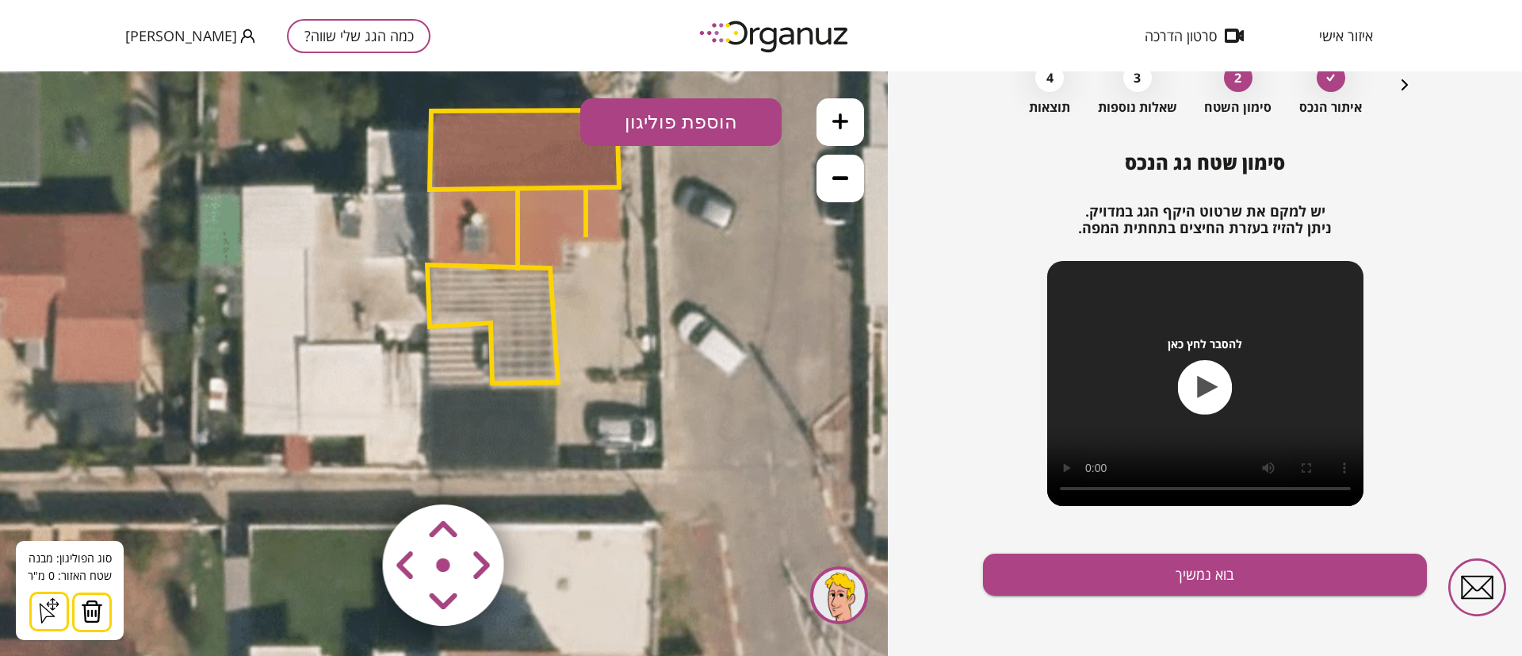
click at [101, 603] on img at bounding box center [92, 611] width 22 height 24
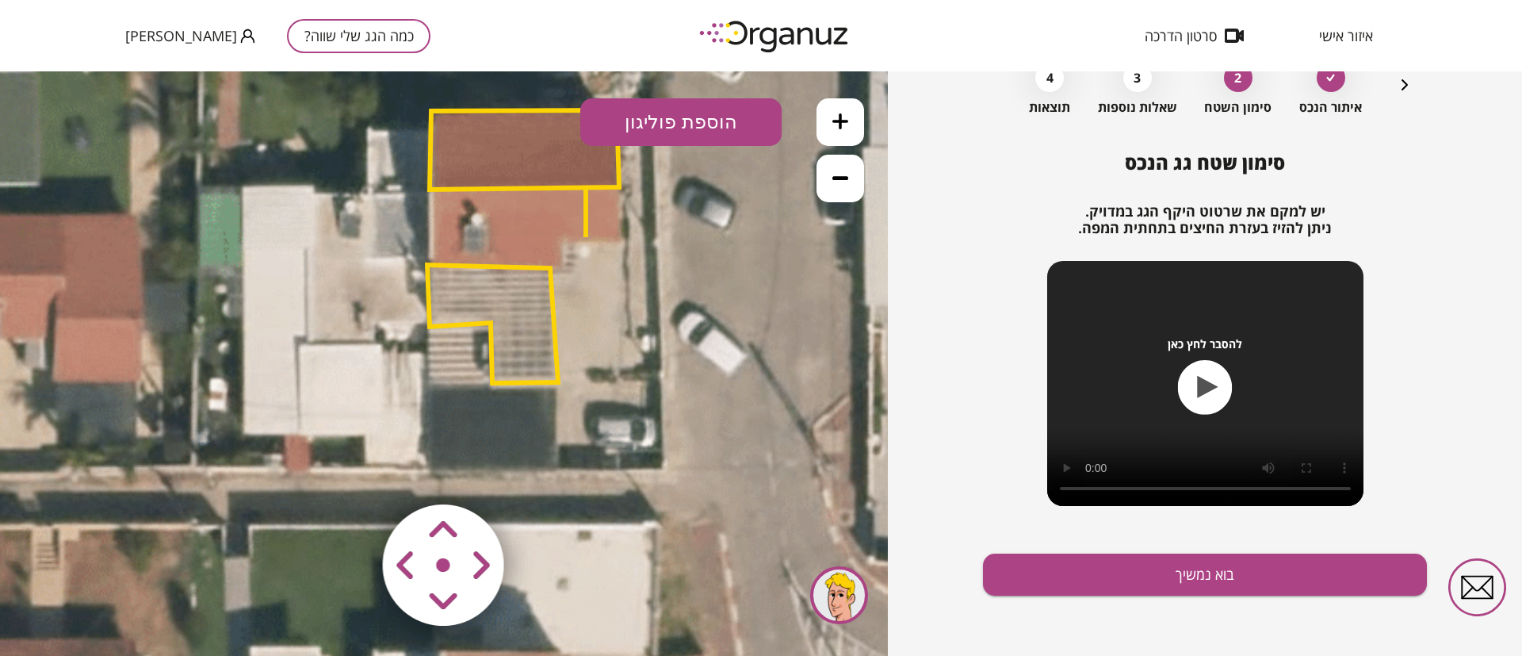
click at [586, 219] on polygon at bounding box center [586, 211] width 0 height 51
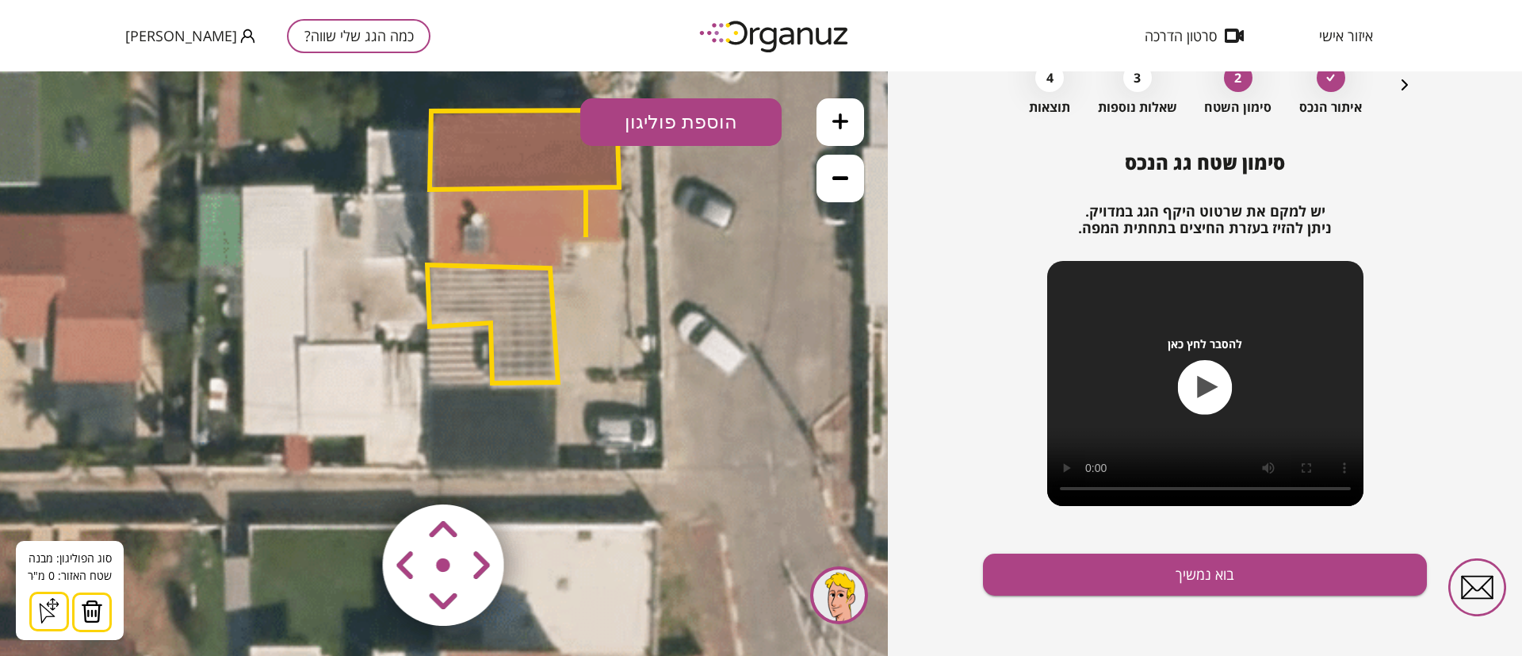
click at [94, 607] on img at bounding box center [92, 611] width 22 height 24
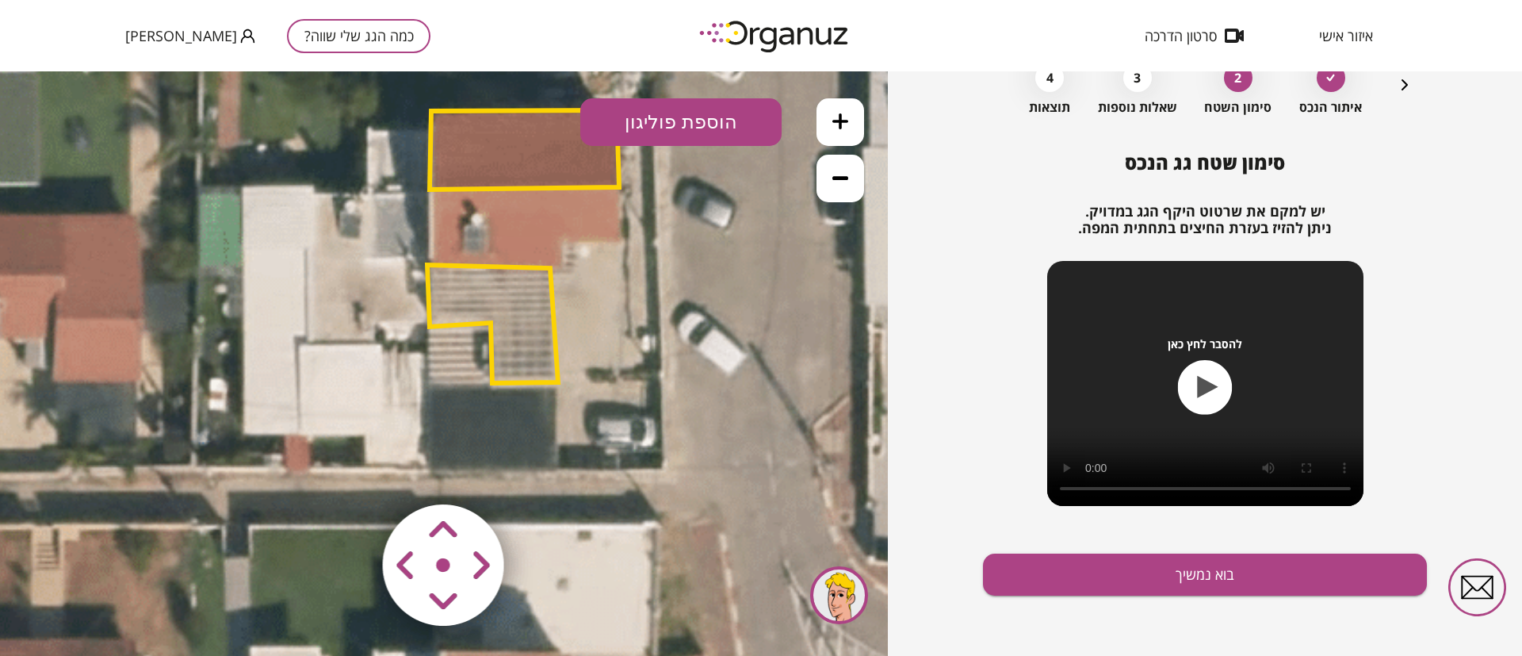
click at [717, 111] on button "הוספת פוליגון" at bounding box center [680, 122] width 201 height 48
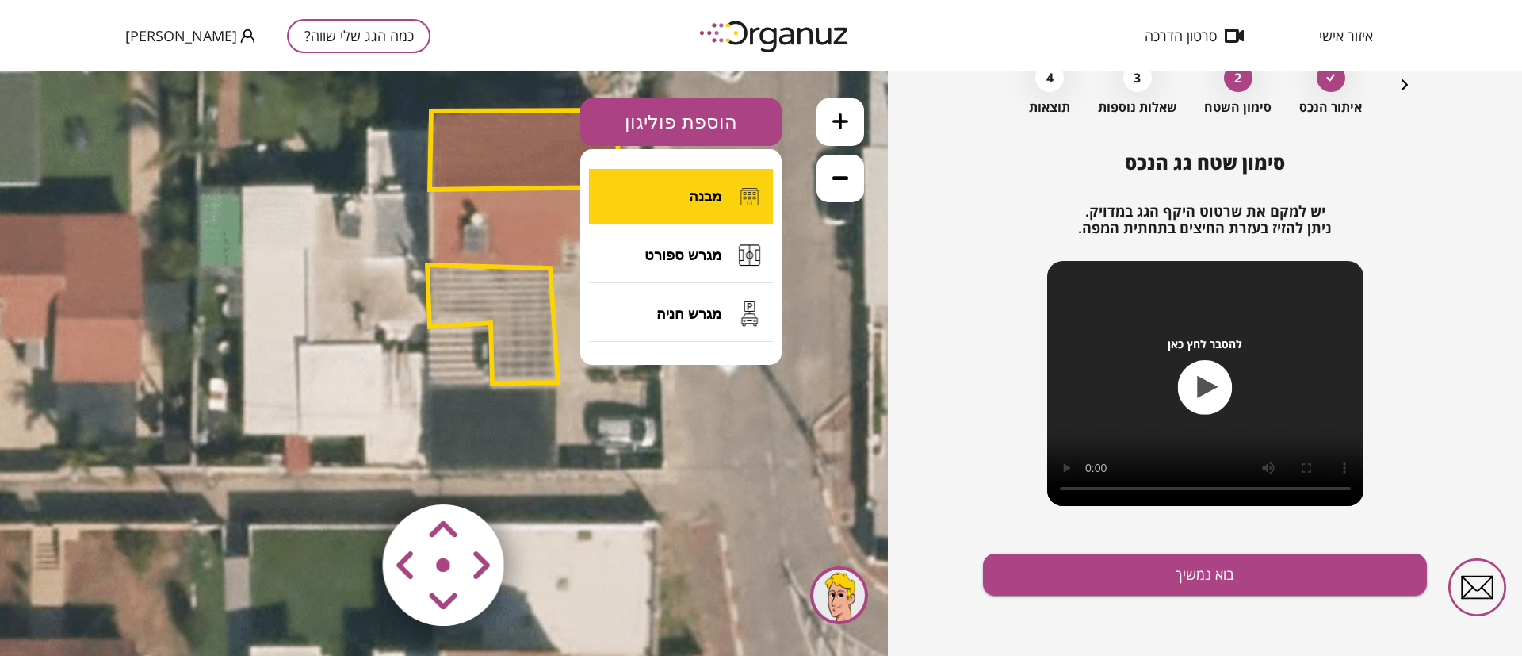
click at [709, 198] on span "מבנה" at bounding box center [705, 196] width 33 height 17
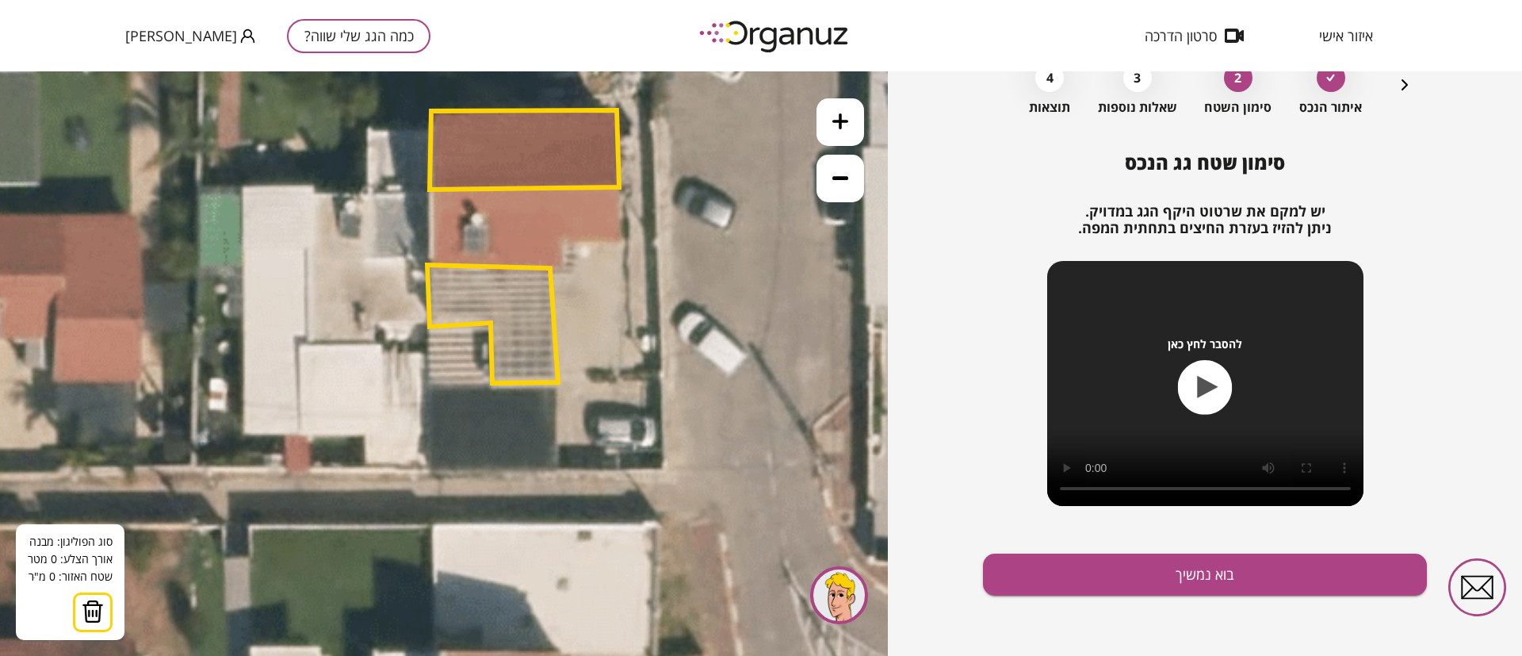
click at [554, 387] on icon at bounding box center [176, 306] width 2729 height 2729
click at [559, 468] on icon at bounding box center [176, 306] width 2729 height 2729
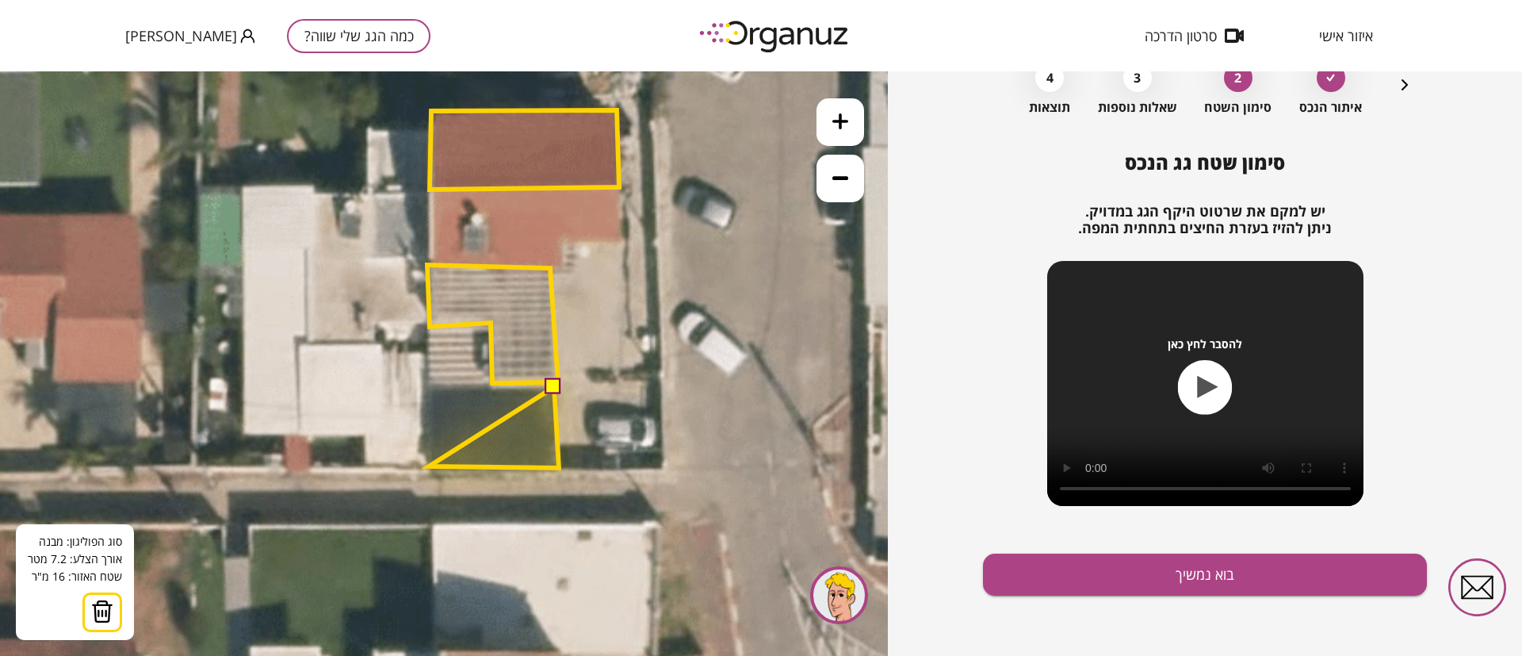
click at [429, 466] on polygon at bounding box center [494, 427] width 130 height 81
click at [426, 388] on polygon at bounding box center [492, 427] width 133 height 81
click at [554, 386] on button at bounding box center [553, 386] width 16 height 16
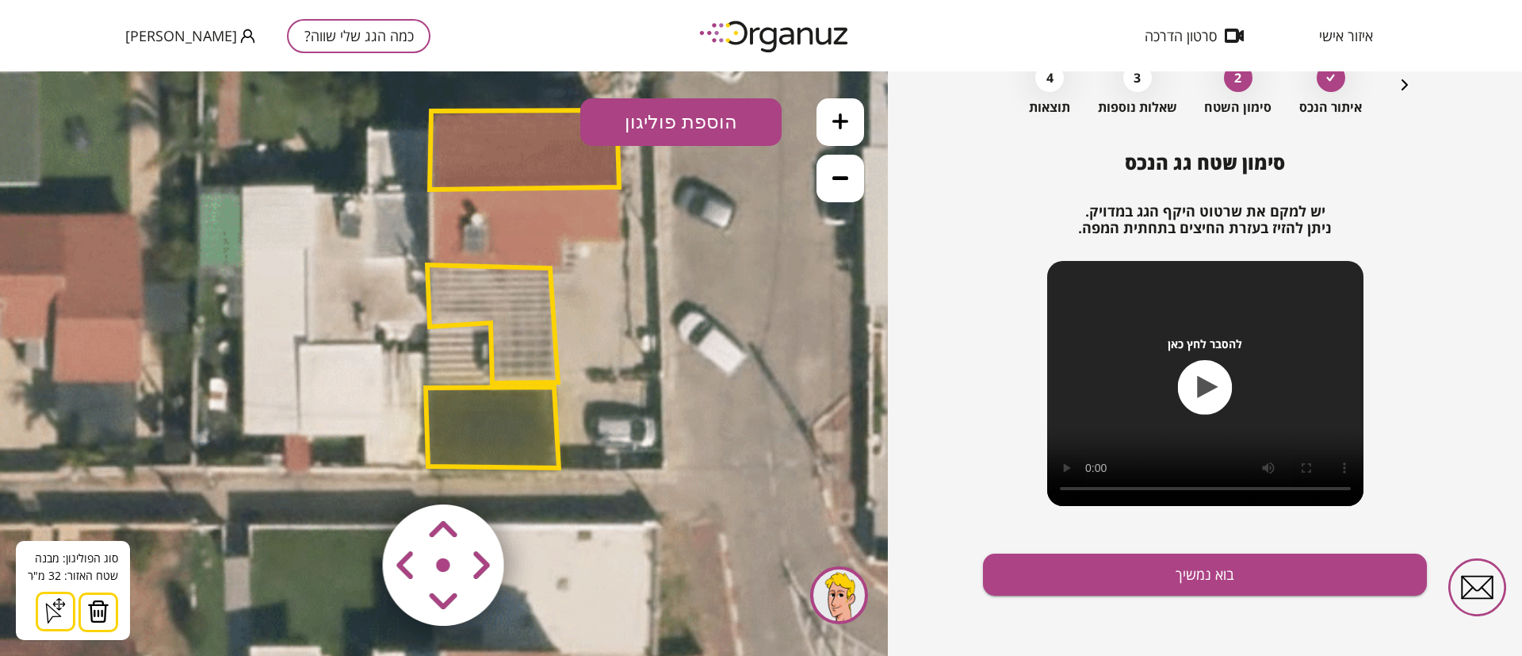
click at [502, 422] on polygon at bounding box center [492, 427] width 133 height 81
click at [528, 322] on polygon at bounding box center [492, 324] width 131 height 118
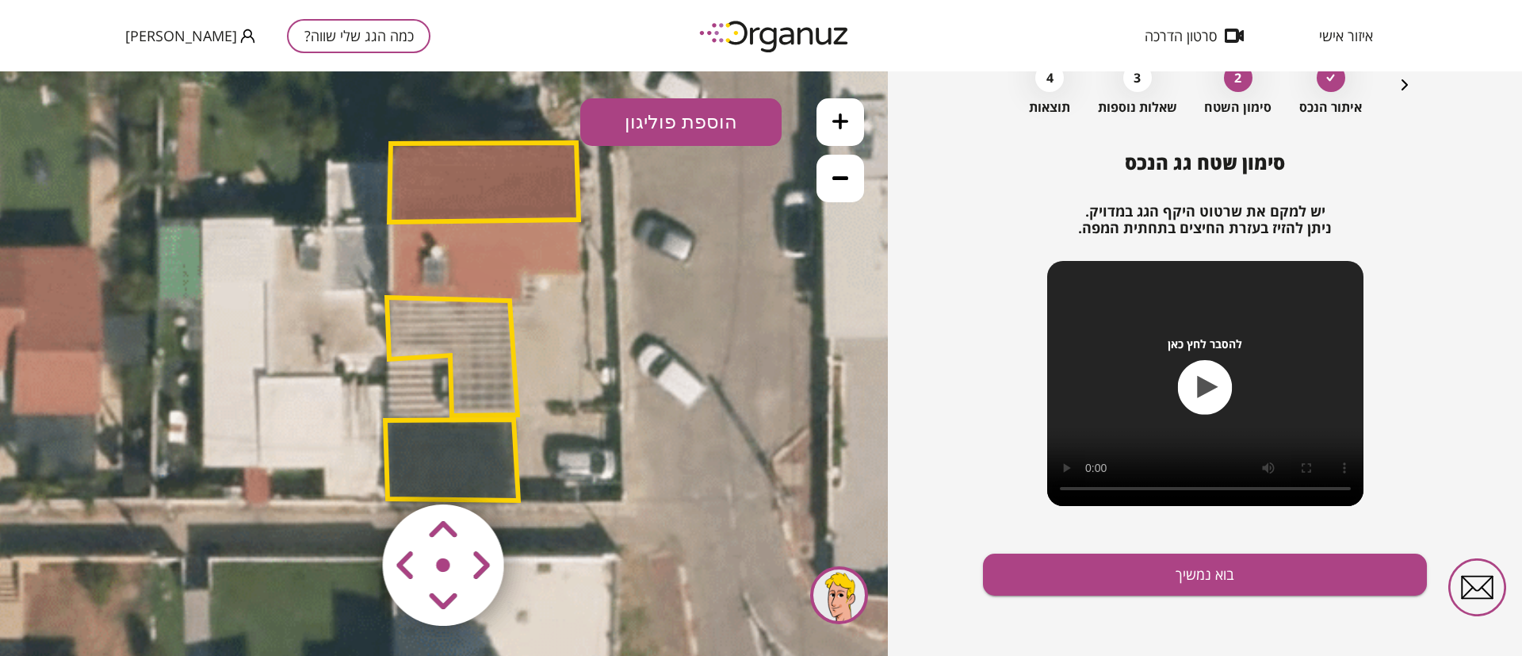
drag, startPoint x: 675, startPoint y: 363, endPoint x: 635, endPoint y: 396, distance: 52.4
click at [635, 396] on icon at bounding box center [136, 338] width 2729 height 2729
click at [716, 123] on button "הוספת פוליגון" at bounding box center [680, 122] width 201 height 48
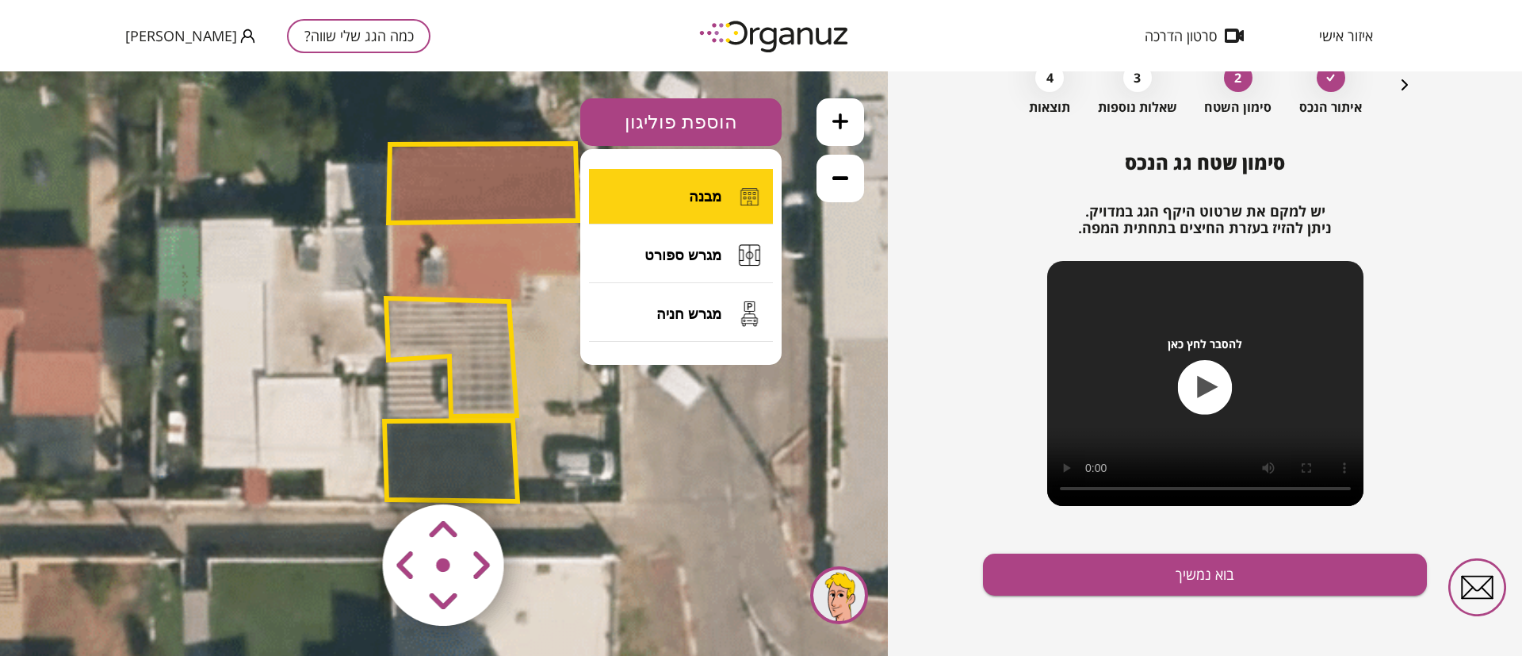
click at [713, 193] on span "מבנה" at bounding box center [705, 196] width 33 height 17
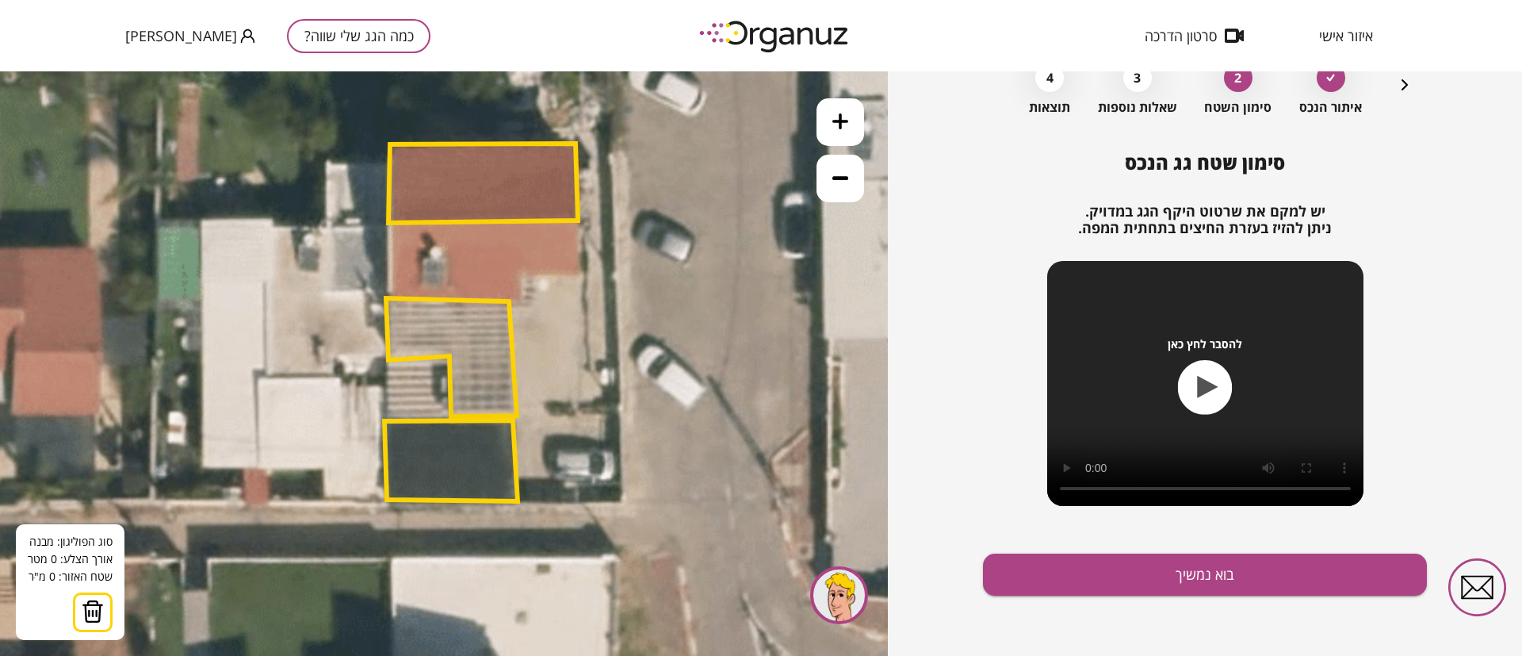
click at [576, 220] on polygon at bounding box center [482, 182] width 189 height 79
click at [581, 272] on icon at bounding box center [135, 339] width 2729 height 2729
click at [518, 271] on polygon at bounding box center [549, 246] width 63 height 52
click at [517, 300] on polygon at bounding box center [549, 260] width 64 height 81
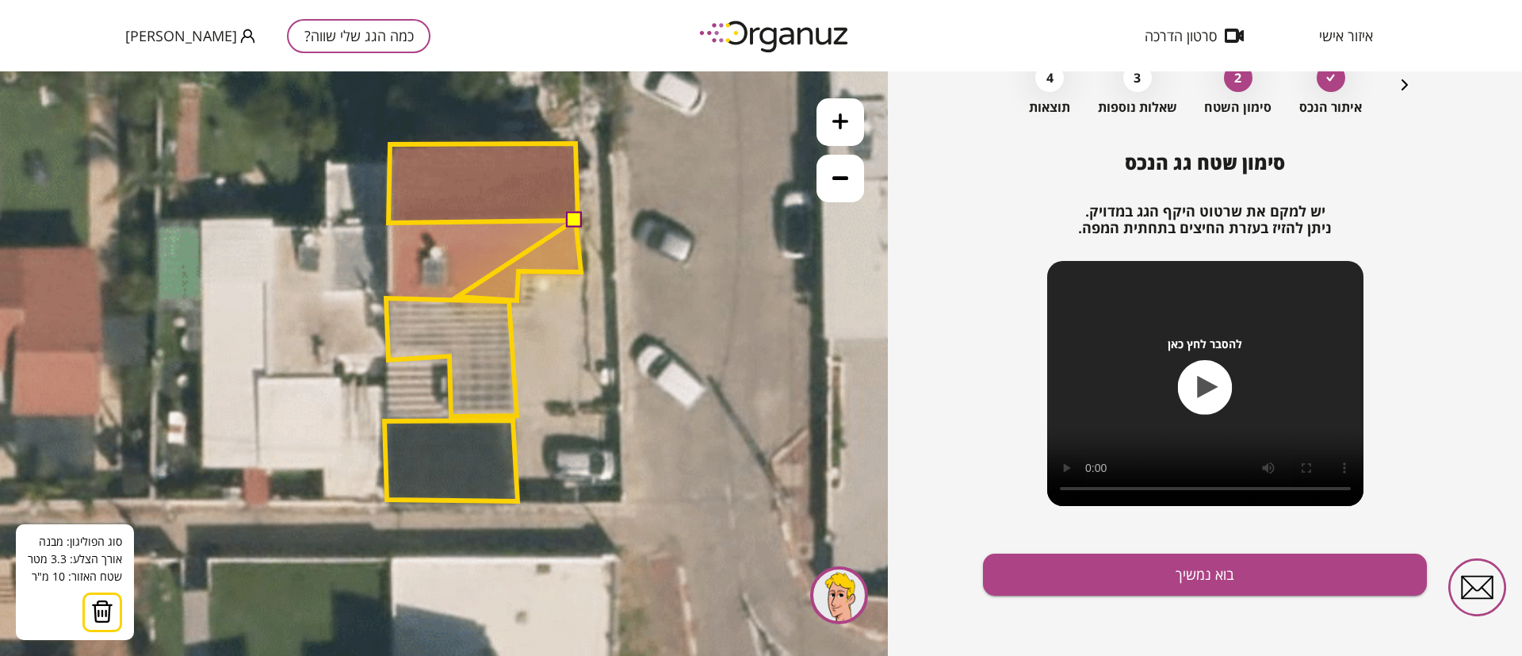
click at [457, 296] on polygon at bounding box center [519, 260] width 124 height 81
click at [454, 239] on polygon at bounding box center [517, 260] width 127 height 81
click at [420, 239] on polygon at bounding box center [500, 260] width 161 height 81
click at [418, 296] on polygon at bounding box center [499, 260] width 163 height 81
click at [387, 300] on polygon at bounding box center [484, 260] width 194 height 81
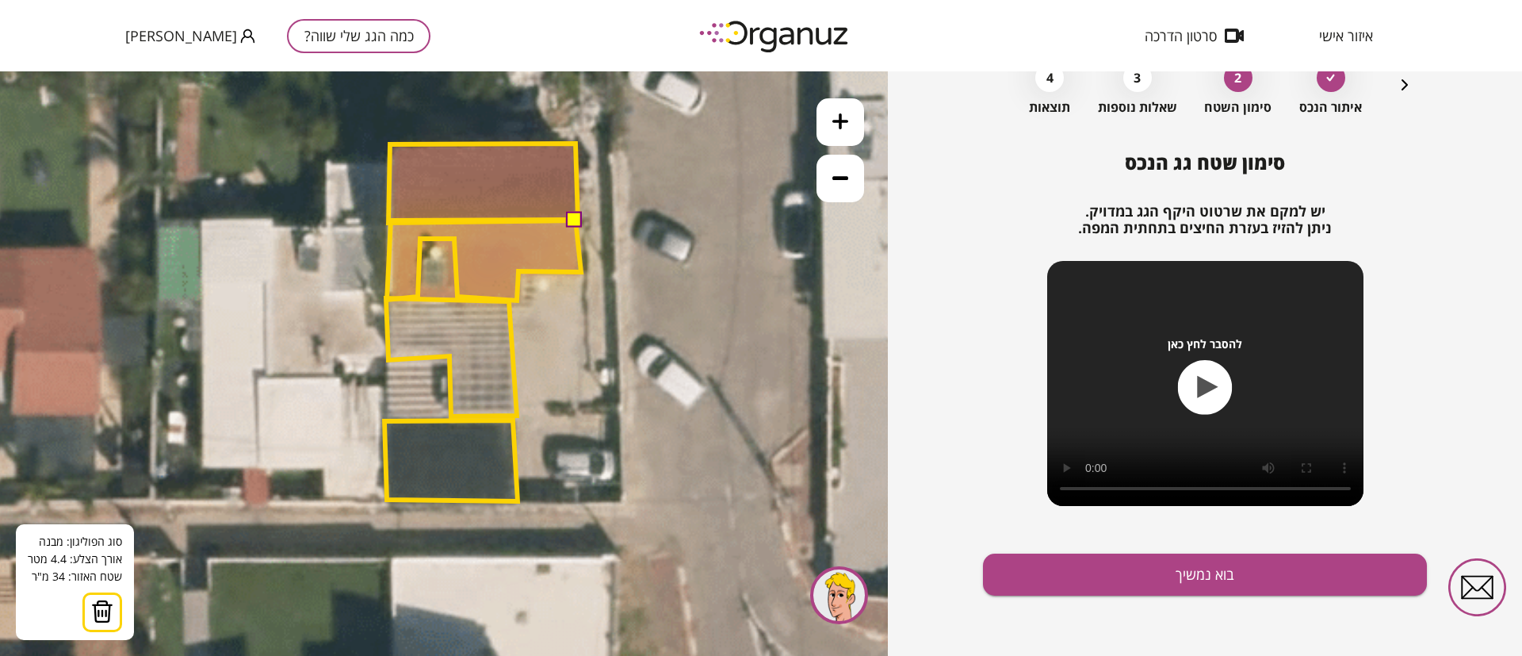
click at [391, 220] on polygon at bounding box center [484, 260] width 194 height 81
click at [572, 225] on button at bounding box center [575, 219] width 16 height 16
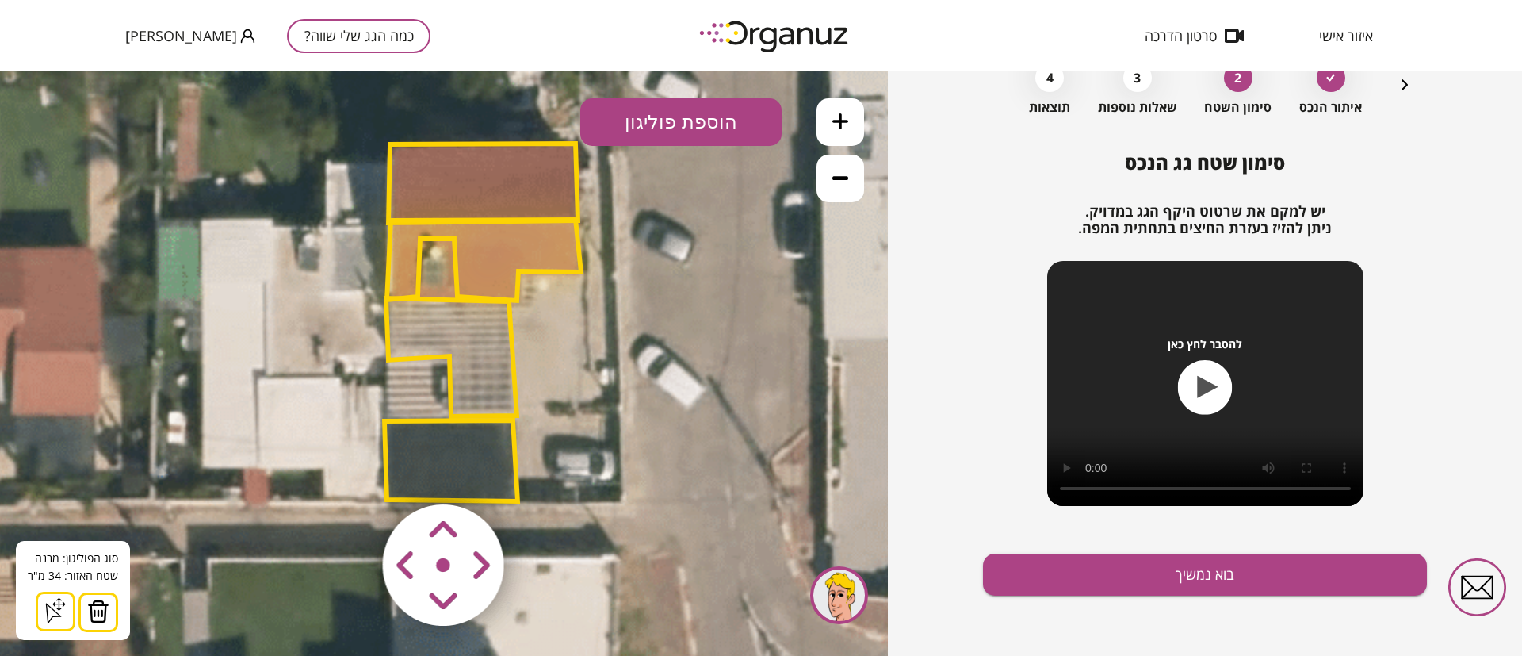
click at [671, 123] on button "הוספת פוליגון" at bounding box center [680, 122] width 201 height 48
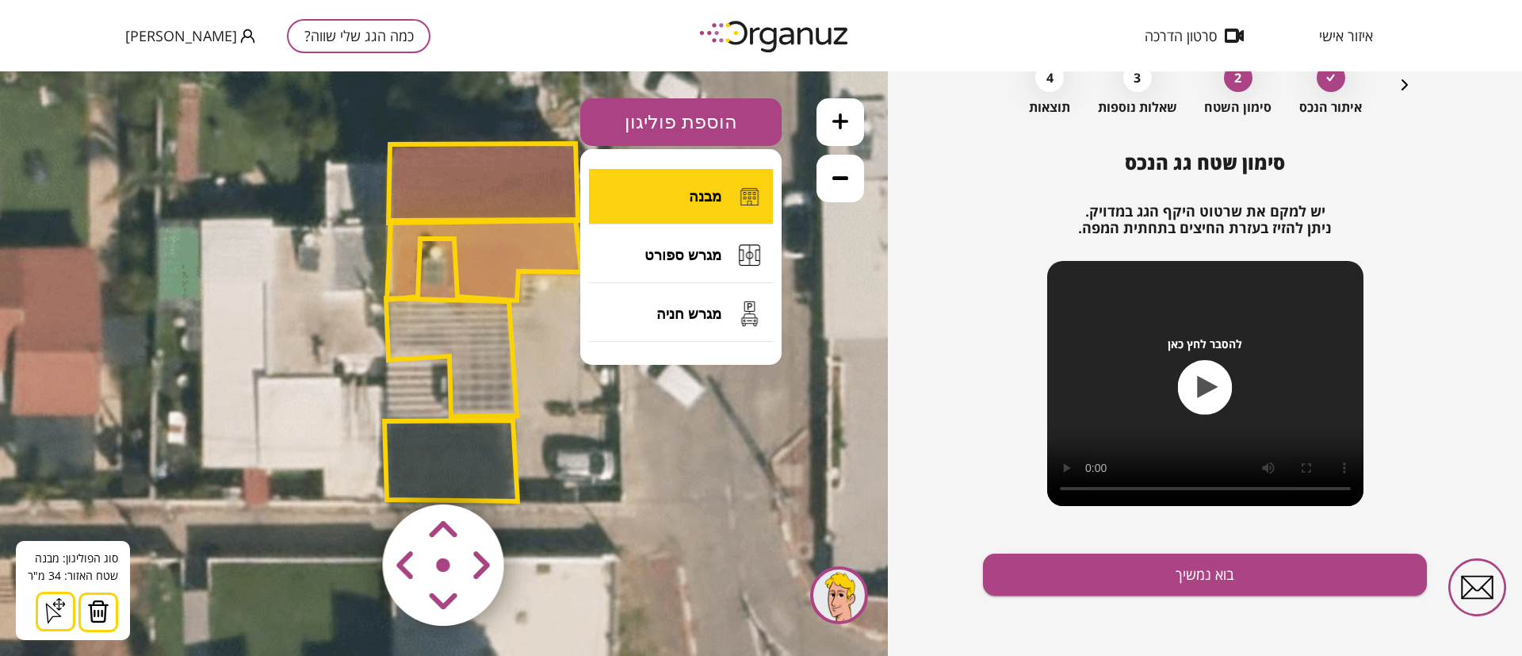
click at [689, 197] on button "מבנה" at bounding box center [681, 196] width 184 height 55
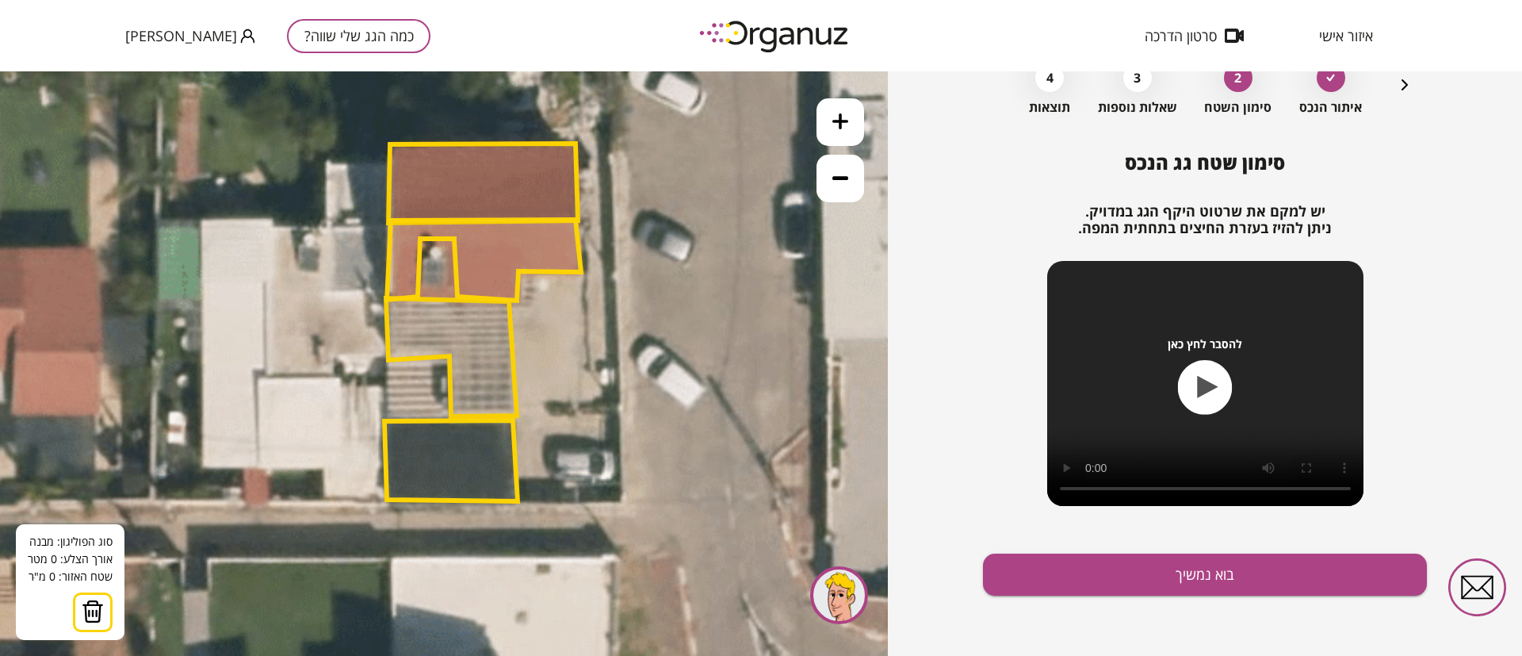
click at [419, 260] on polygon at bounding box center [484, 260] width 194 height 81
click at [388, 260] on polygon at bounding box center [403, 260] width 31 height 0
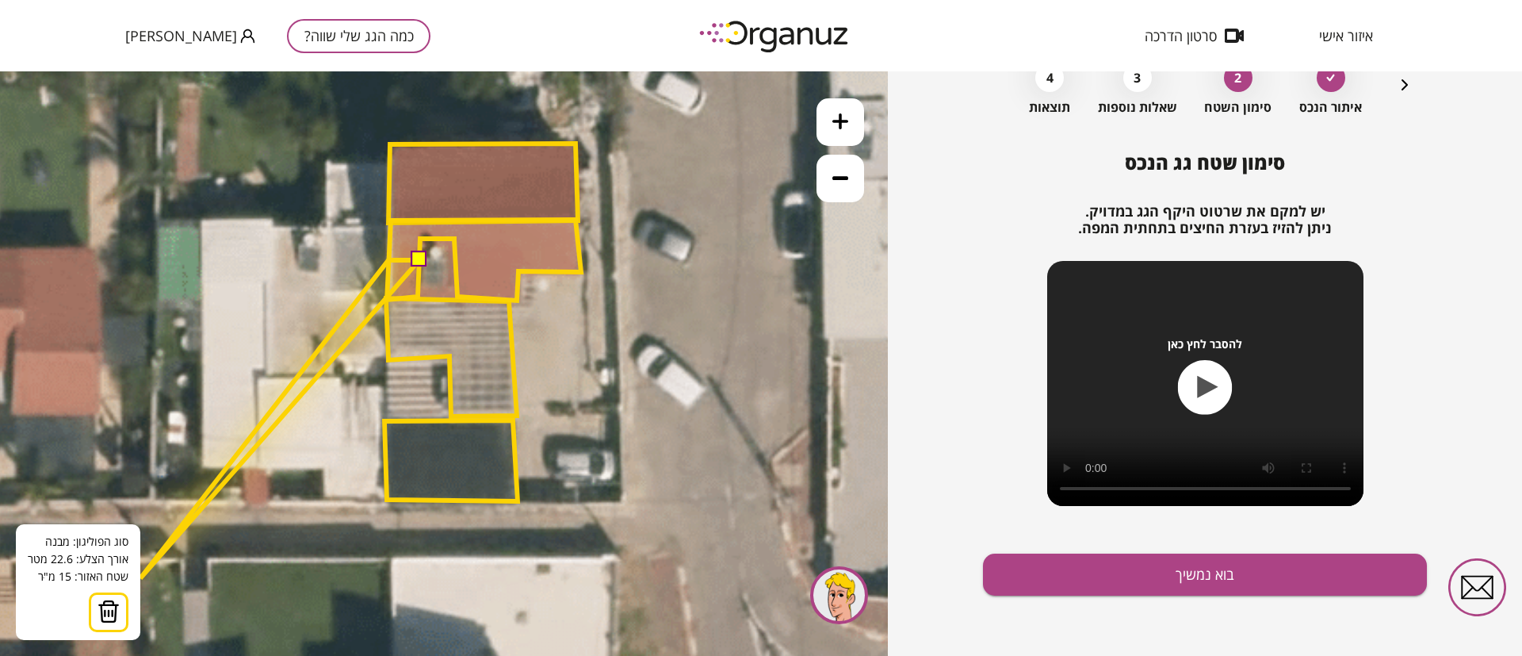
drag, startPoint x: 109, startPoint y: 615, endPoint x: 122, endPoint y: 613, distance: 13.7
click at [109, 614] on img at bounding box center [109, 611] width 22 height 24
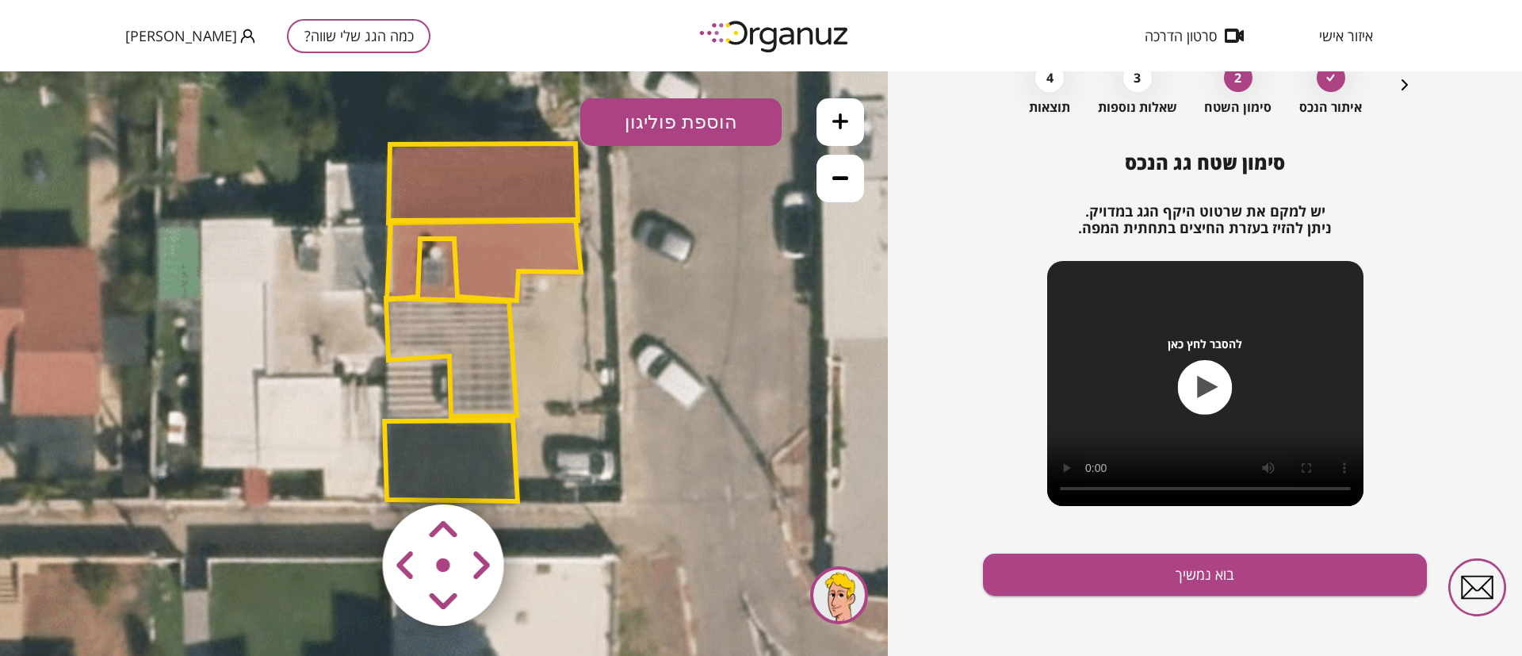
drag, startPoint x: 673, startPoint y: 128, endPoint x: 672, endPoint y: 151, distance: 23.0
click at [674, 127] on button "הוספת פוליגון" at bounding box center [680, 122] width 201 height 48
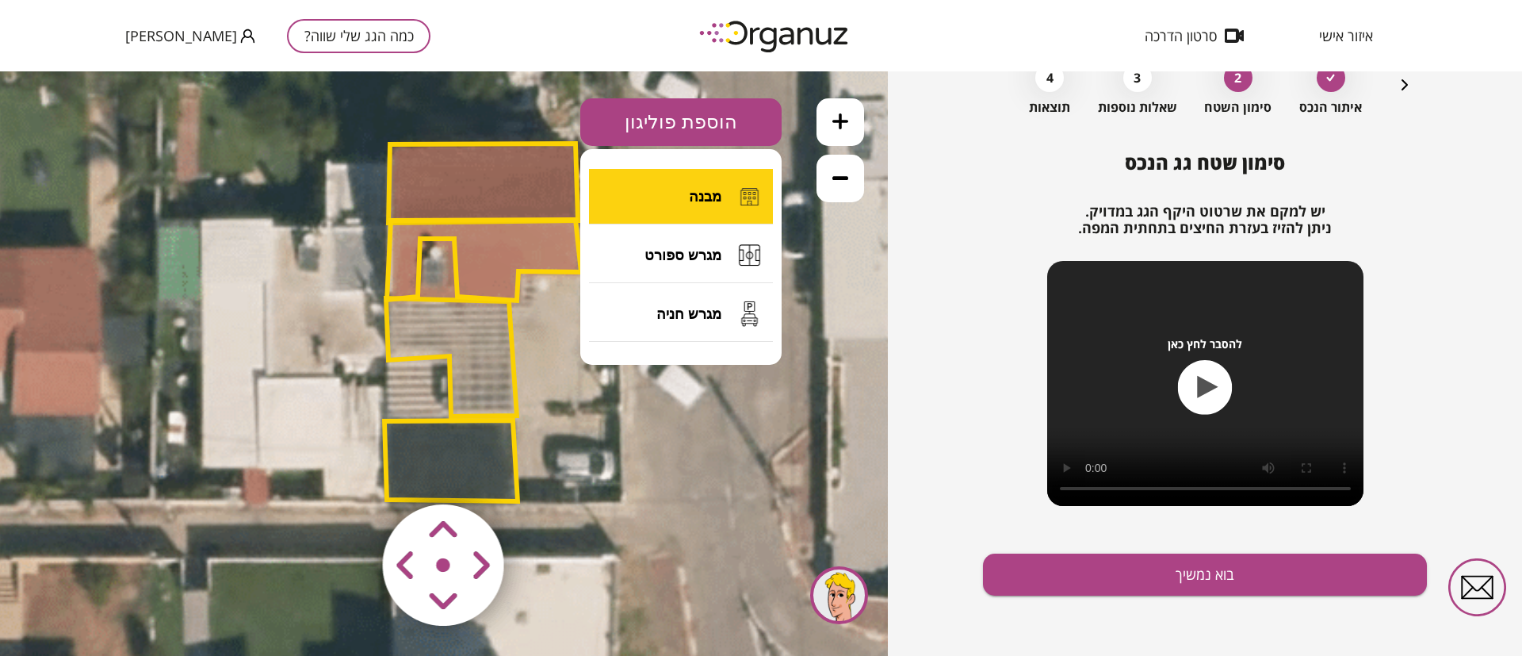
click at [690, 193] on span "מבנה" at bounding box center [705, 196] width 33 height 17
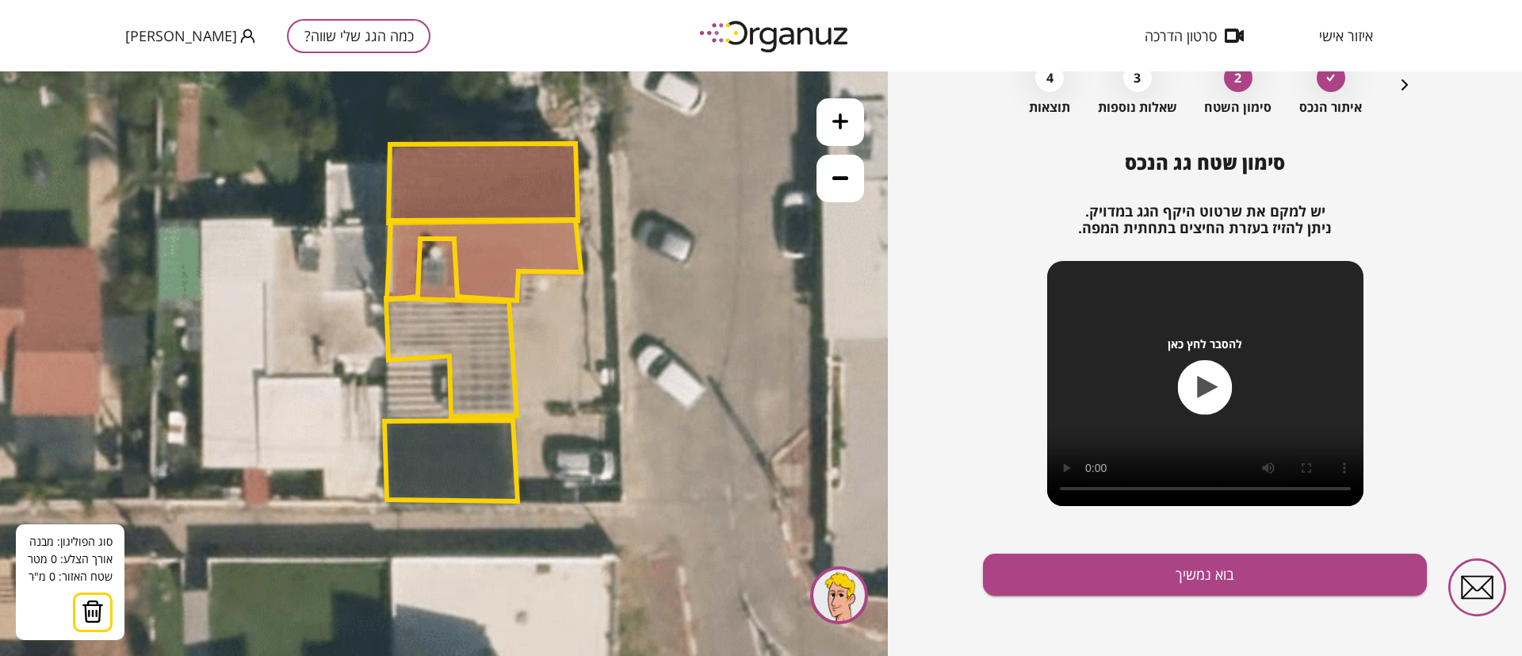
click at [420, 264] on polygon at bounding box center [484, 260] width 194 height 81
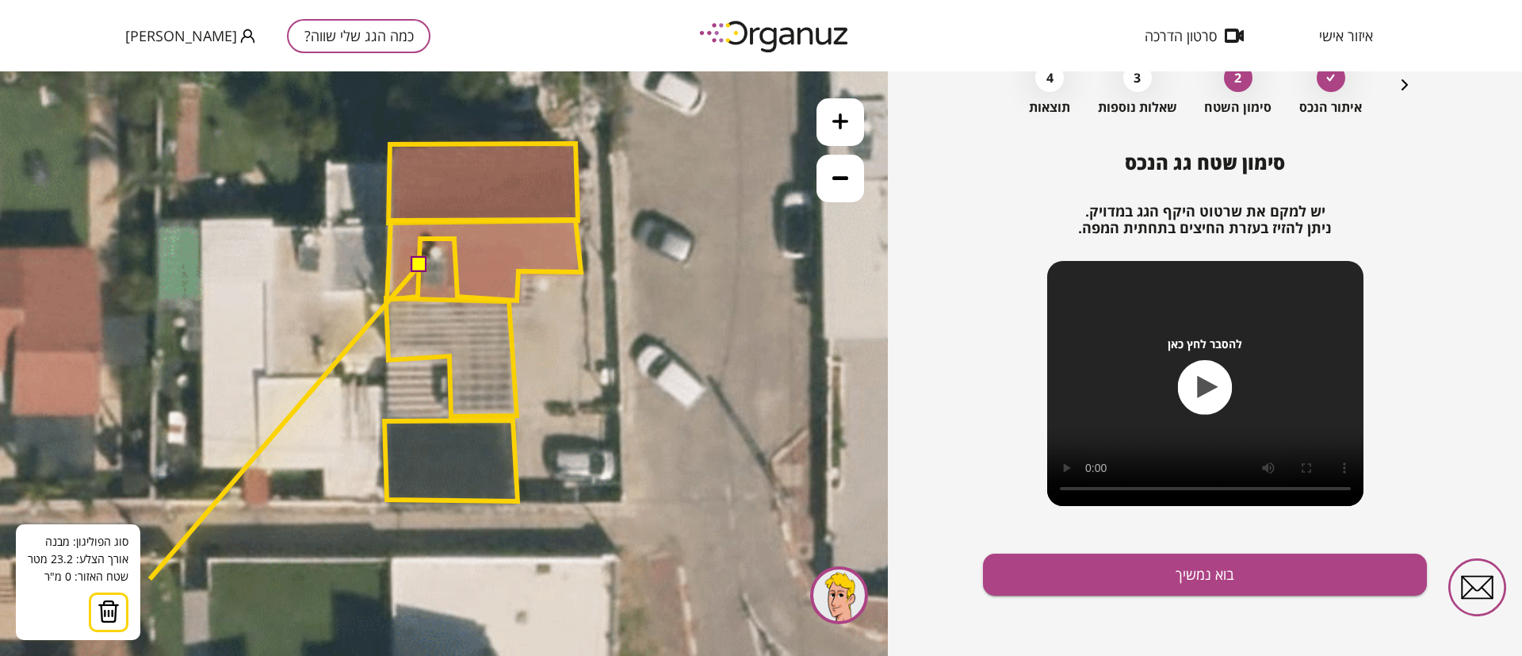
click at [102, 615] on img at bounding box center [109, 611] width 22 height 24
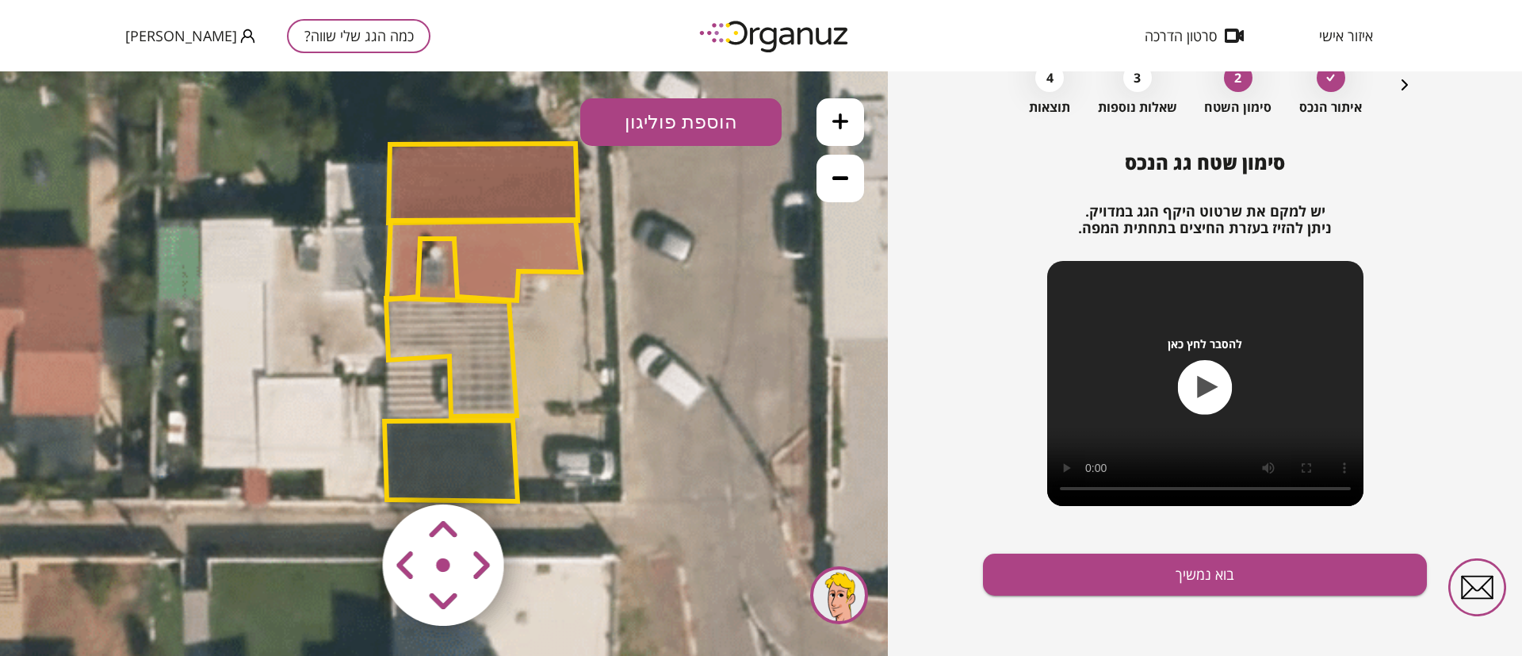
click at [719, 120] on button "הוספת פוליגון" at bounding box center [680, 122] width 201 height 48
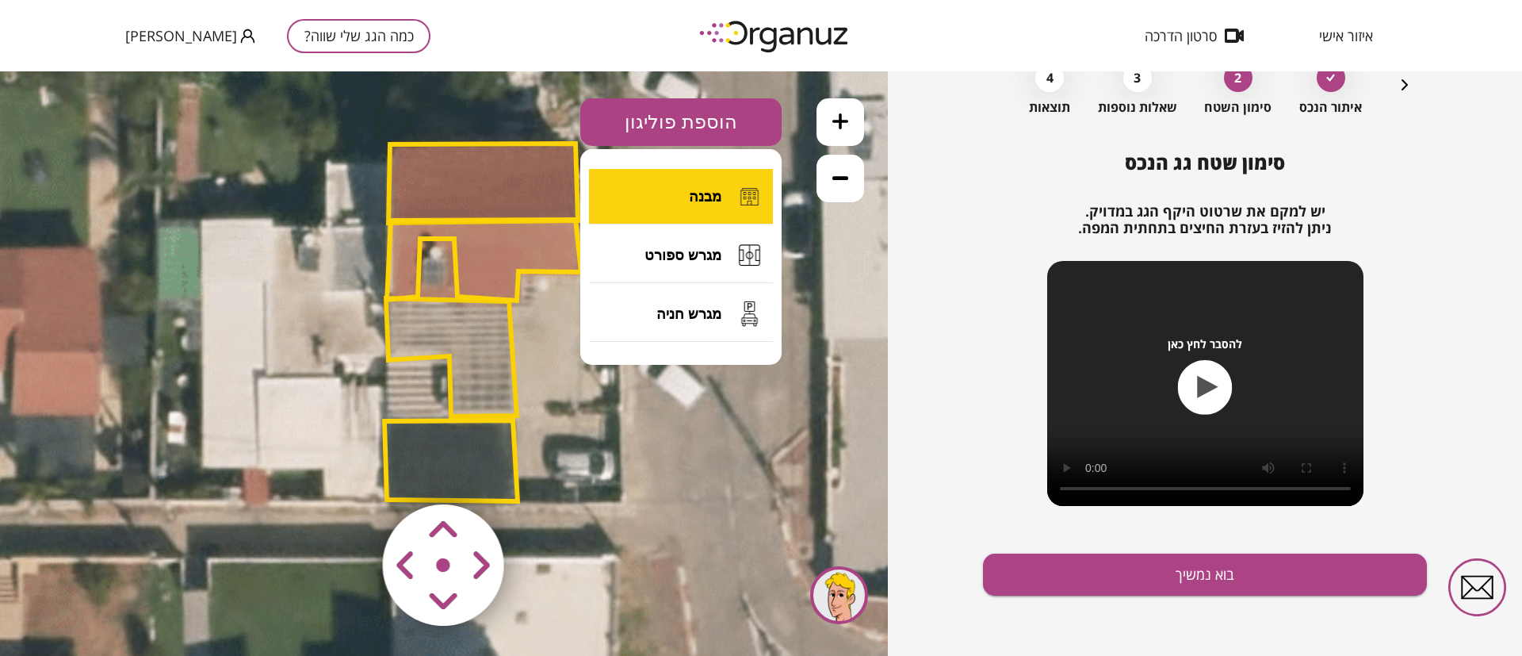
click at [710, 188] on span "מבנה" at bounding box center [705, 196] width 33 height 17
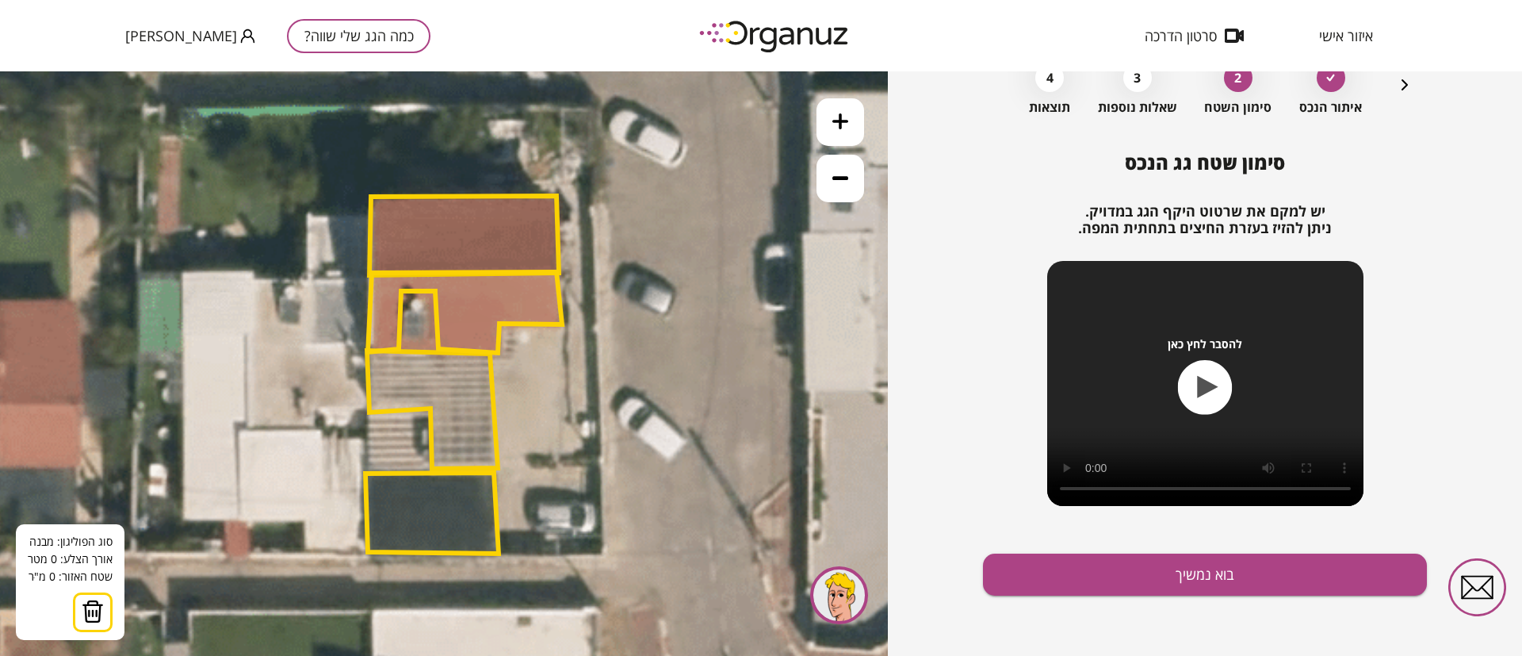
drag, startPoint x: 637, startPoint y: 361, endPoint x: 619, endPoint y: 414, distance: 55.4
click at [619, 414] on icon at bounding box center [116, 391] width 2729 height 2729
